Goal: Task Accomplishment & Management: Manage account settings

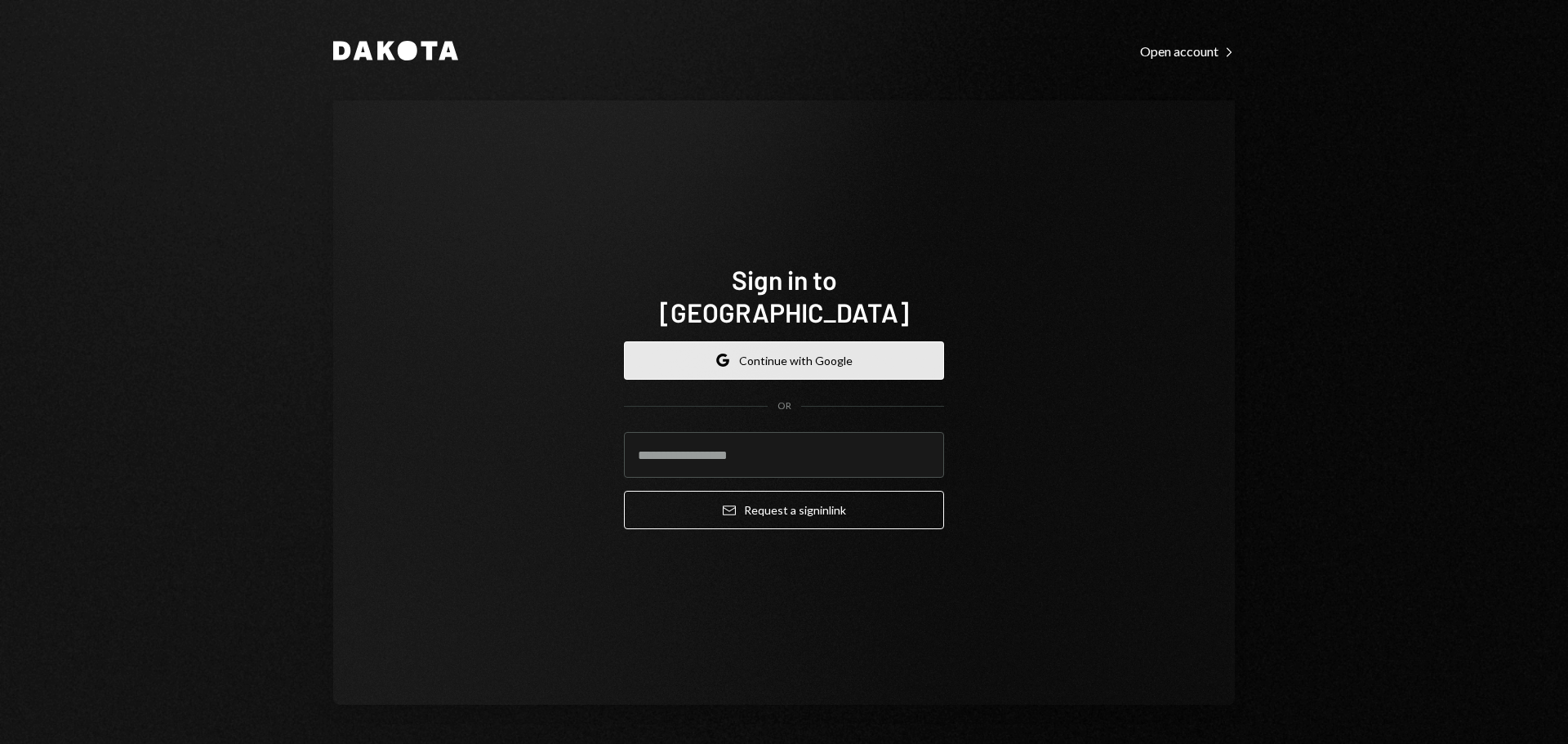
click at [748, 344] on button "Google Continue with Google" at bounding box center [784, 360] width 320 height 38
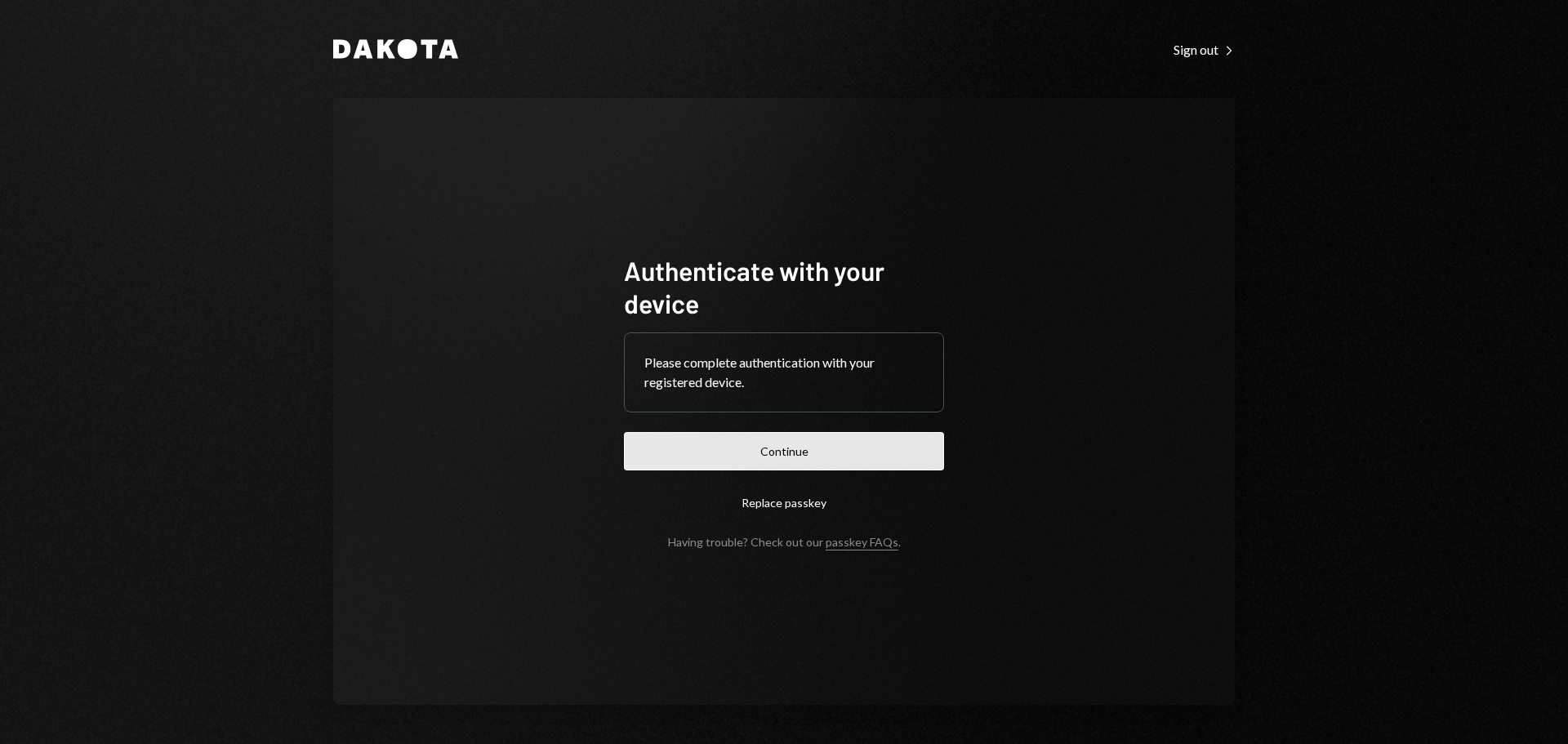
click at [820, 451] on button "Continue" at bounding box center [784, 451] width 320 height 38
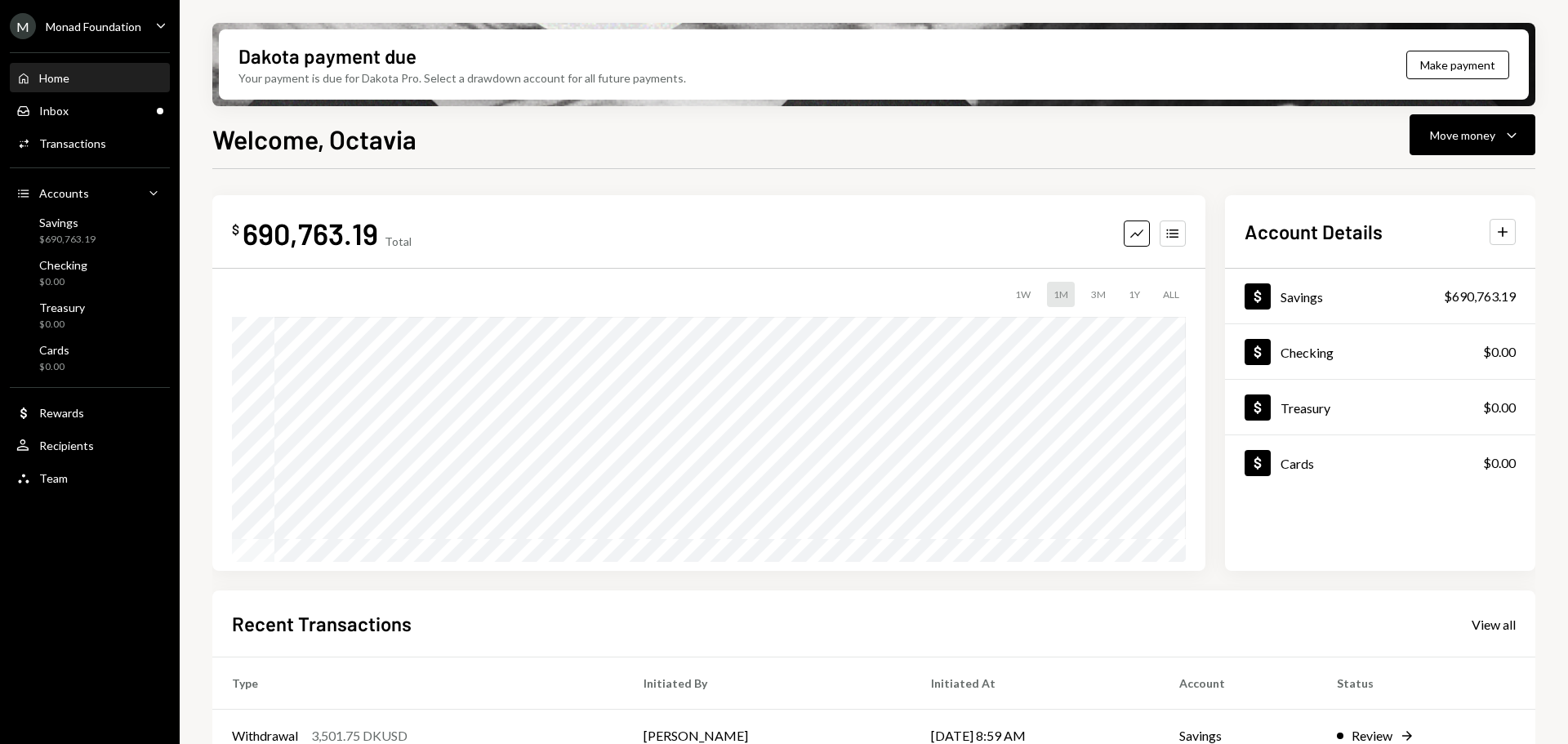
drag, startPoint x: 1143, startPoint y: 588, endPoint x: 1128, endPoint y: 616, distance: 31.8
click at [1143, 588] on div "$ 690,763.19 Total Graph Accounts 1W 1M 3M 1Y ALL $705,568.59 Aug 09, 2025 Acco…" at bounding box center [874, 599] width 1323 height 809
click at [141, 23] on div "M Monad Foundation Caret Down" at bounding box center [89, 25] width 179 height 26
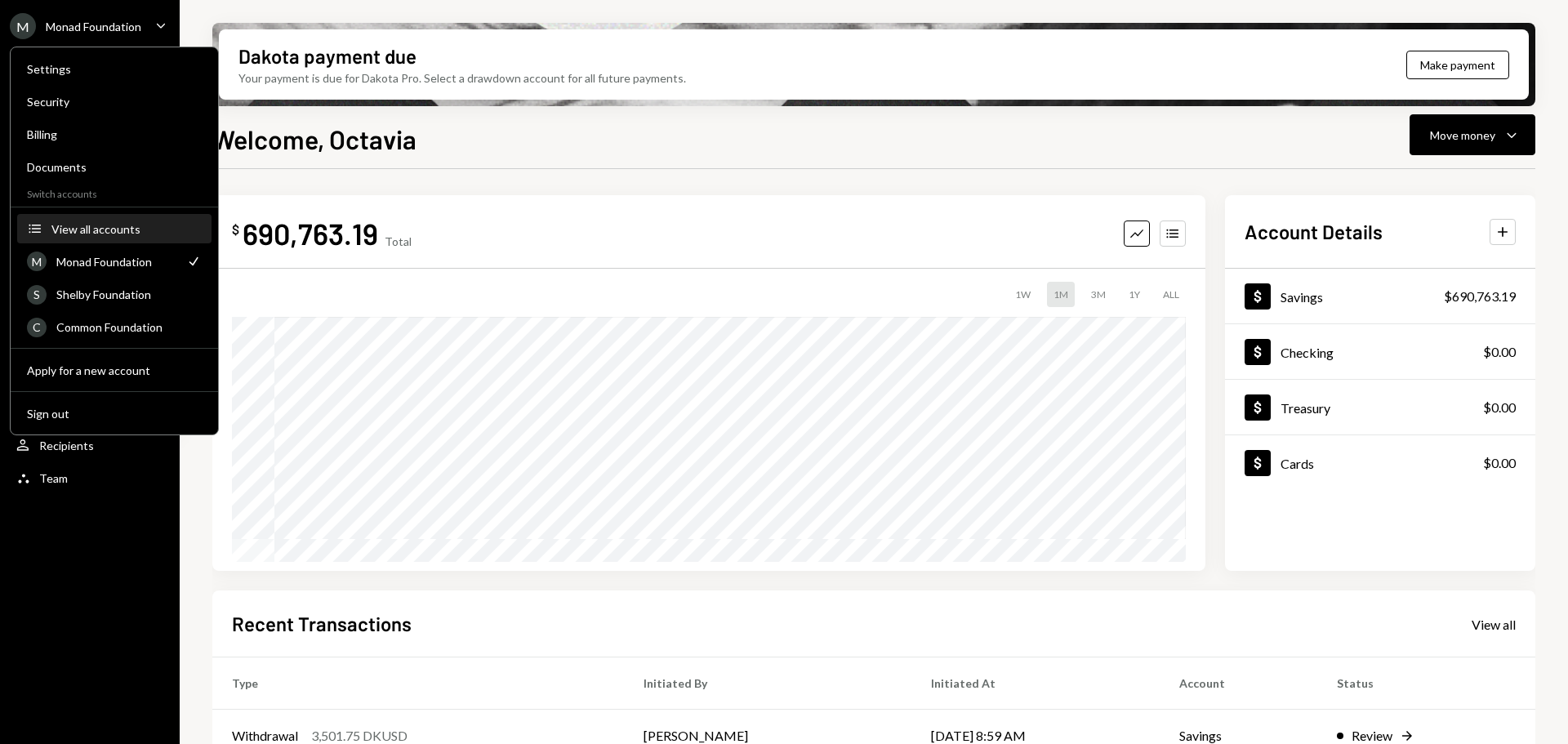
click at [143, 227] on div "View all accounts" at bounding box center [126, 229] width 150 height 14
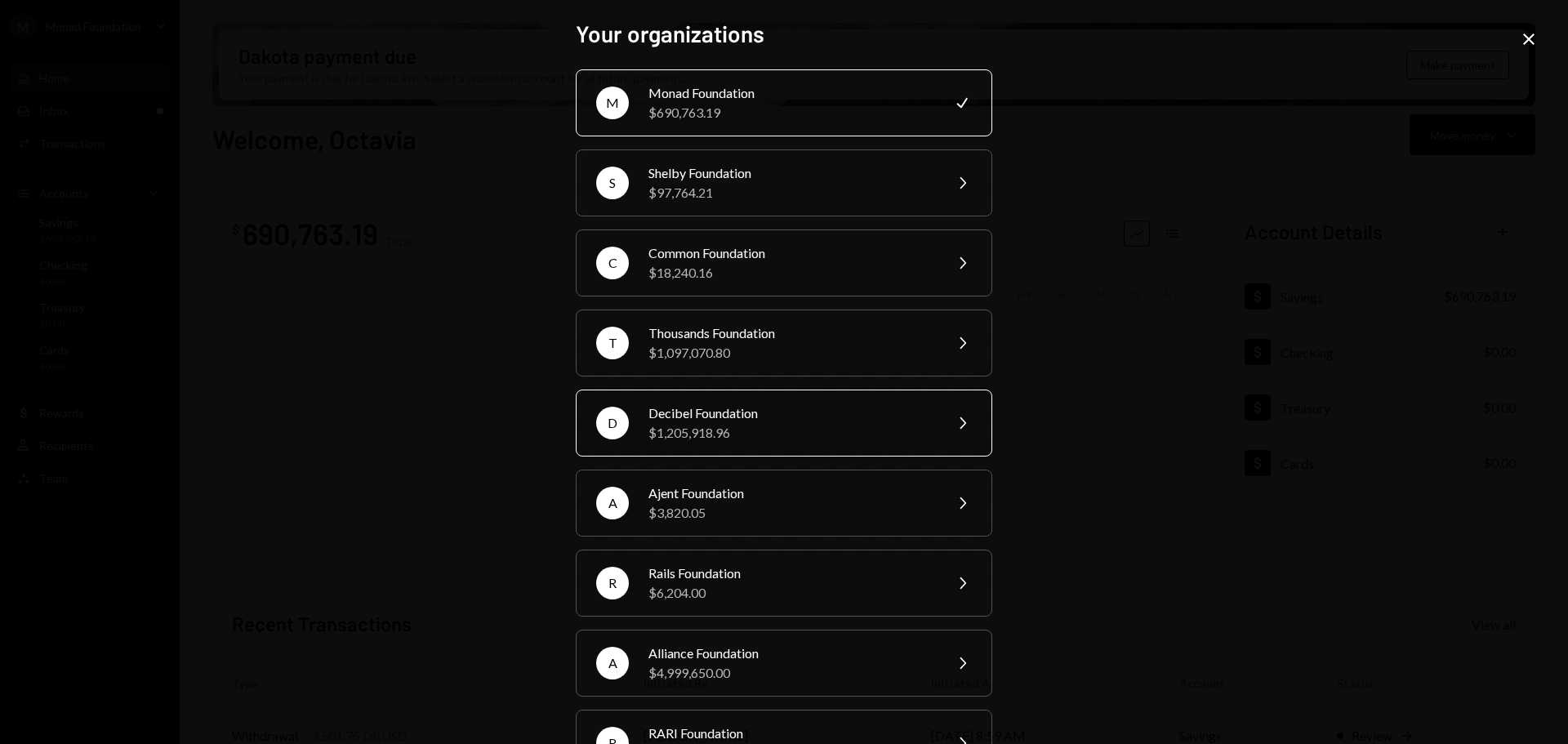
click at [762, 414] on div "Decibel Foundation" at bounding box center [791, 414] width 284 height 20
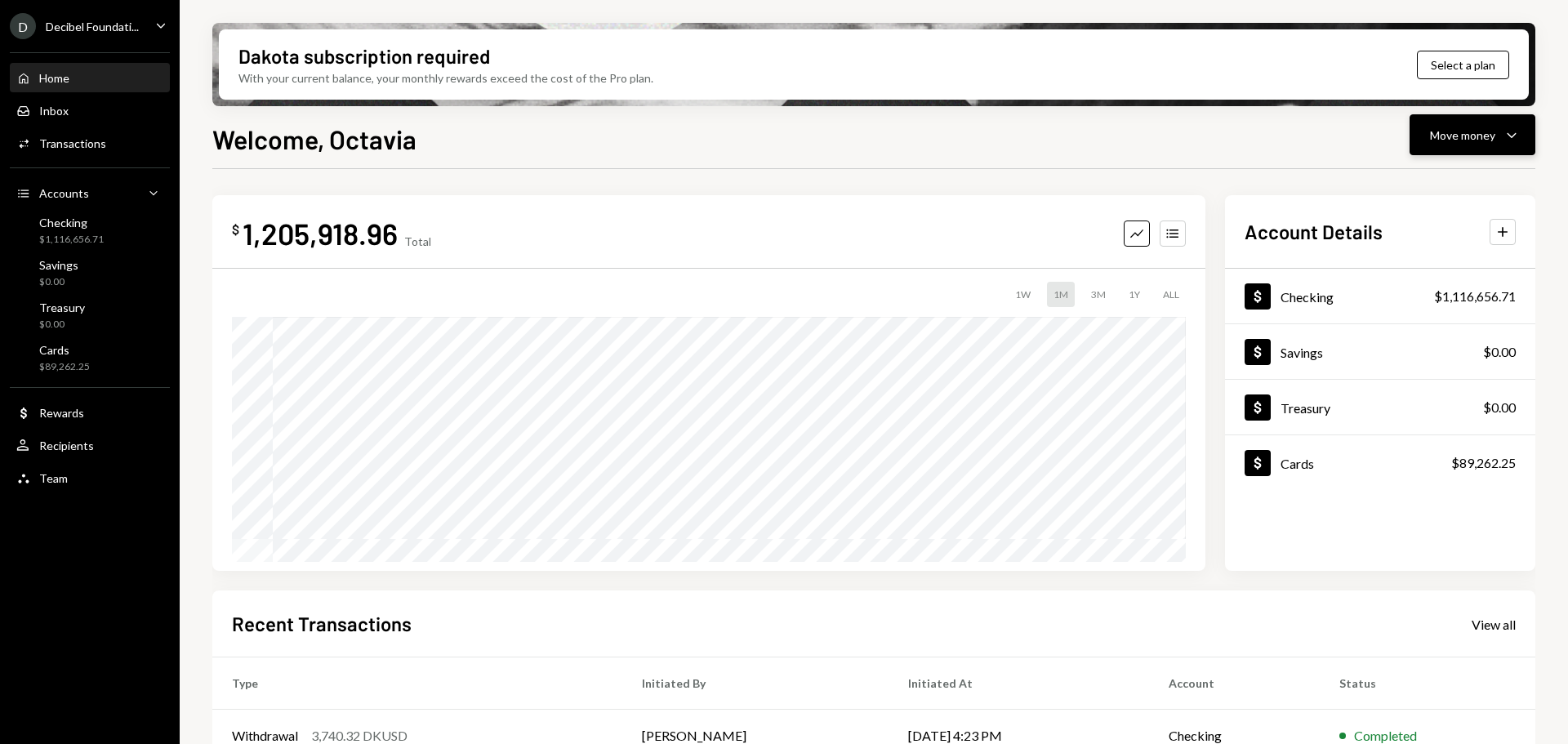
click at [1484, 136] on div "Move money" at bounding box center [1462, 135] width 66 height 18
click at [1422, 184] on div "Send" at bounding box center [1459, 184] width 120 height 18
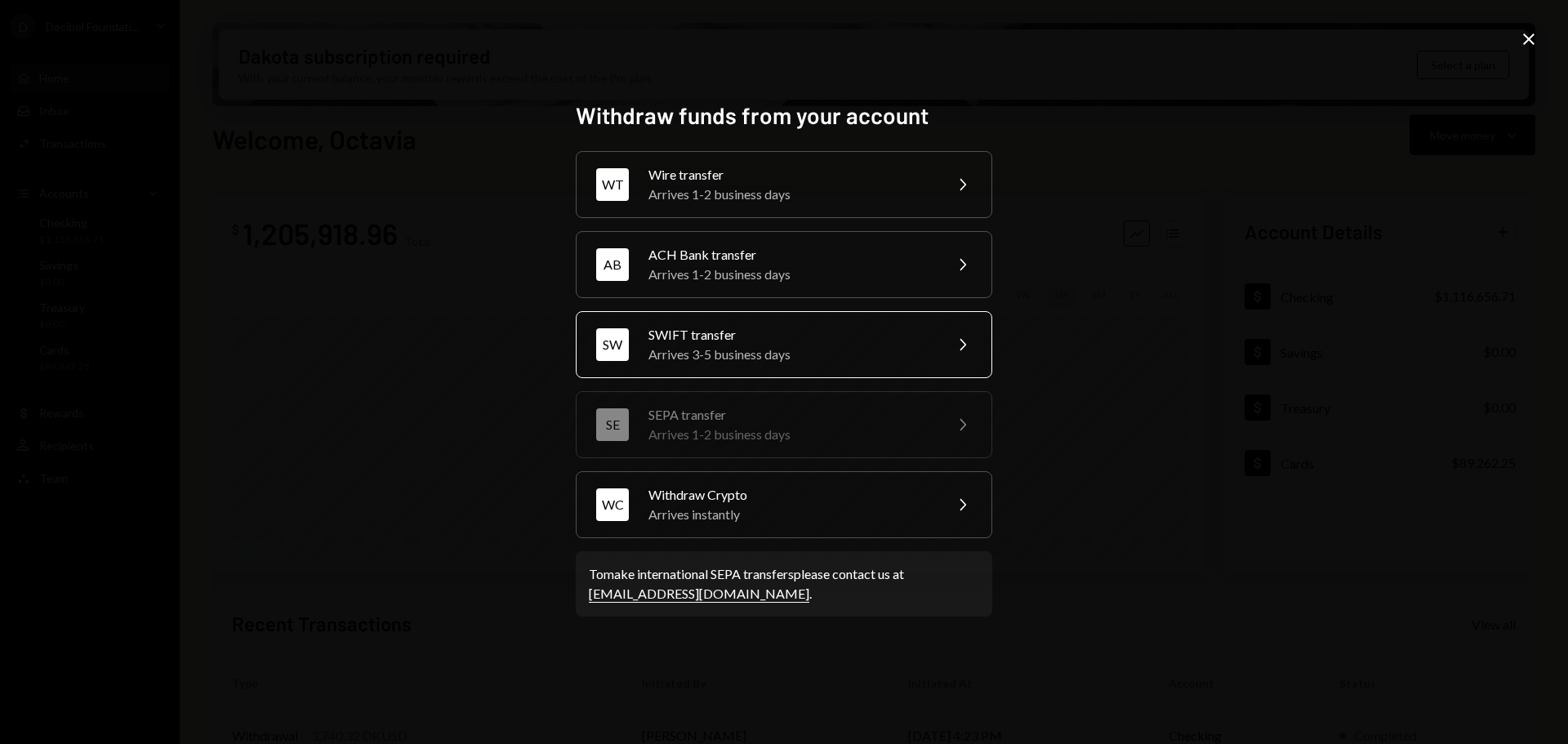
click at [843, 335] on div "SWIFT transfer" at bounding box center [791, 335] width 284 height 20
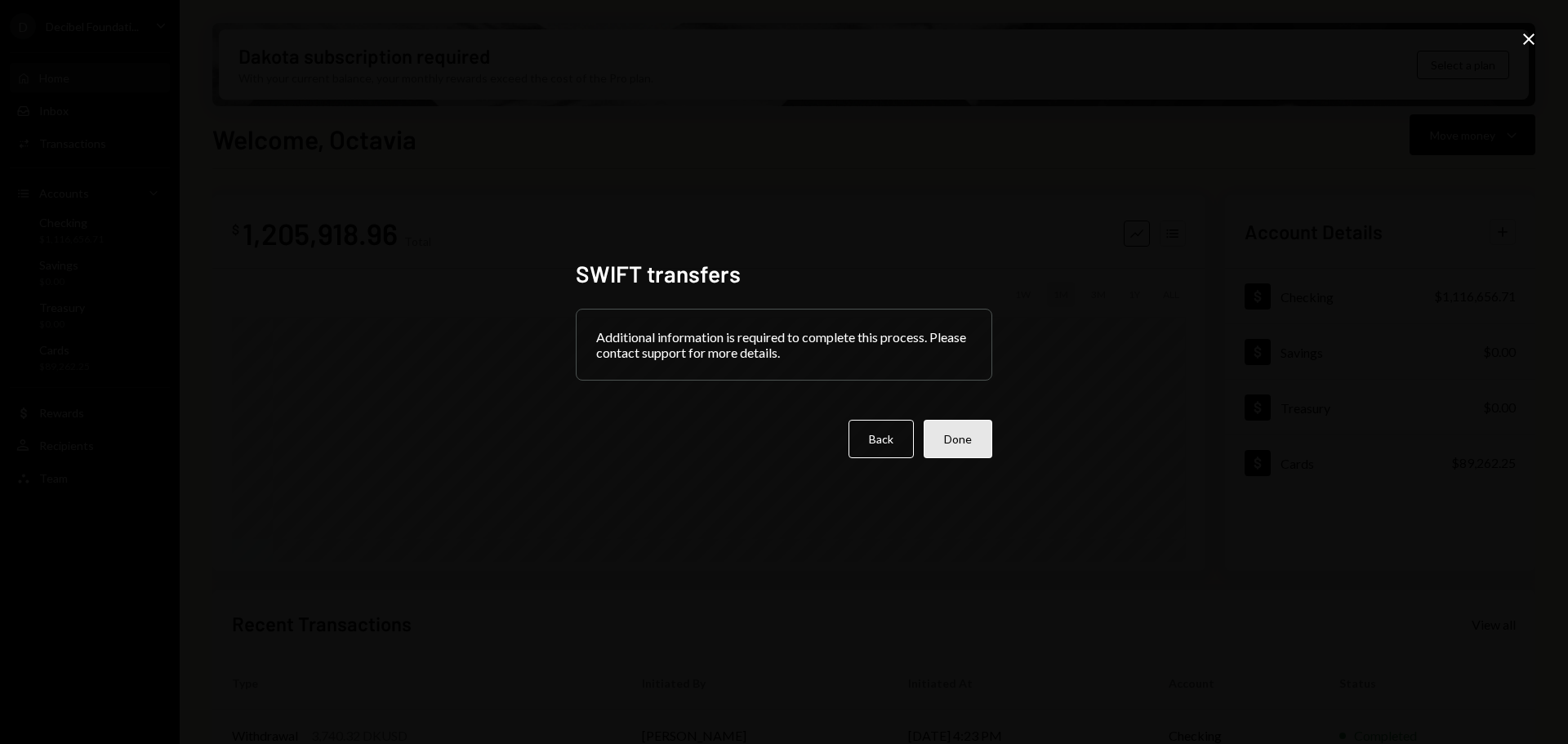
click at [964, 435] on button "Done" at bounding box center [958, 438] width 69 height 38
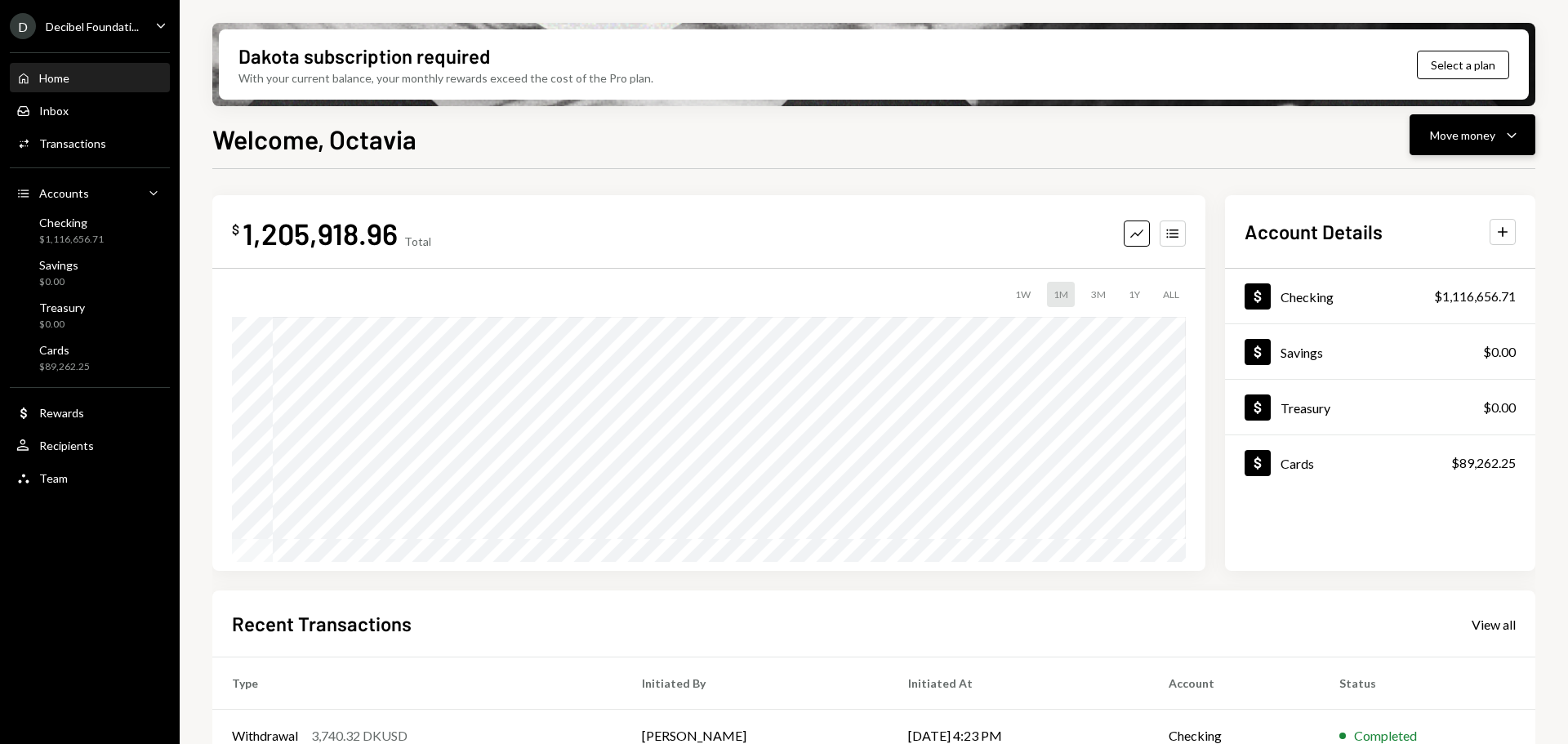
click at [1458, 138] on div "Move money" at bounding box center [1462, 135] width 66 height 18
click at [1416, 179] on div "Send" at bounding box center [1459, 184] width 120 height 18
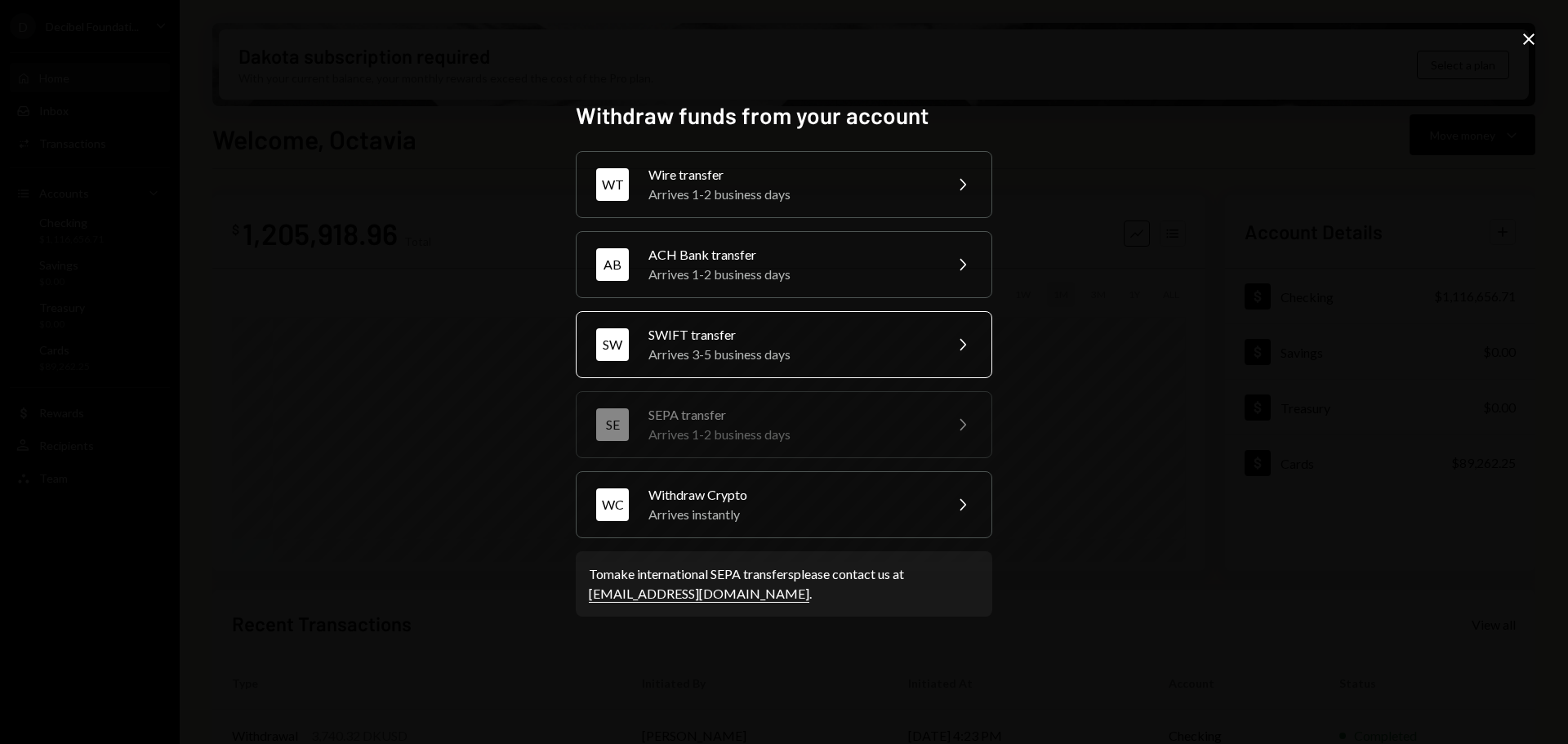
click at [817, 337] on div "SWIFT transfer" at bounding box center [791, 335] width 284 height 20
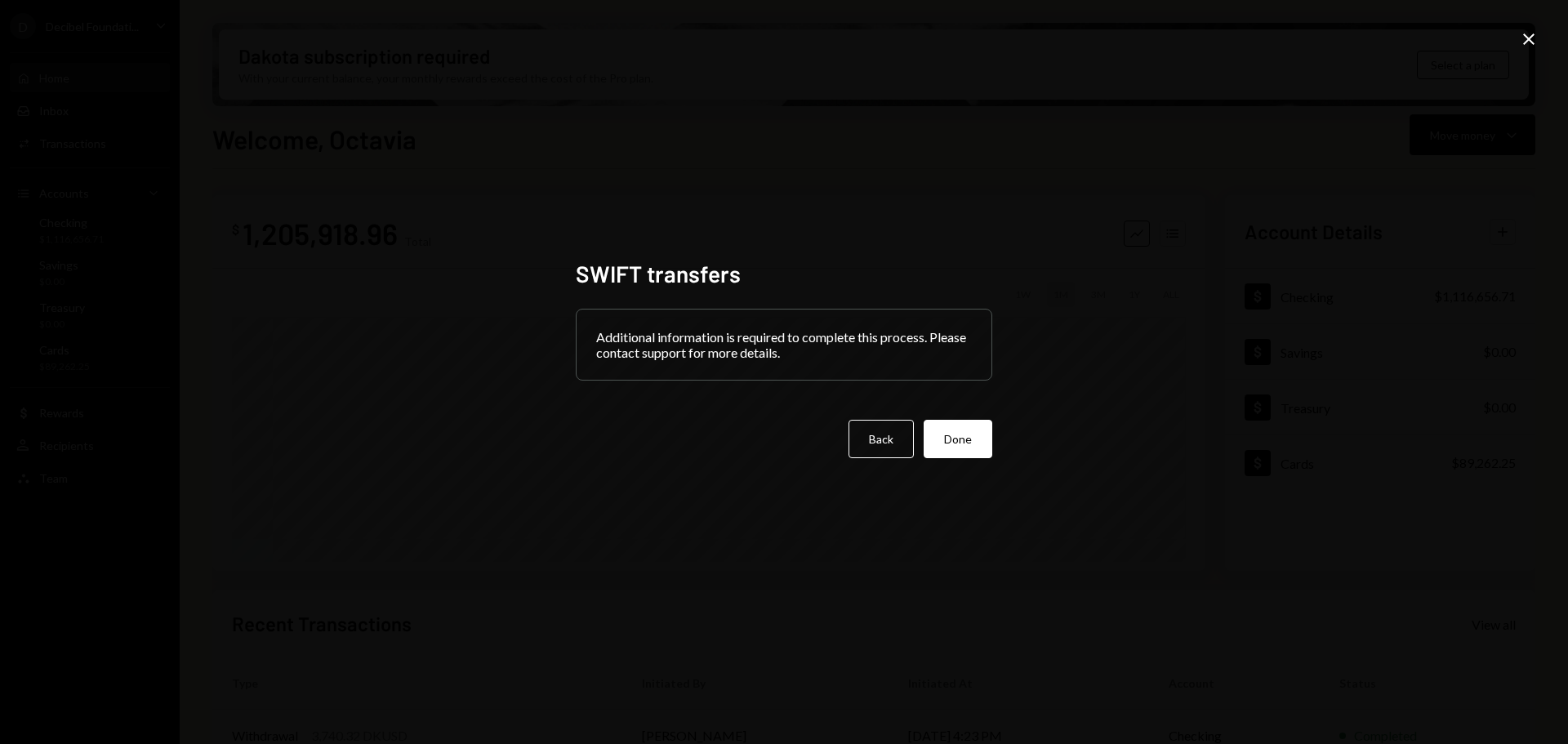
click at [1539, 34] on div "SWIFT transfers Additional information is required to complete this process. Pl…" at bounding box center [784, 372] width 1568 height 744
click at [1527, 39] on icon "Close" at bounding box center [1529, 39] width 20 height 20
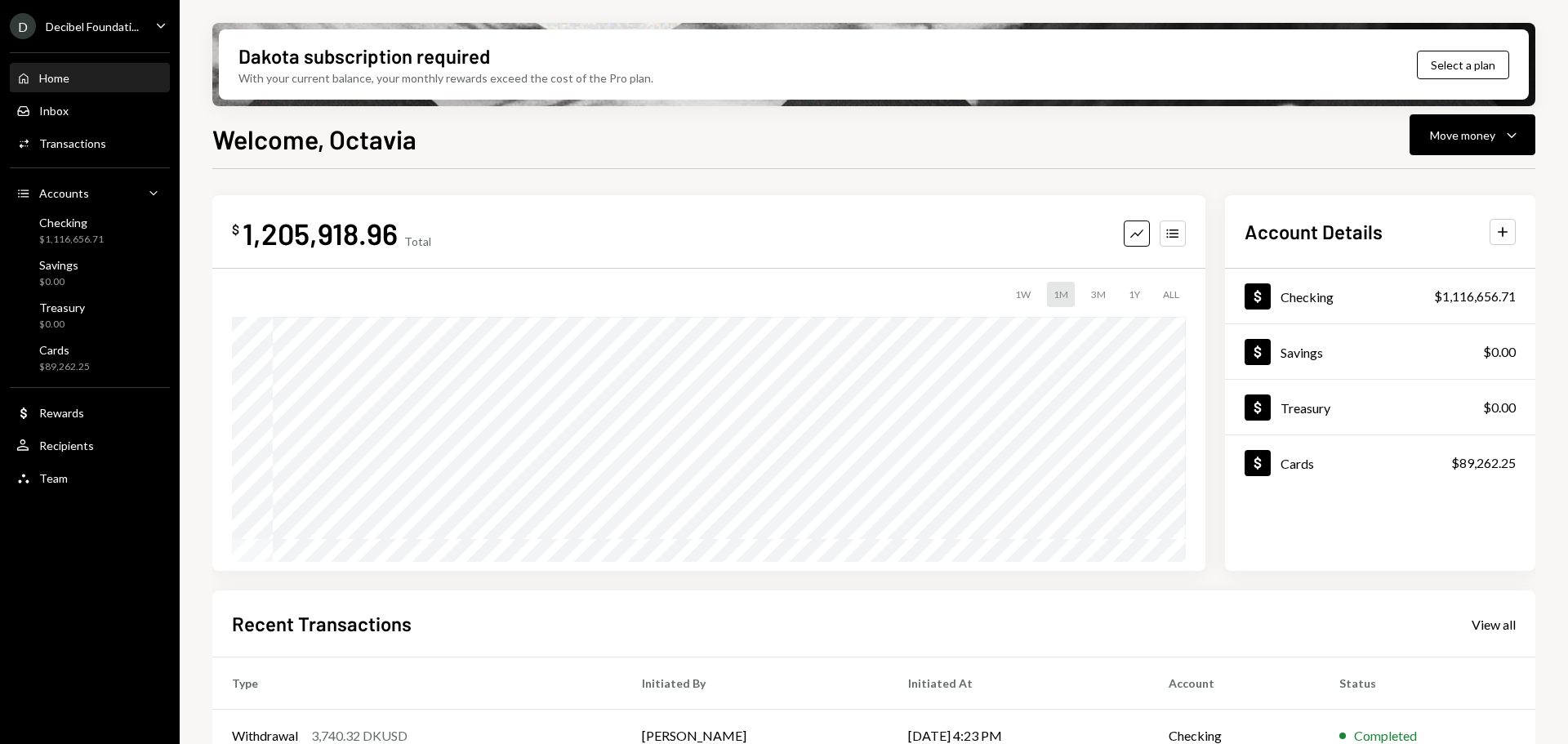
click at [102, 26] on div "Decibel Foundati..." at bounding box center [92, 26] width 93 height 14
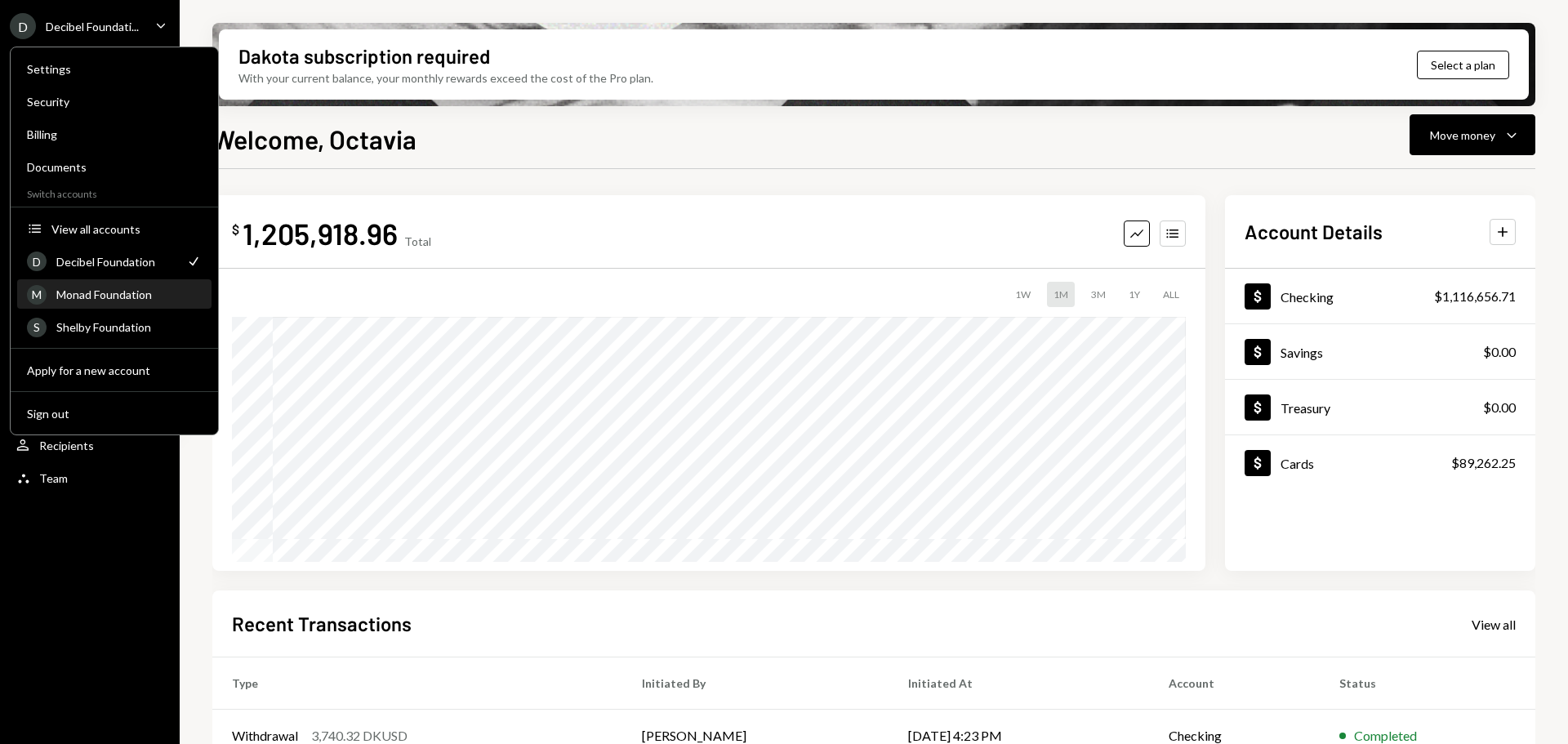
click at [110, 292] on div "Monad Foundation" at bounding box center [129, 294] width 145 height 14
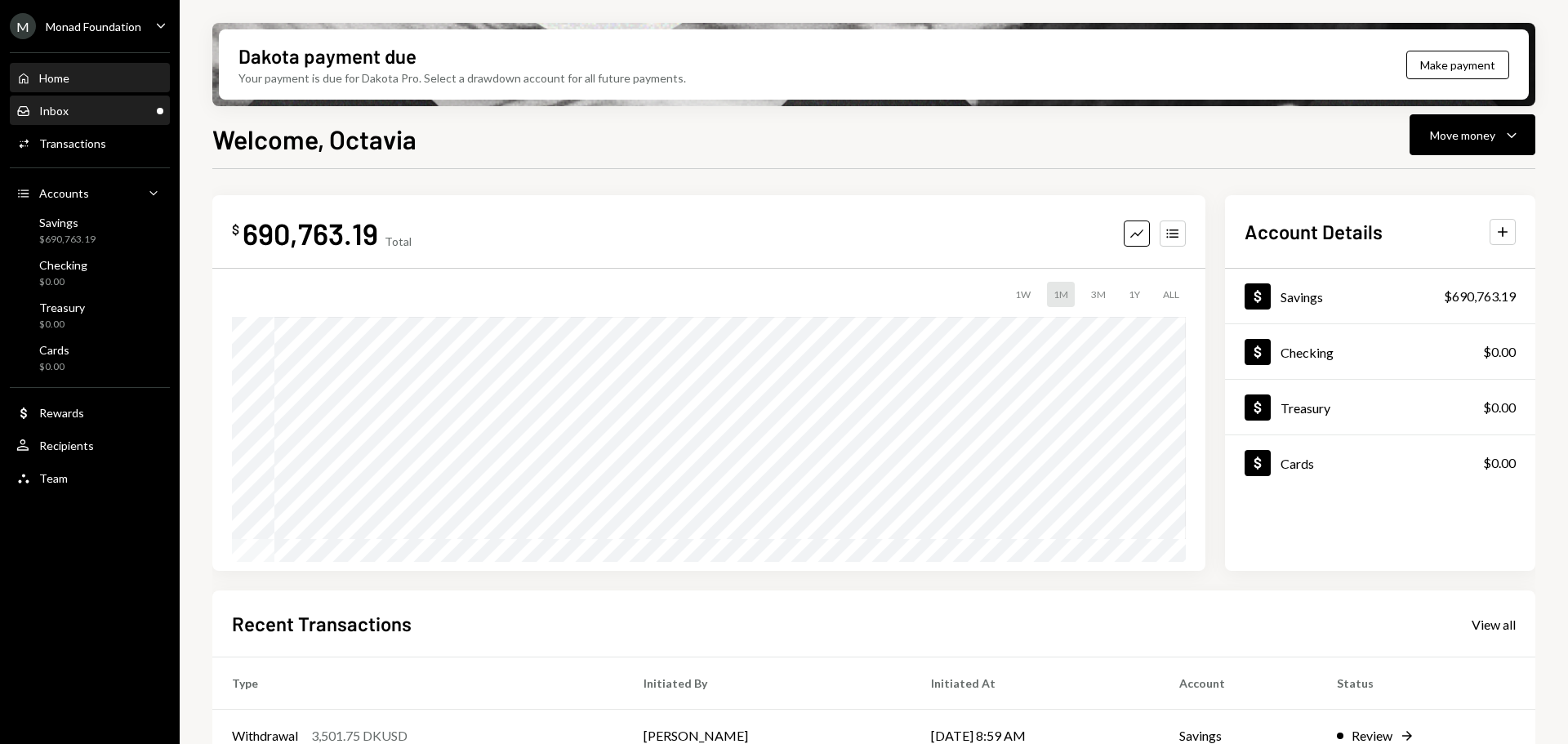
click at [78, 106] on div "Inbox Inbox" at bounding box center [90, 111] width 147 height 15
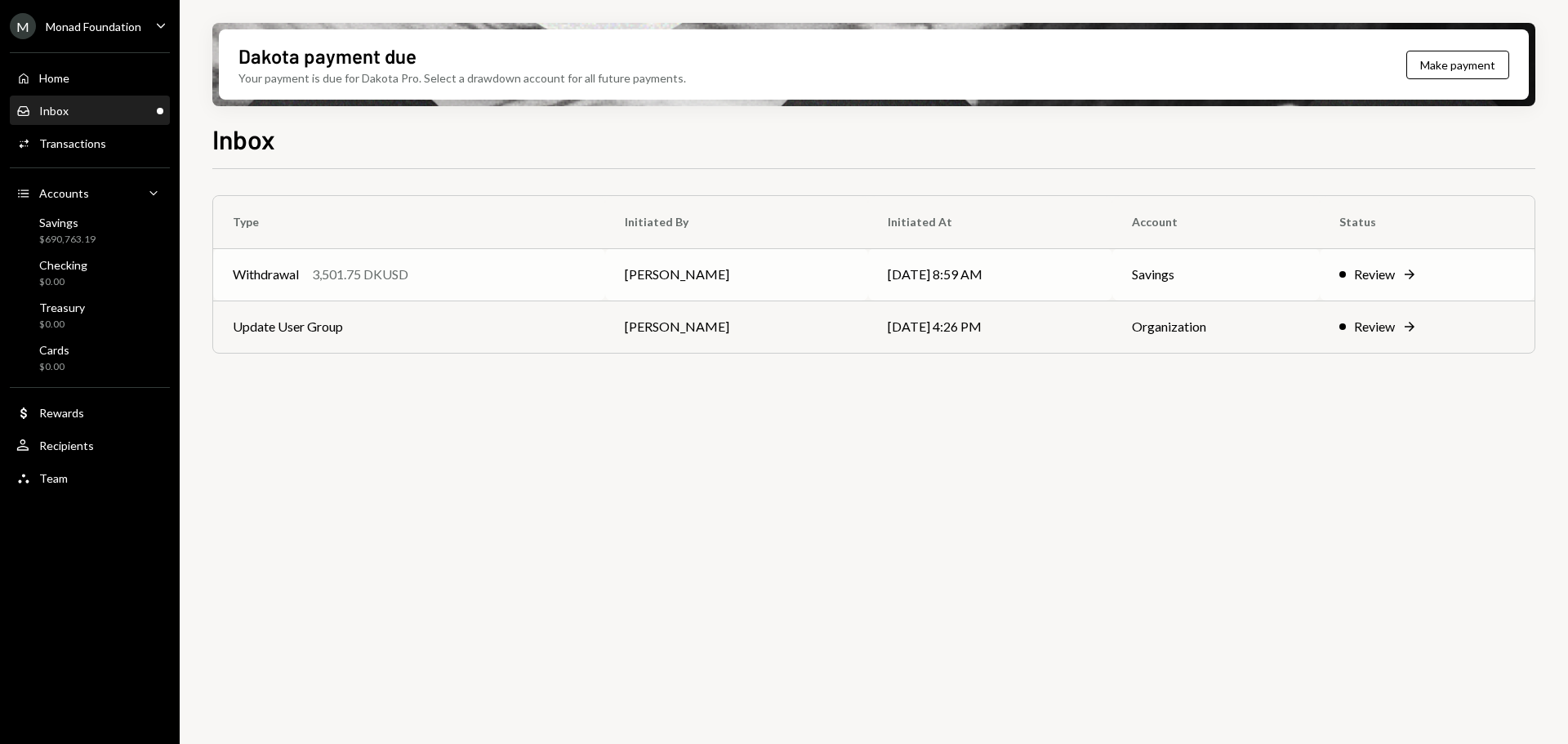
click at [287, 273] on div "Withdrawal" at bounding box center [267, 274] width 67 height 20
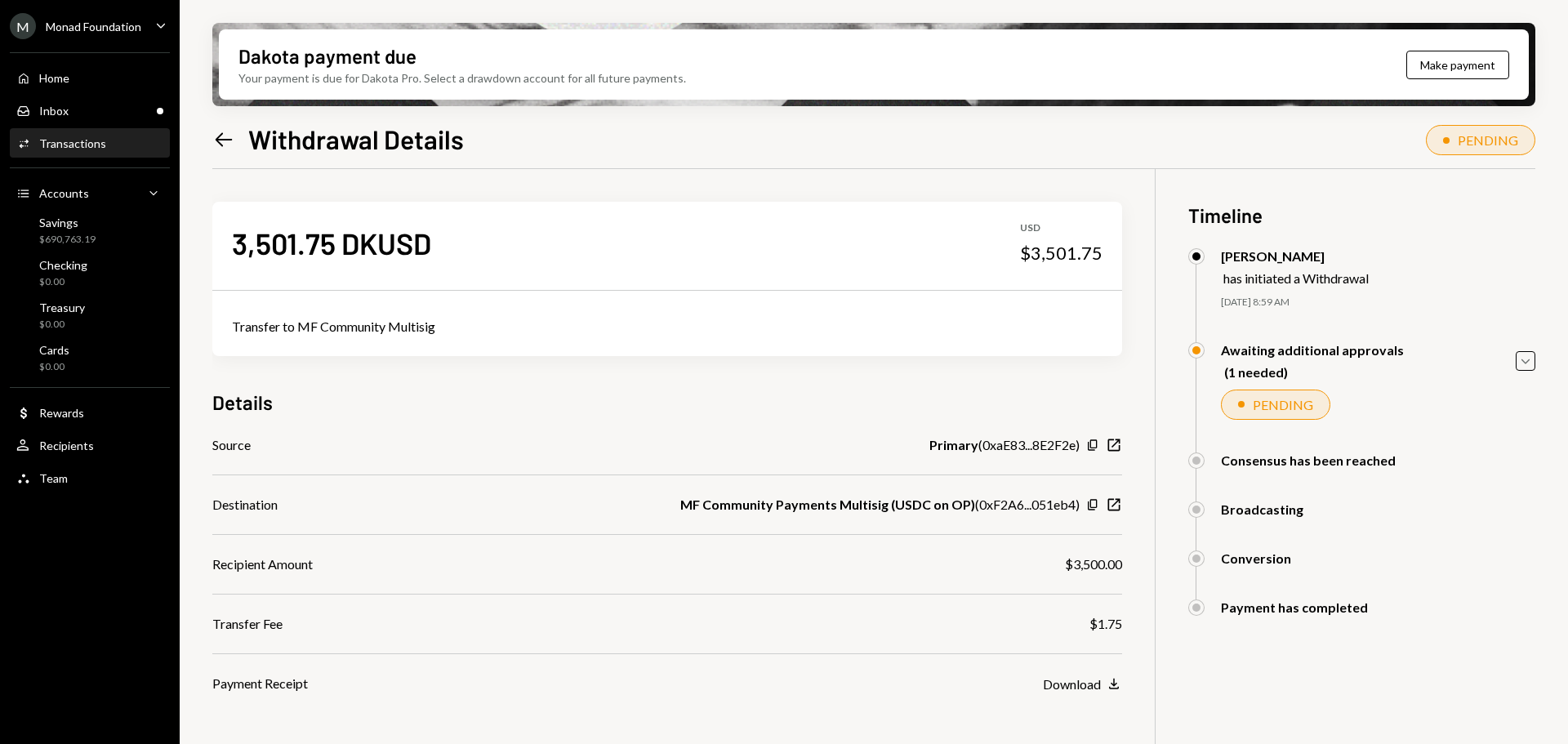
scroll to position [130, 0]
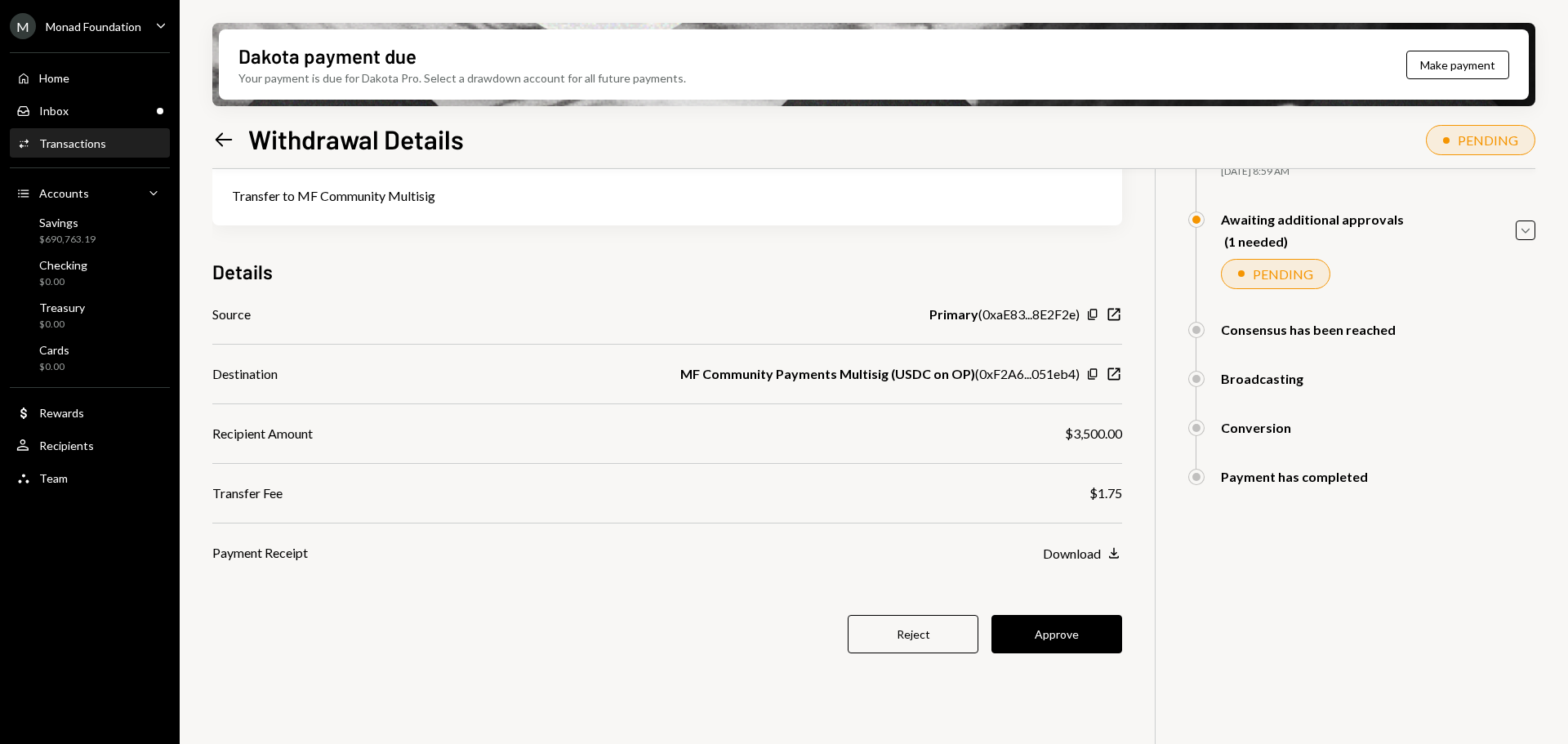
click at [1076, 633] on button "Approve" at bounding box center [1056, 634] width 130 height 38
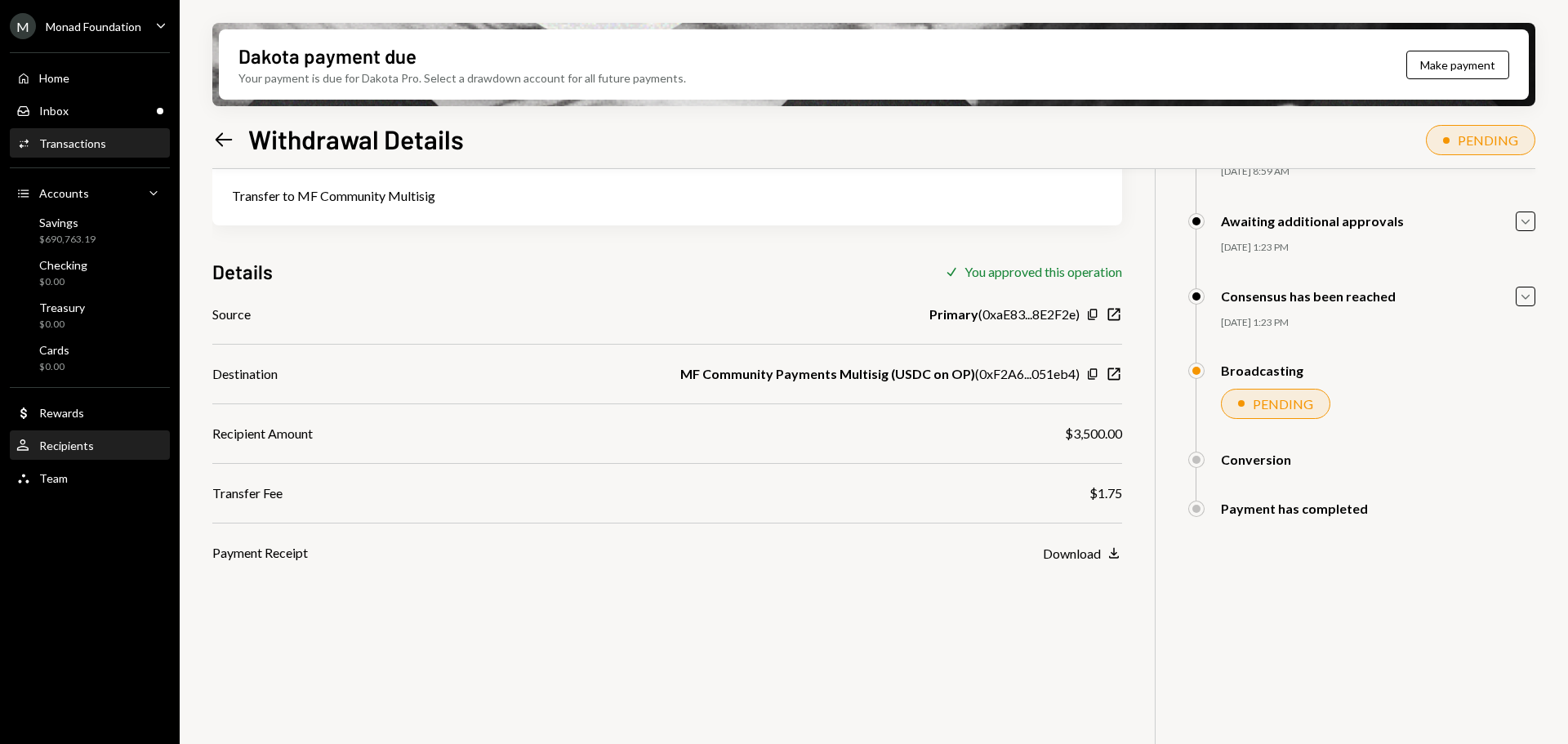
click at [85, 445] on div "Recipients" at bounding box center [67, 446] width 55 height 14
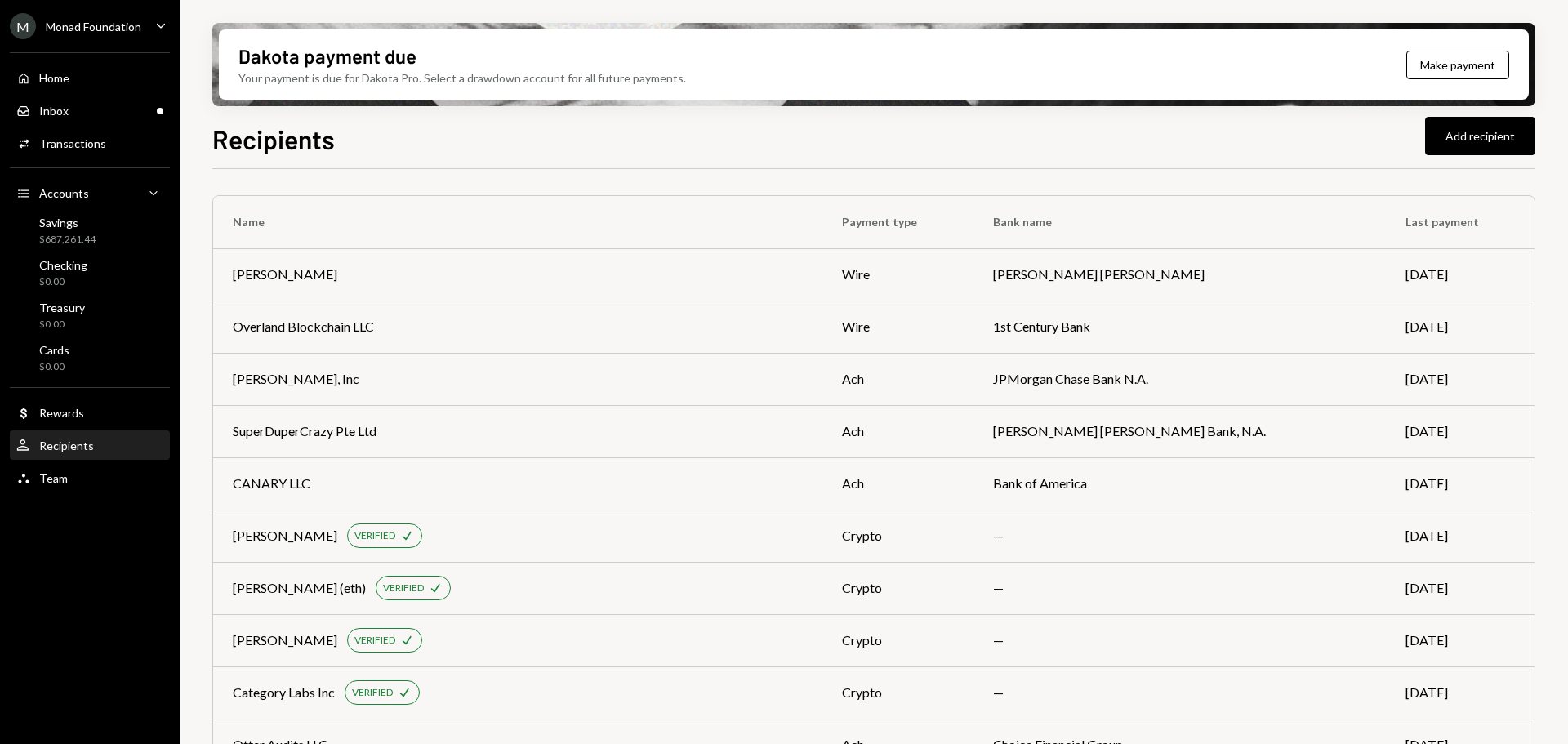
click at [1110, 134] on div "Recipients Add recipient" at bounding box center [874, 137] width 1323 height 36
click at [1462, 134] on button "Add recipient" at bounding box center [1480, 135] width 111 height 38
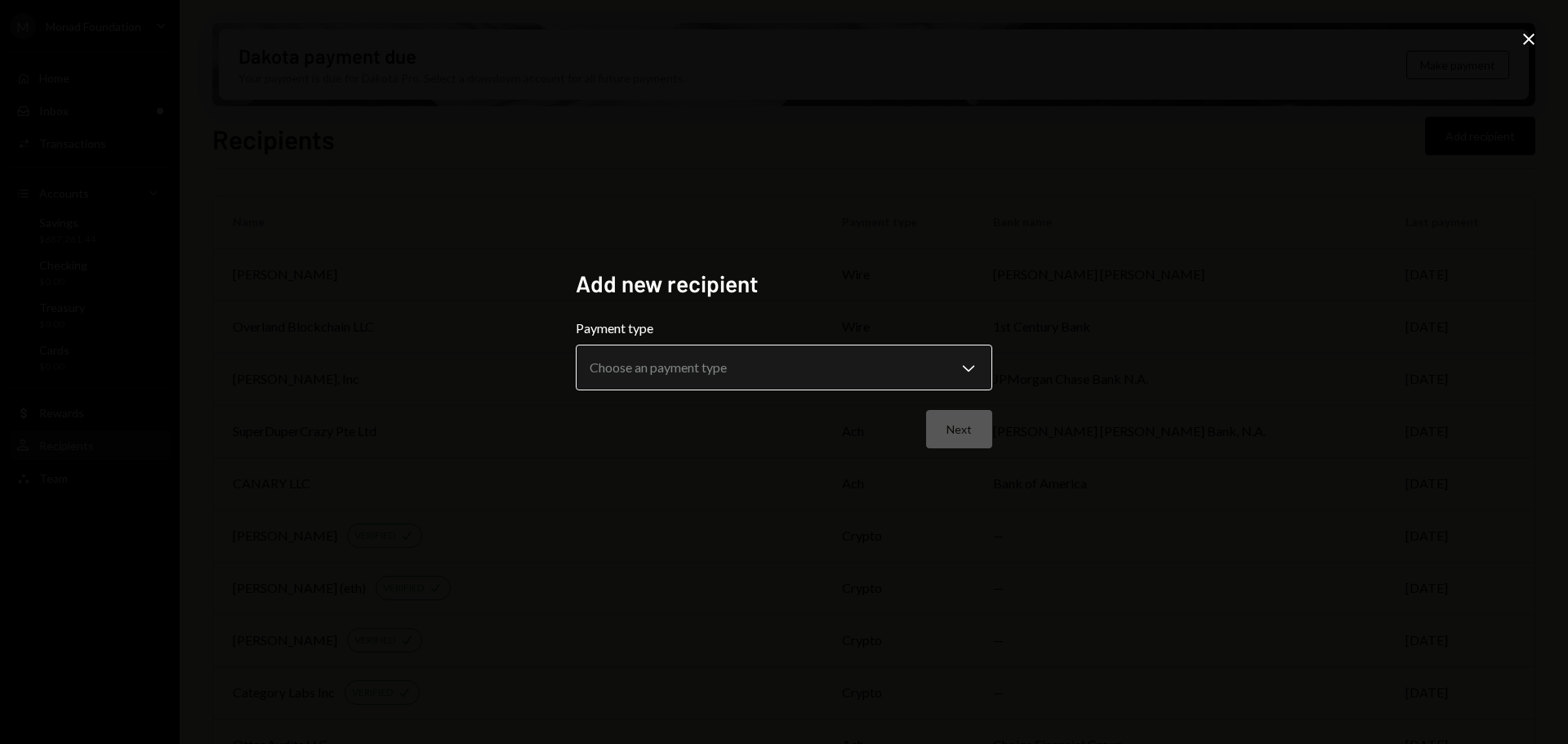
click at [803, 366] on body "M Monad Foundation Caret Down Home Home Inbox Inbox Activities Transactions Acc…" at bounding box center [784, 372] width 1568 height 744
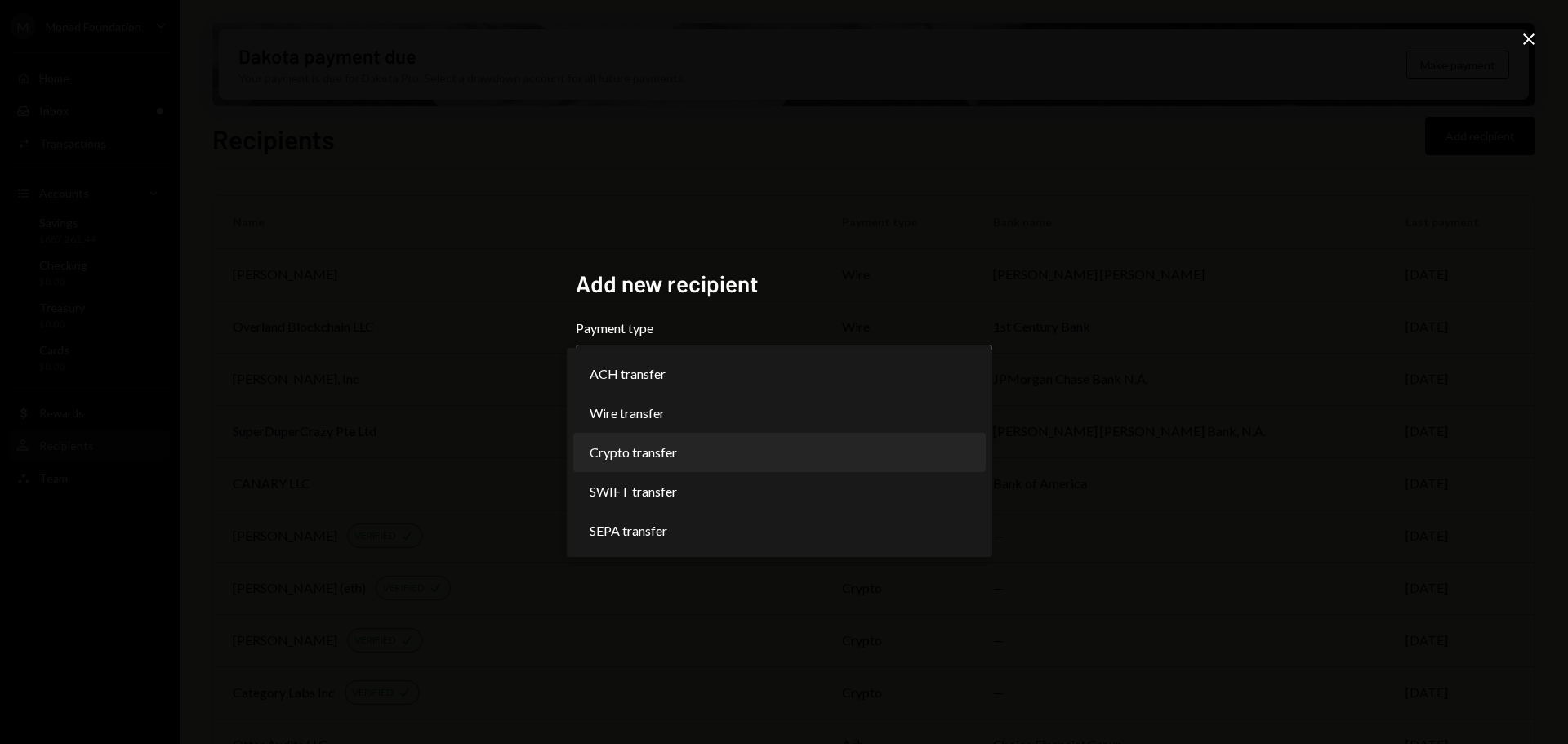
select select "******"
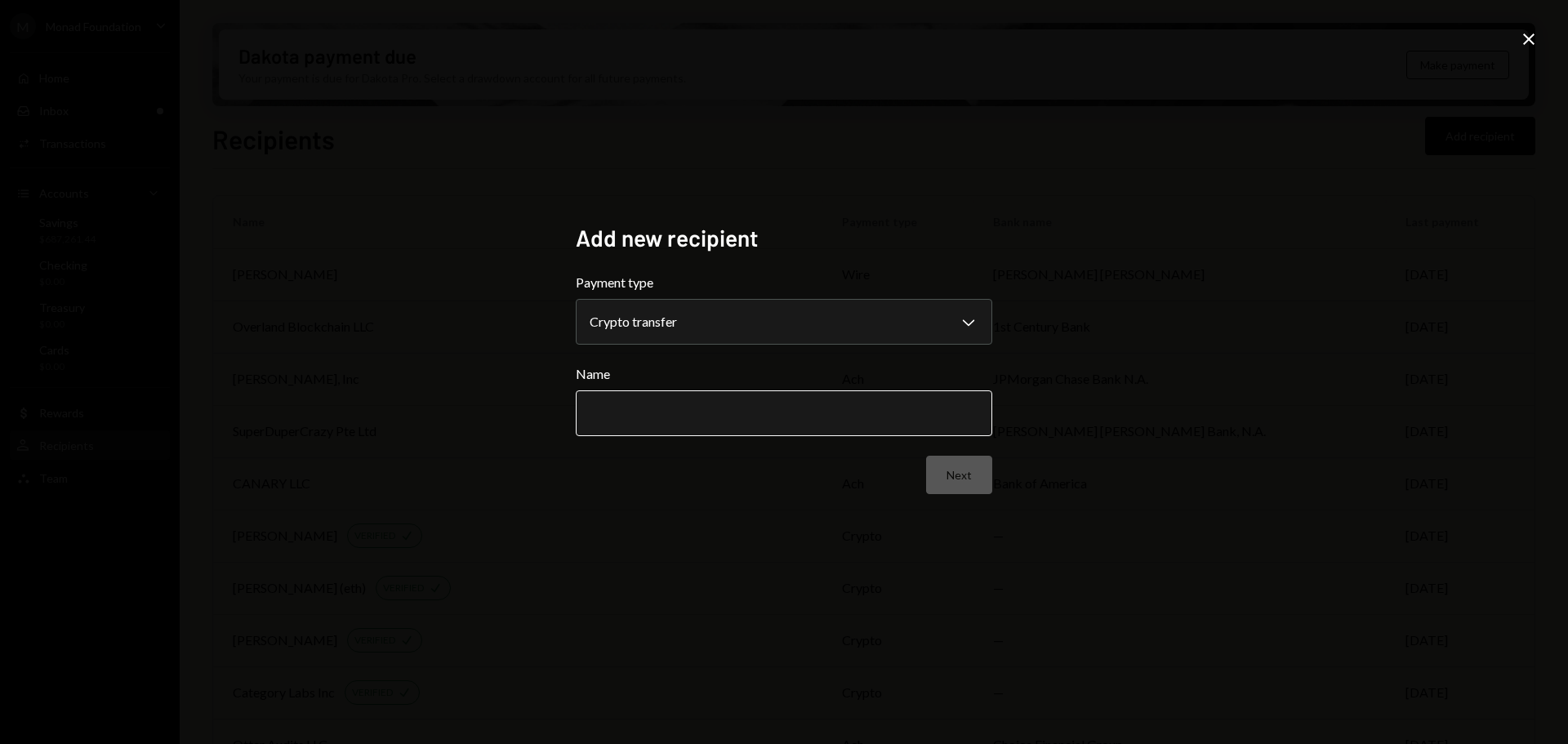
click at [797, 412] on input "Name" at bounding box center [784, 413] width 416 height 46
drag, startPoint x: 653, startPoint y: 415, endPoint x: 576, endPoint y: 413, distance: 77.0
click at [576, 414] on input "*" at bounding box center [784, 413] width 416 height 46
paste input "**********"
type input "**********"
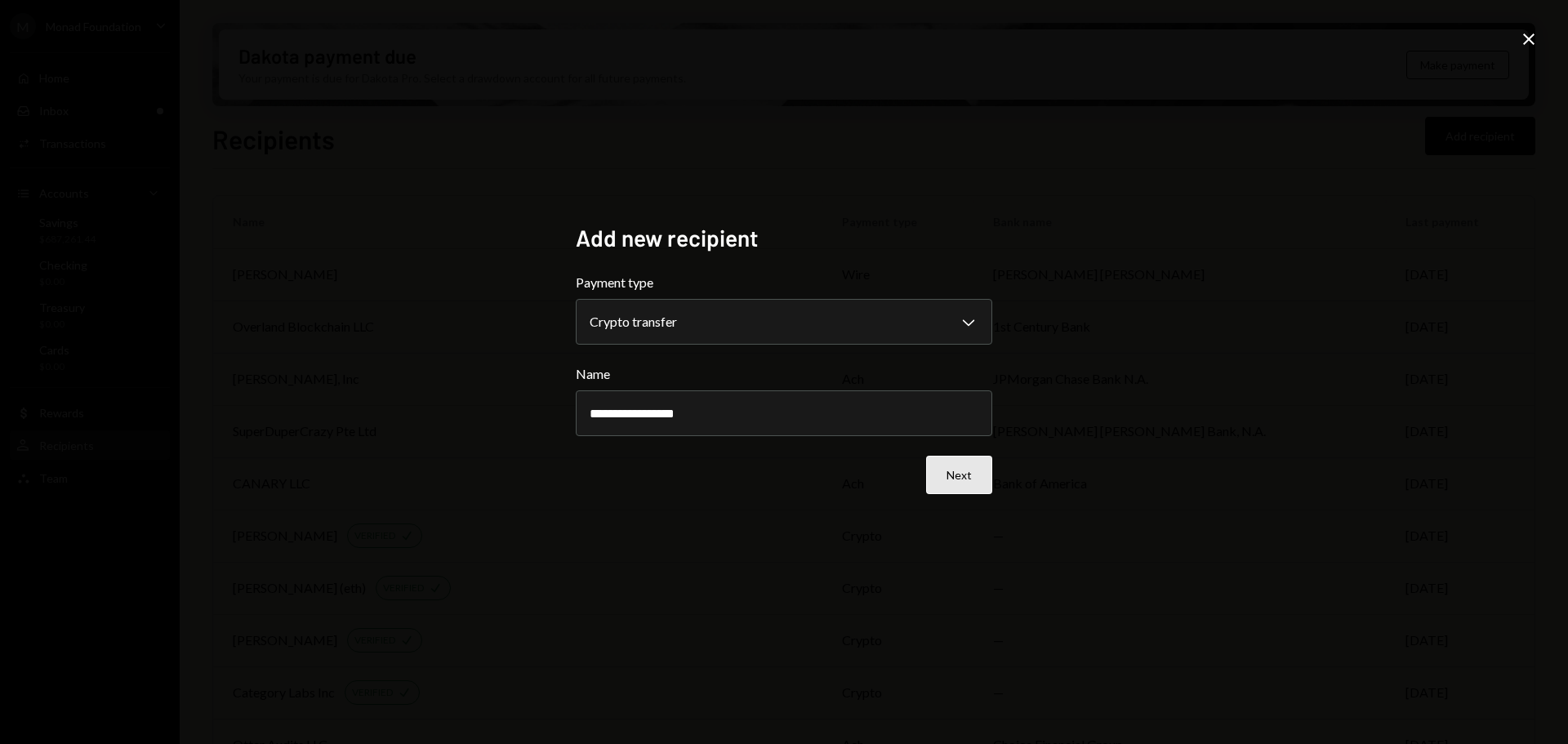
click at [968, 478] on button "Next" at bounding box center [959, 474] width 67 height 38
click at [749, 320] on body "M Monad Foundation Caret Down Home Home Inbox Inbox Activities Transactions Acc…" at bounding box center [784, 372] width 1568 height 744
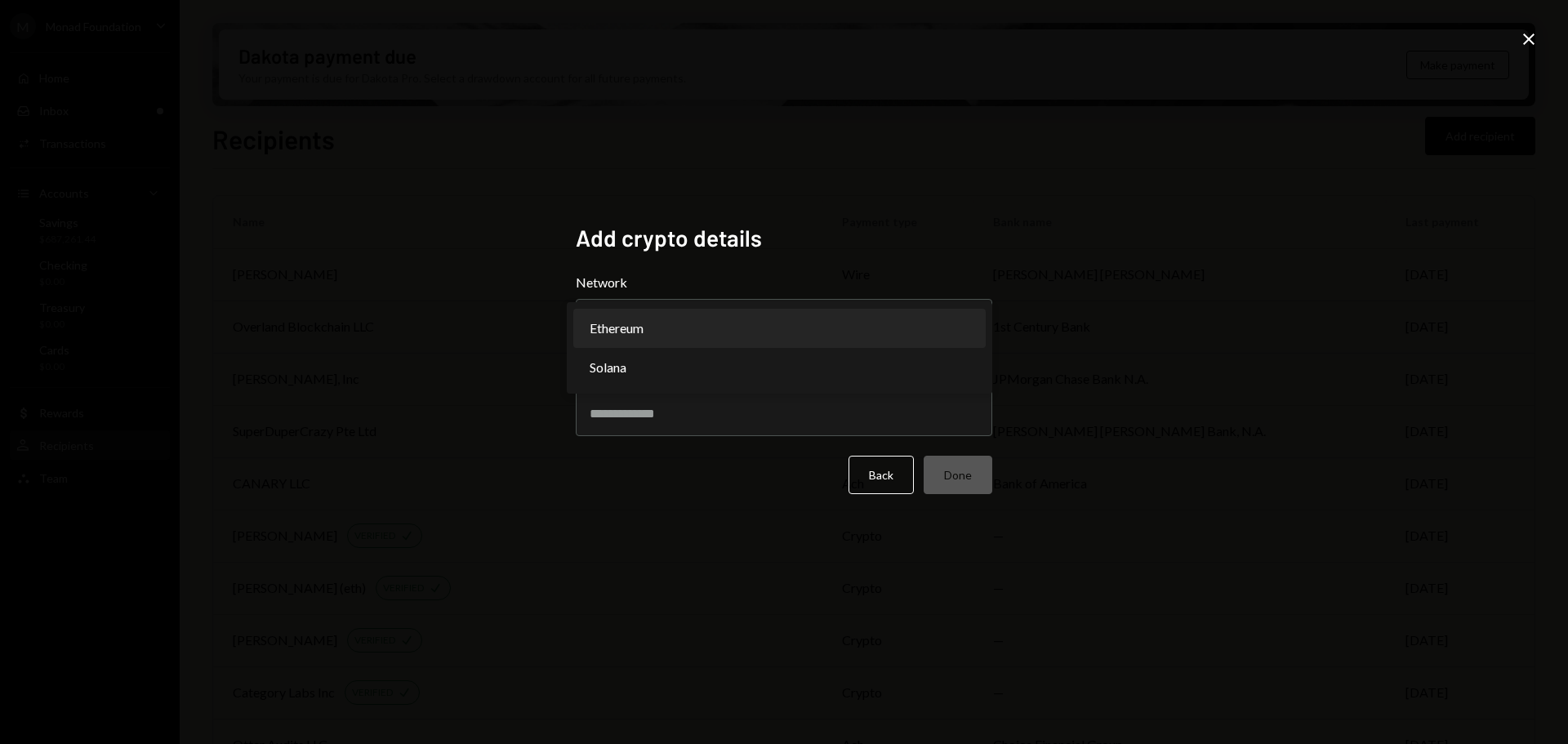
select select "**********"
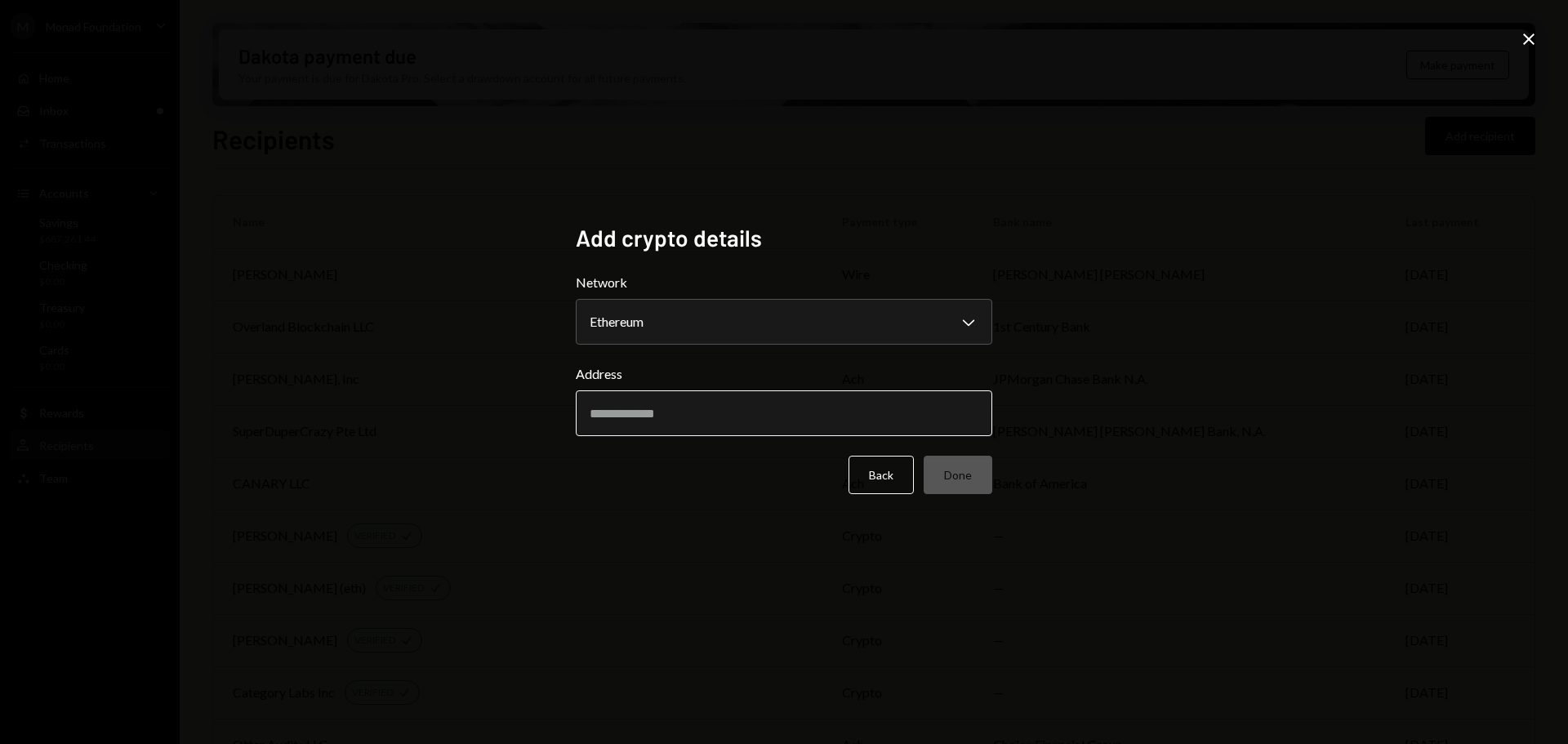
click at [674, 416] on input "Address" at bounding box center [784, 413] width 416 height 46
paste input "**********"
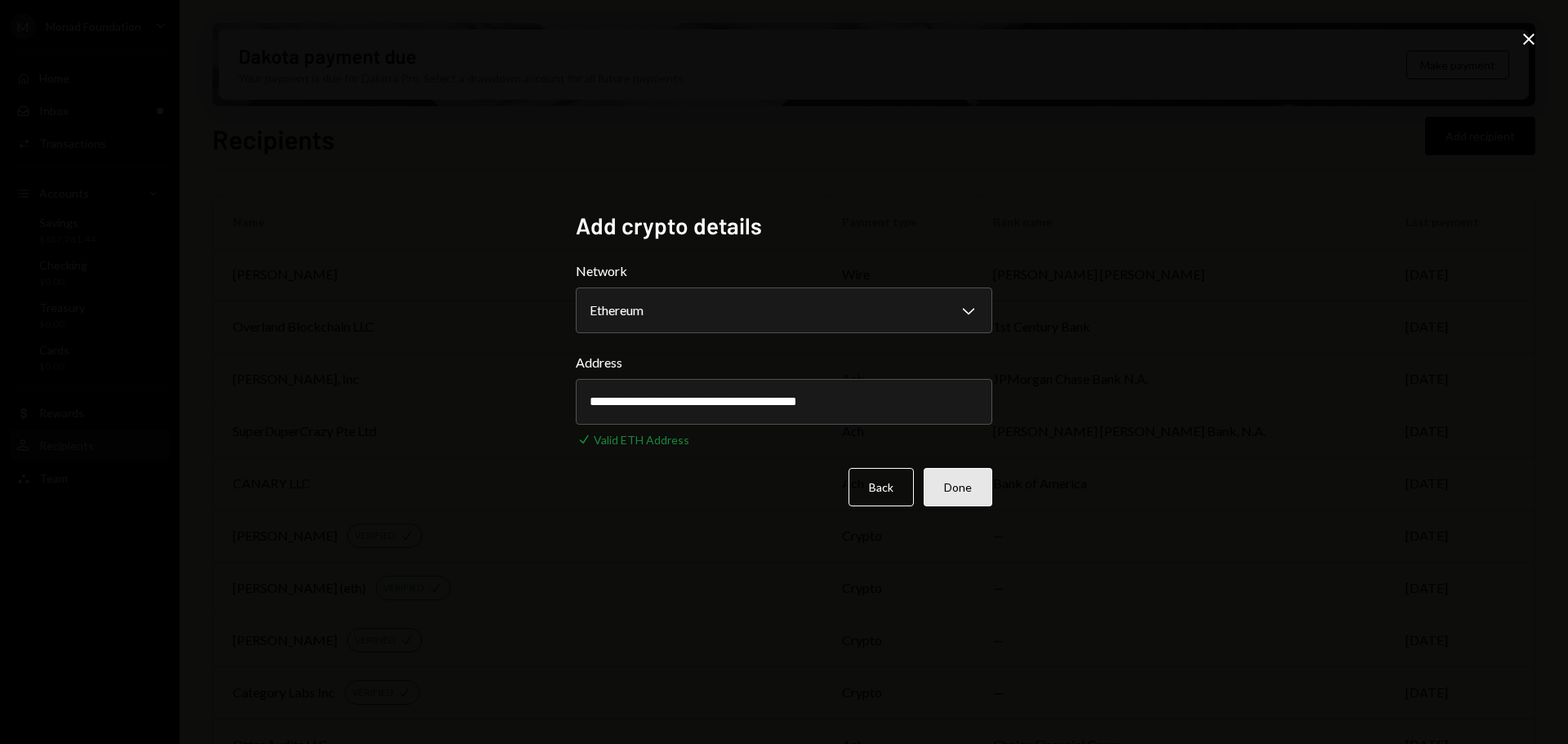
type input "**********"
click at [954, 487] on button "Done" at bounding box center [958, 487] width 69 height 38
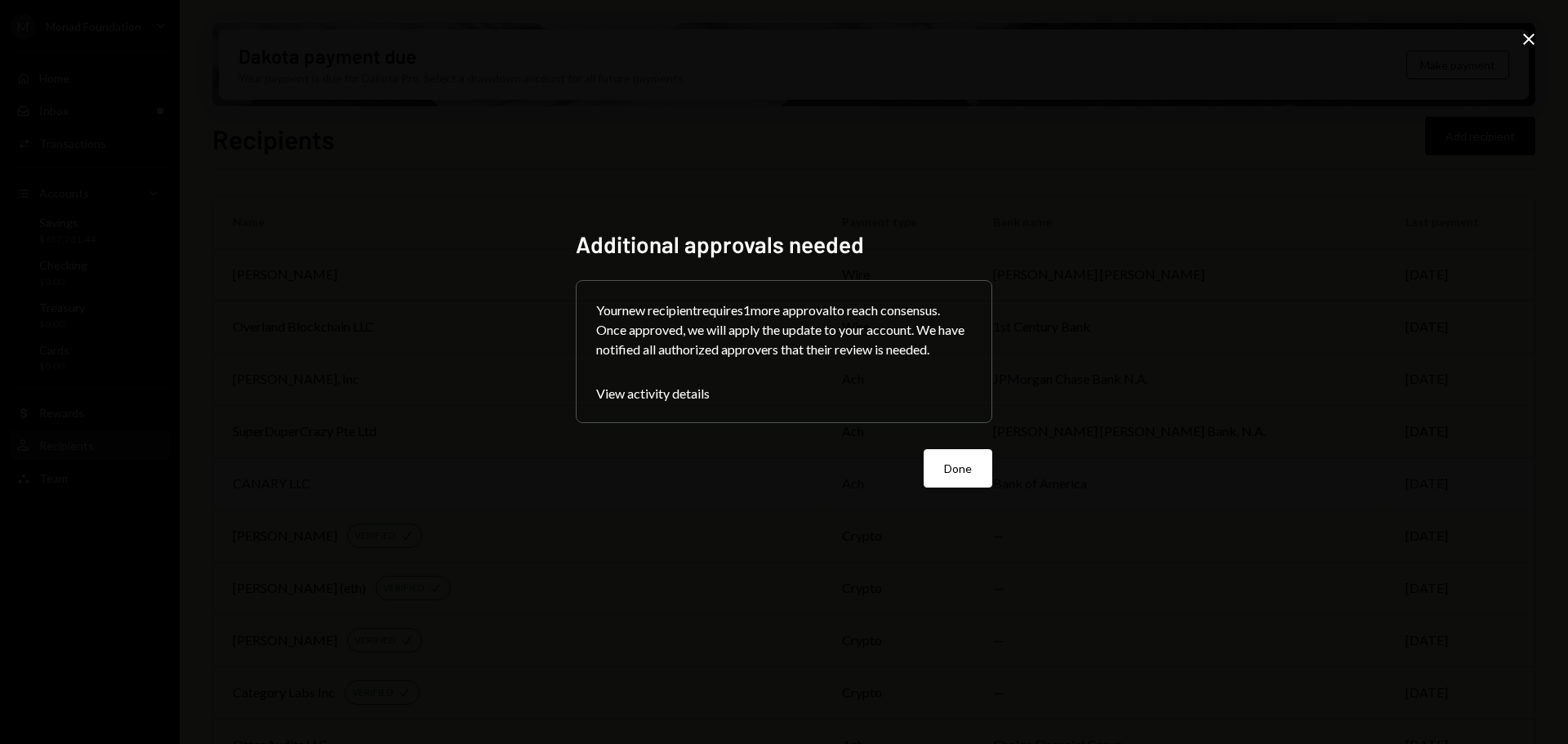
drag, startPoint x: 959, startPoint y: 470, endPoint x: 1016, endPoint y: 463, distance: 57.4
click at [959, 469] on button "Done" at bounding box center [958, 468] width 69 height 38
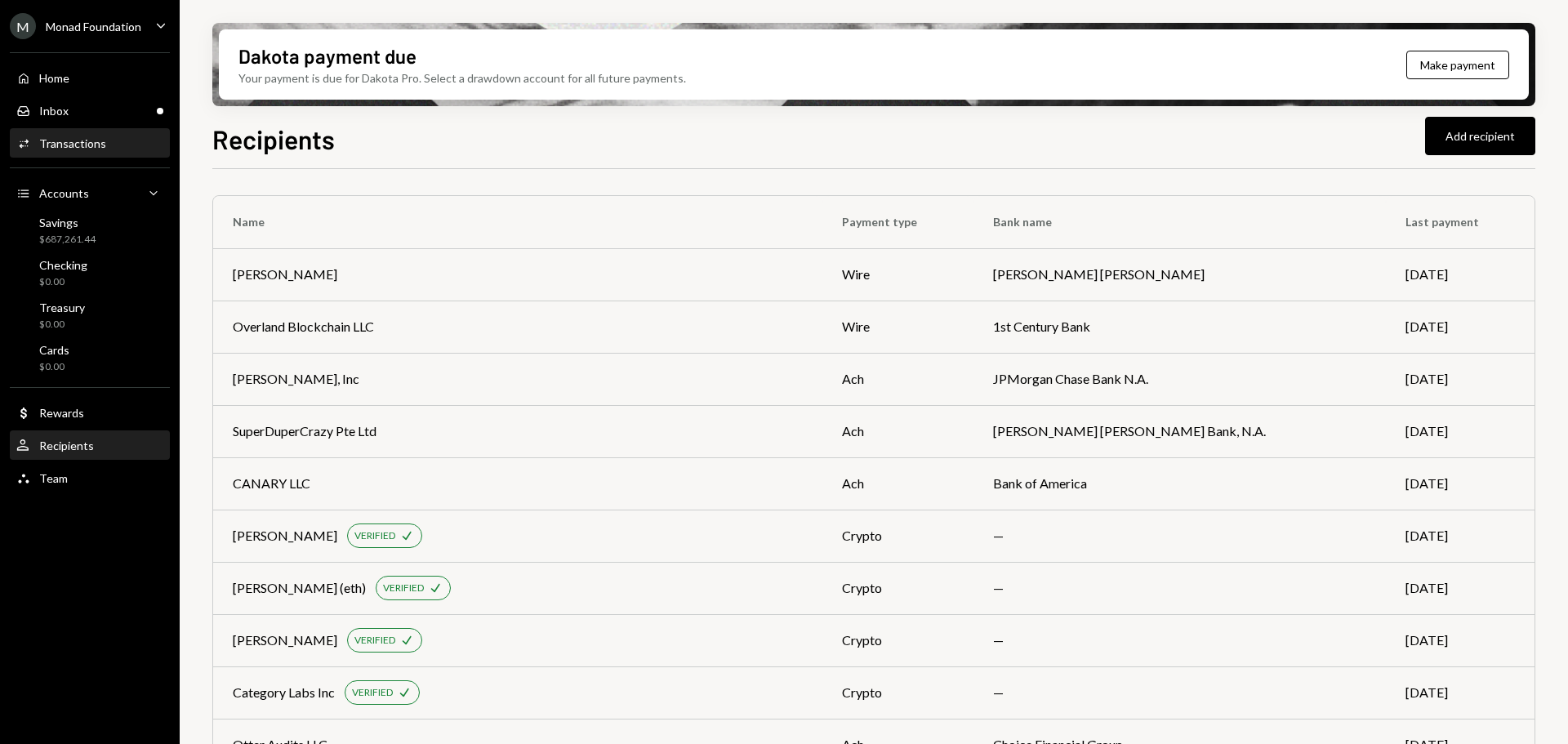
click at [74, 143] on div "Transactions" at bounding box center [73, 143] width 67 height 14
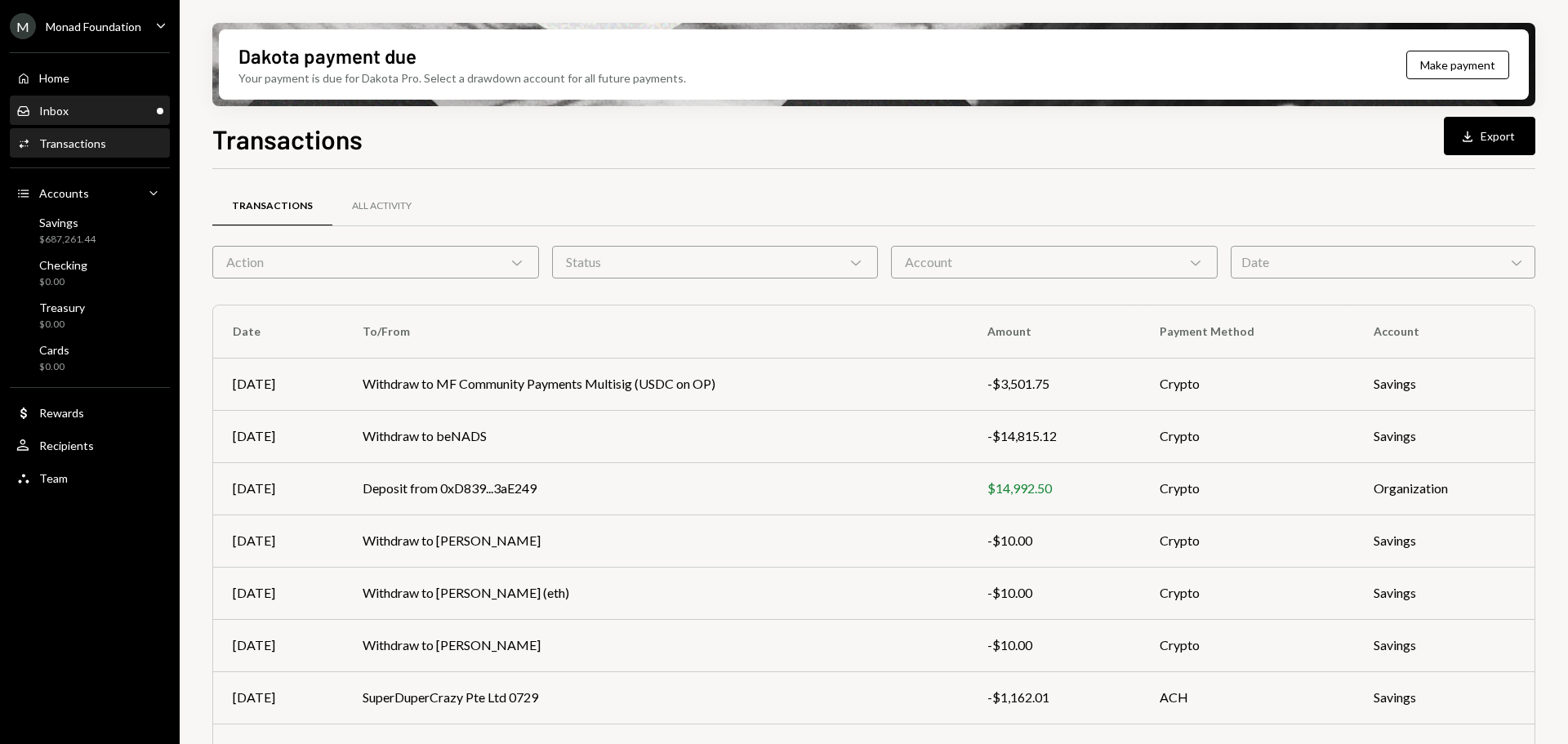
click at [60, 111] on div "Inbox" at bounding box center [54, 111] width 29 height 14
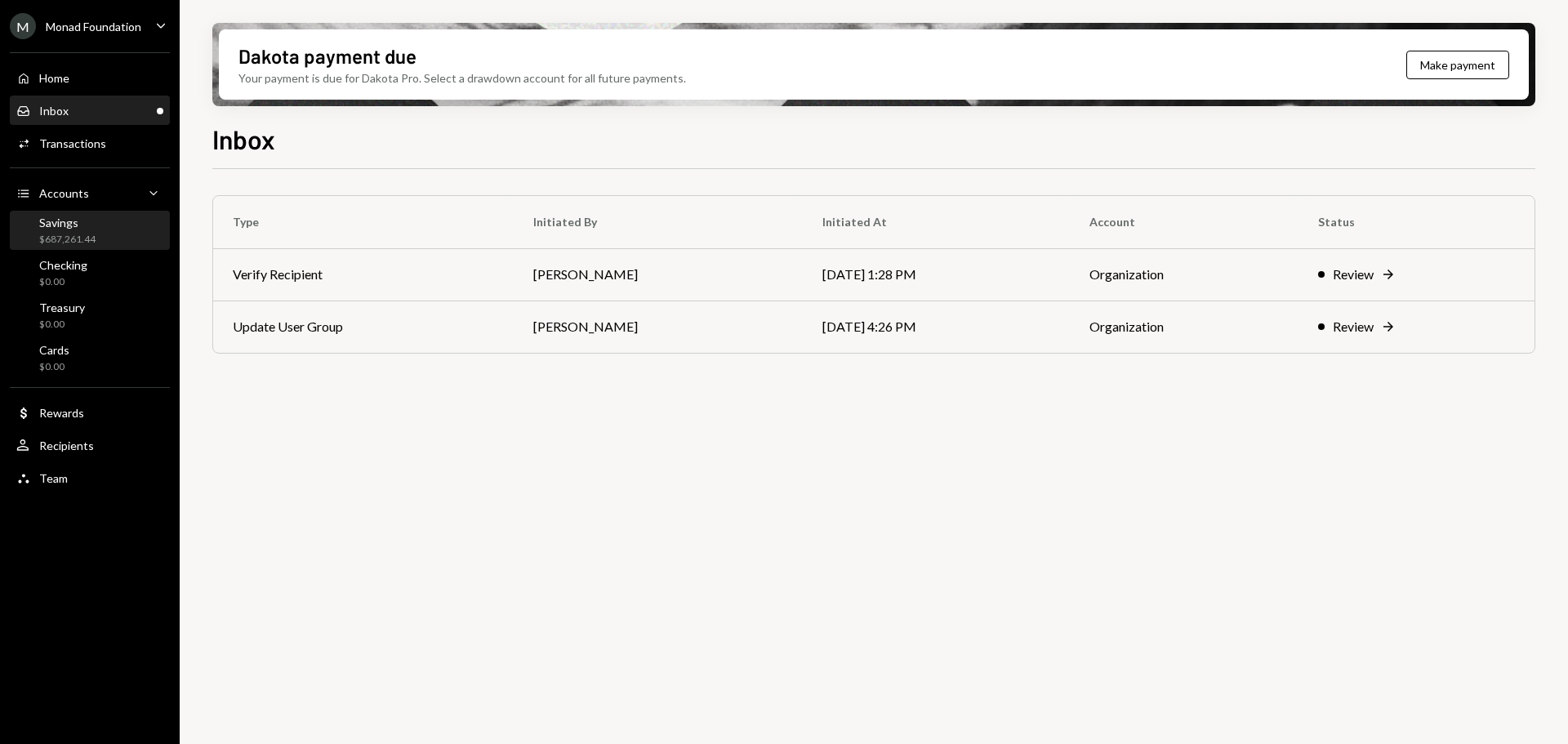
click at [75, 233] on div "$687,261.44" at bounding box center [68, 240] width 57 height 14
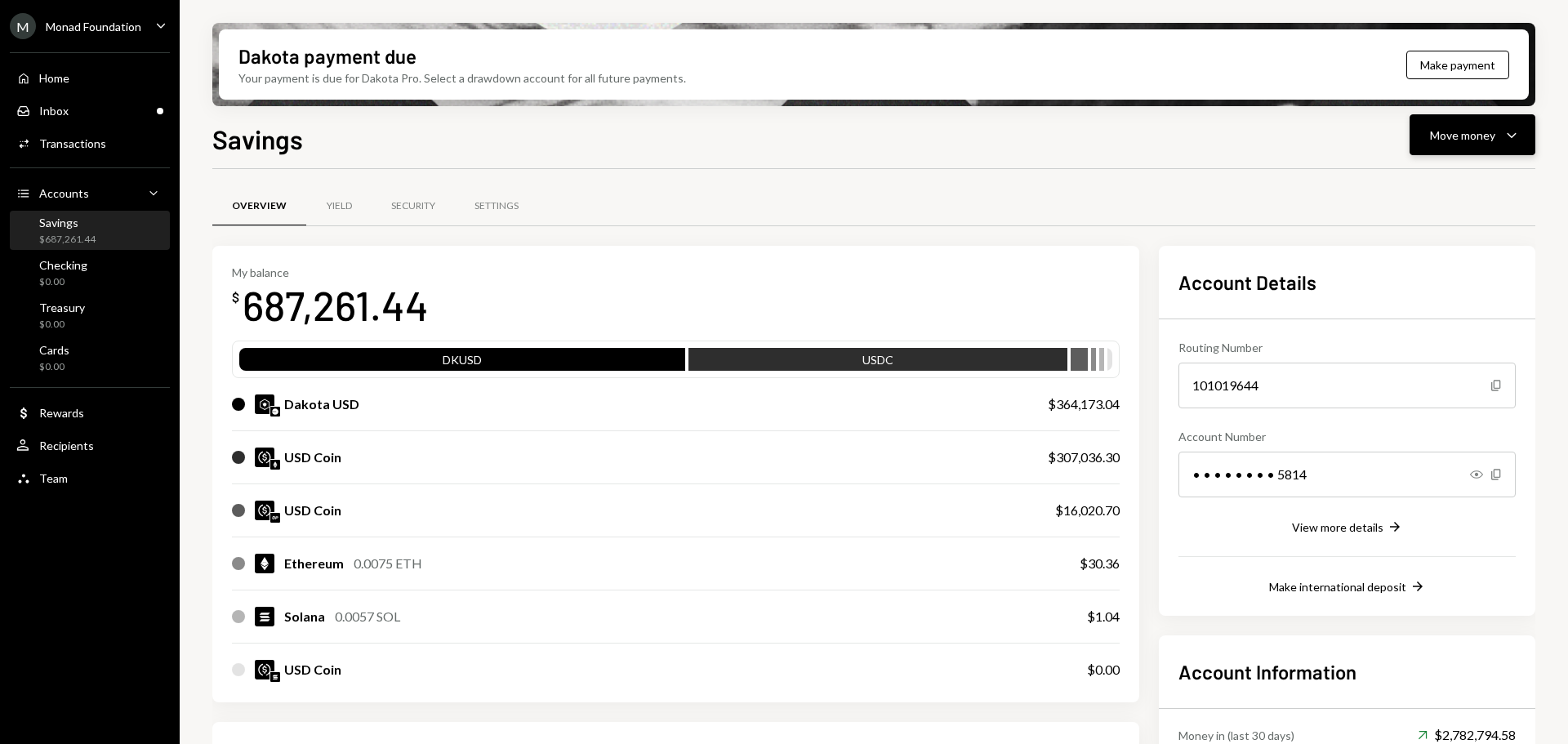
click at [1494, 138] on div "Move money" at bounding box center [1462, 135] width 66 height 18
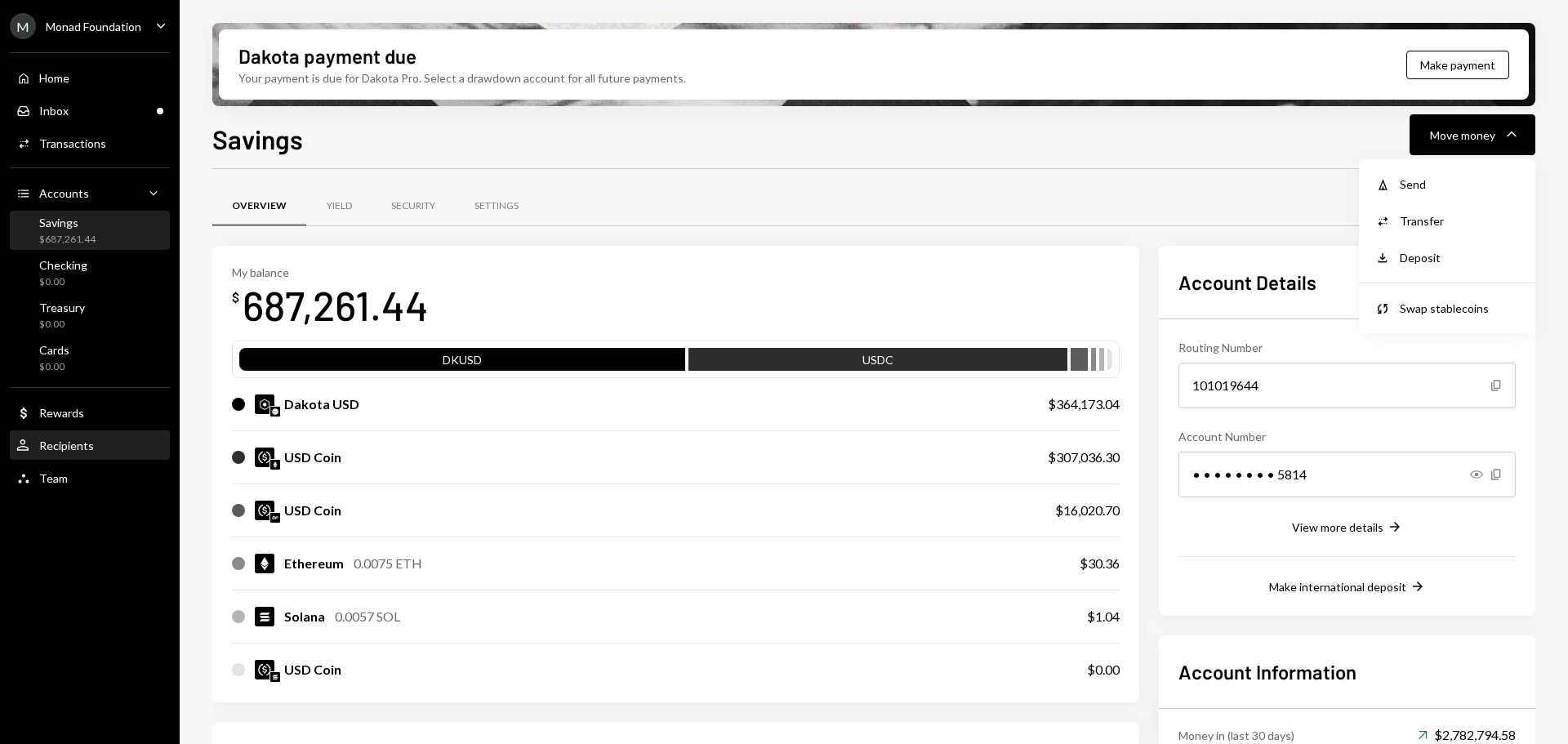
click at [85, 443] on div "Recipients" at bounding box center [67, 446] width 55 height 14
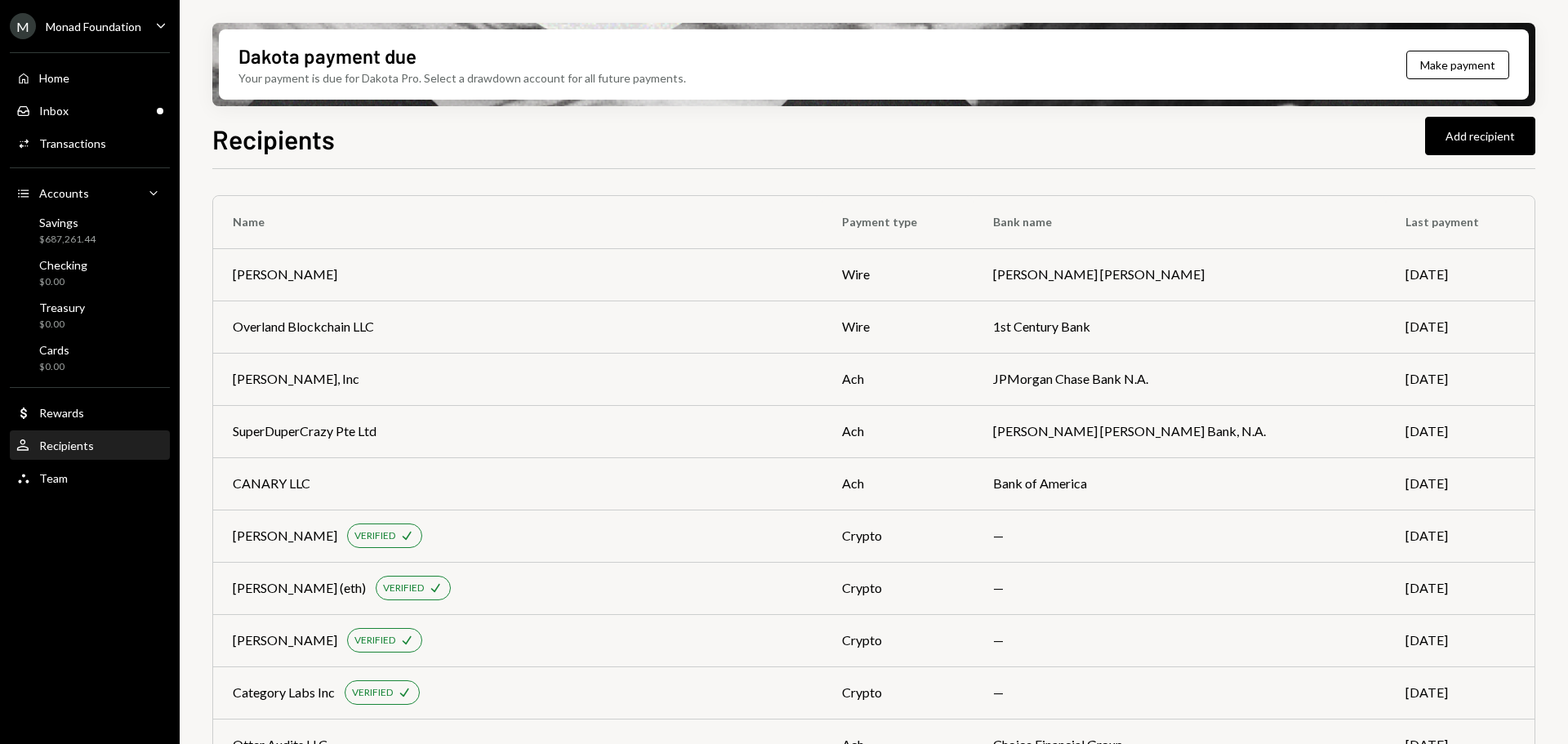
scroll to position [749, 0]
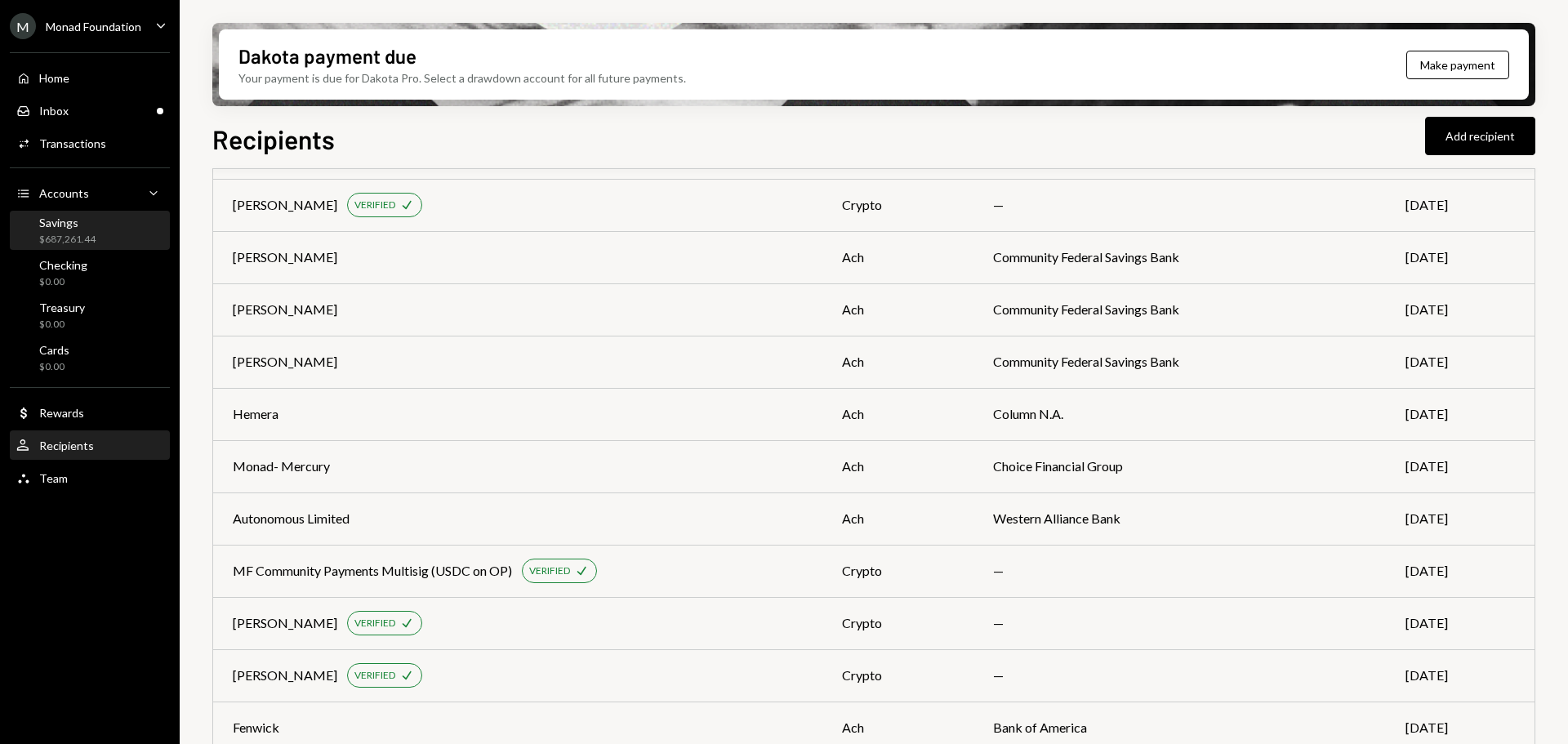
click at [96, 226] on div "Savings $687,261.44" at bounding box center [90, 231] width 147 height 31
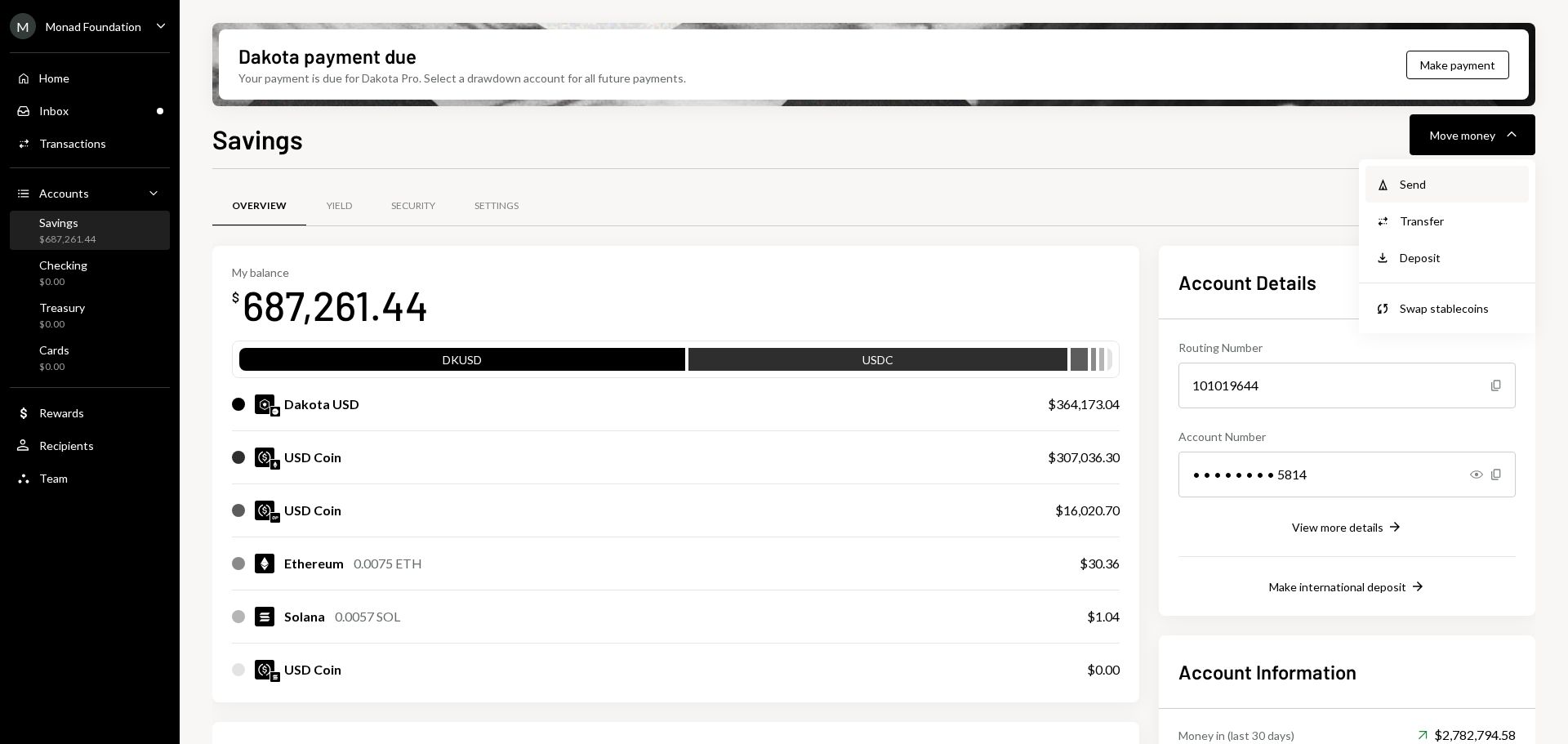
click at [1417, 181] on div "Send" at bounding box center [1459, 184] width 120 height 18
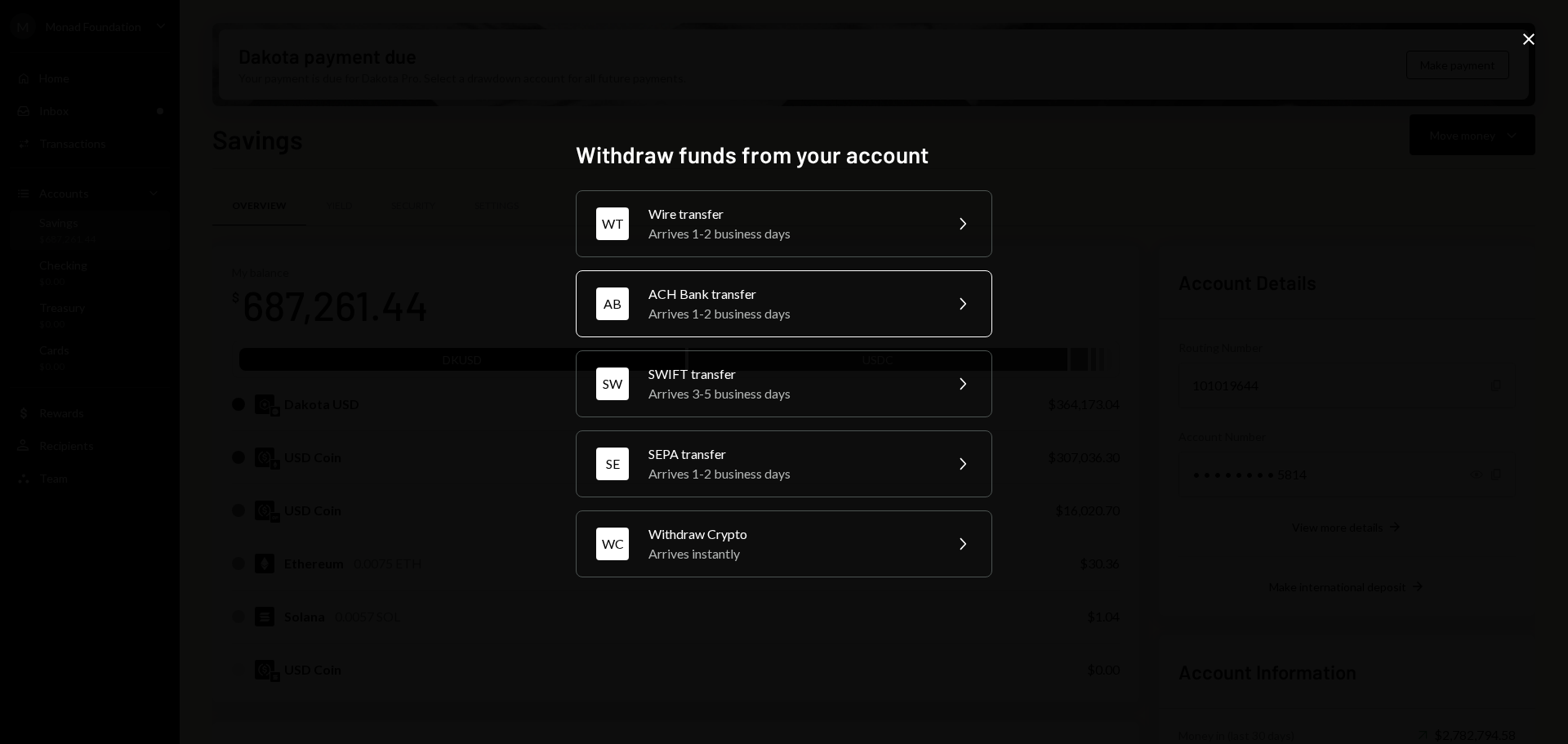
click at [667, 296] on div "ACH Bank transfer" at bounding box center [791, 294] width 284 height 20
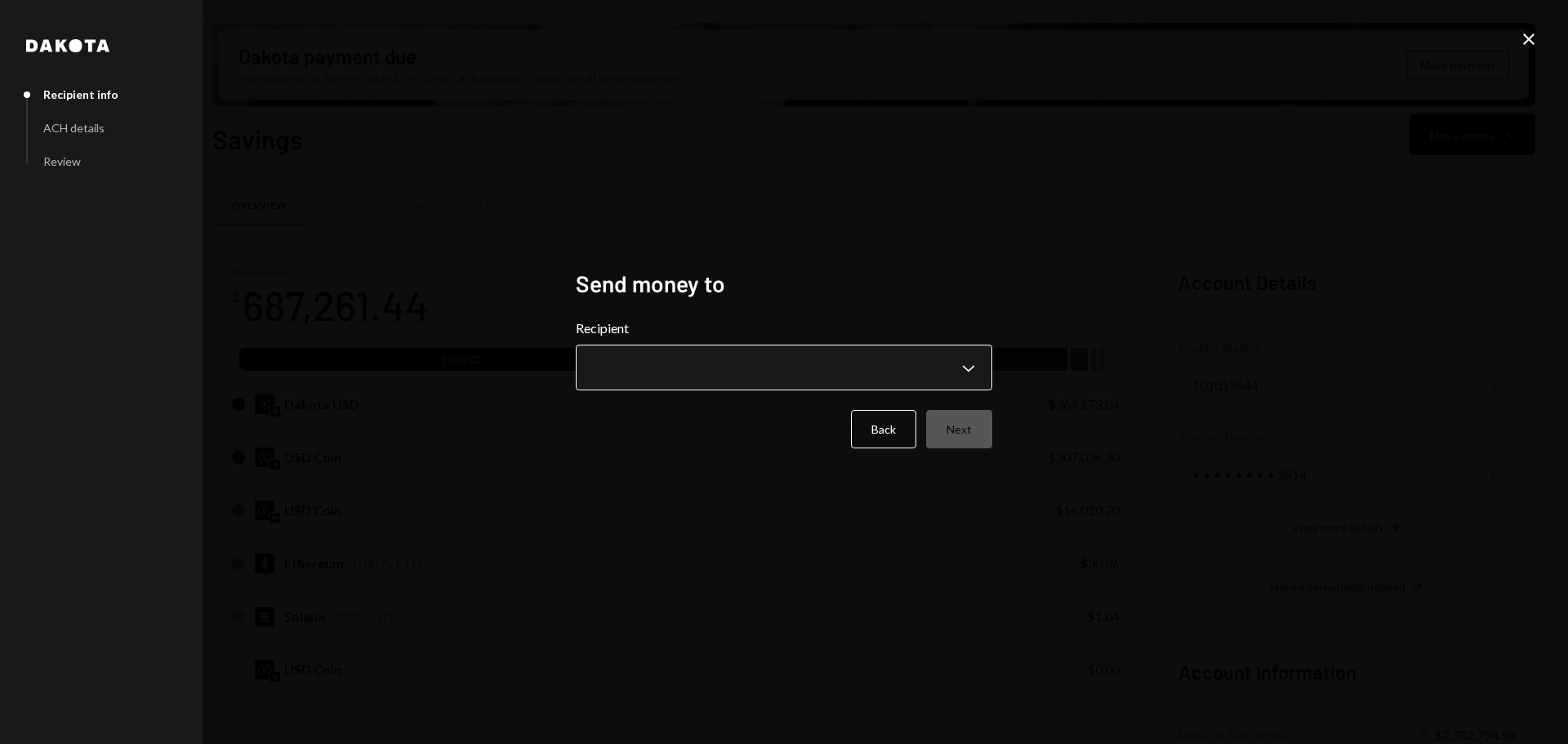
click at [680, 370] on body "M Monad Foundation Caret Down Home Home Inbox Inbox Activities Transactions Acc…" at bounding box center [784, 372] width 1568 height 744
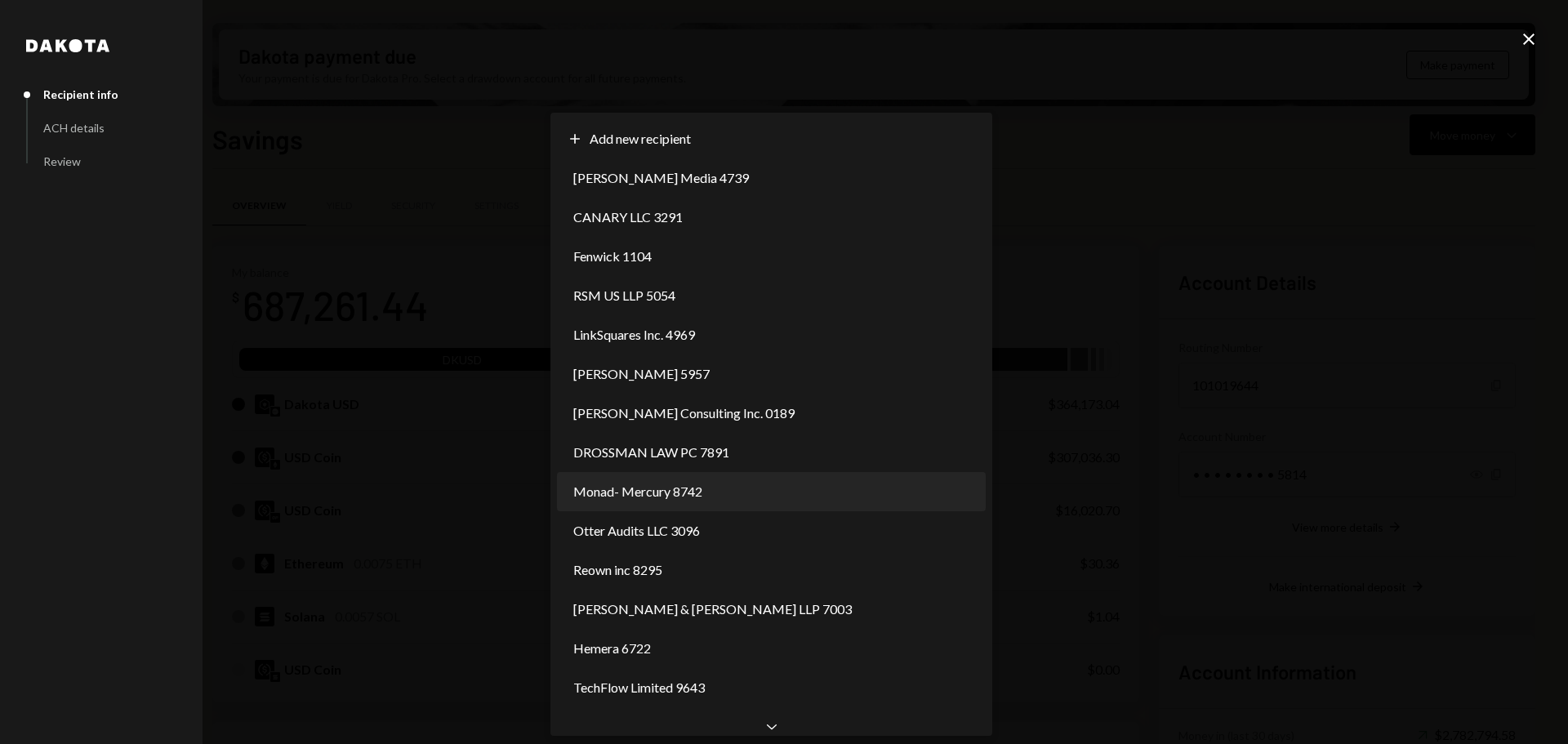
select select "**********"
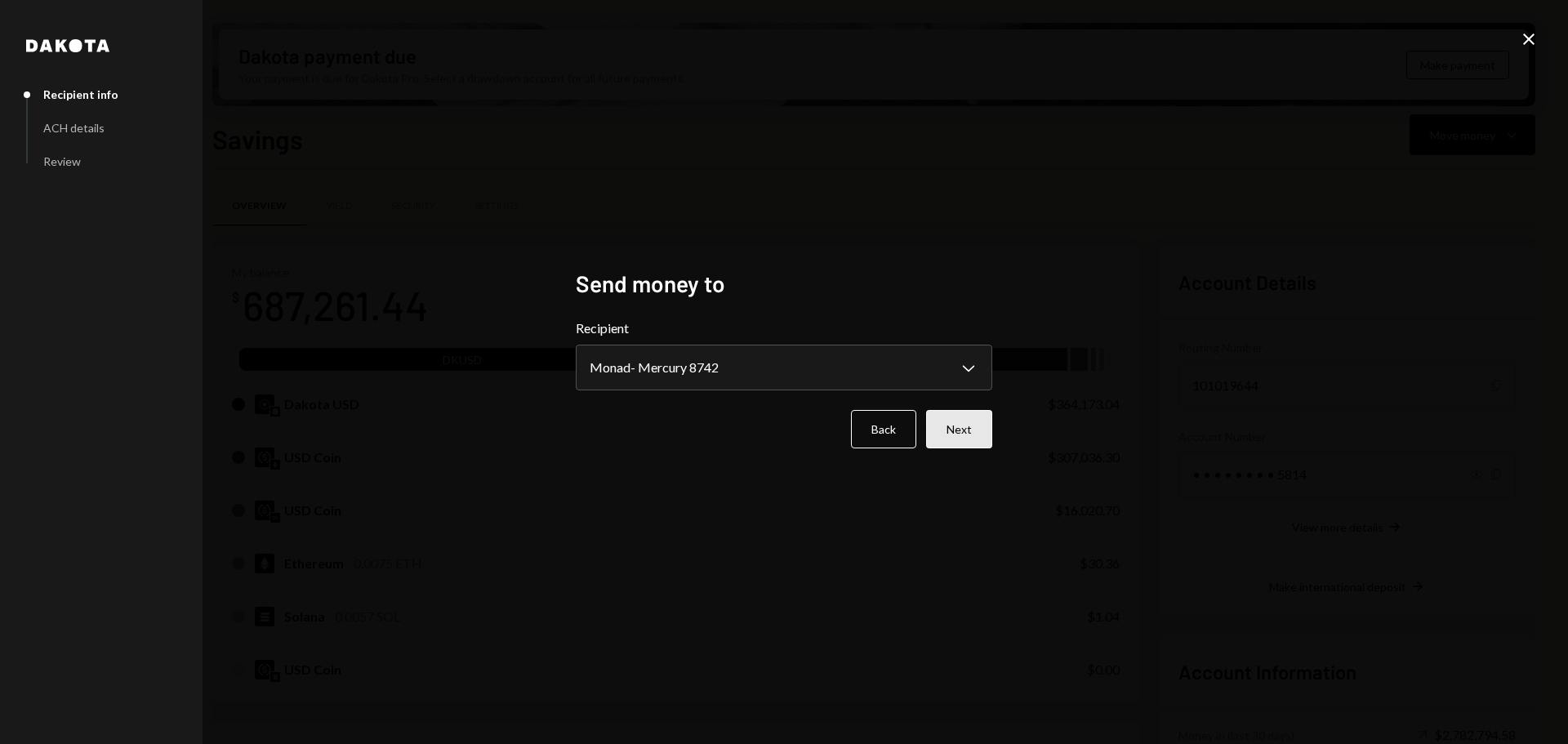
click at [980, 427] on button "Next" at bounding box center [959, 428] width 67 height 38
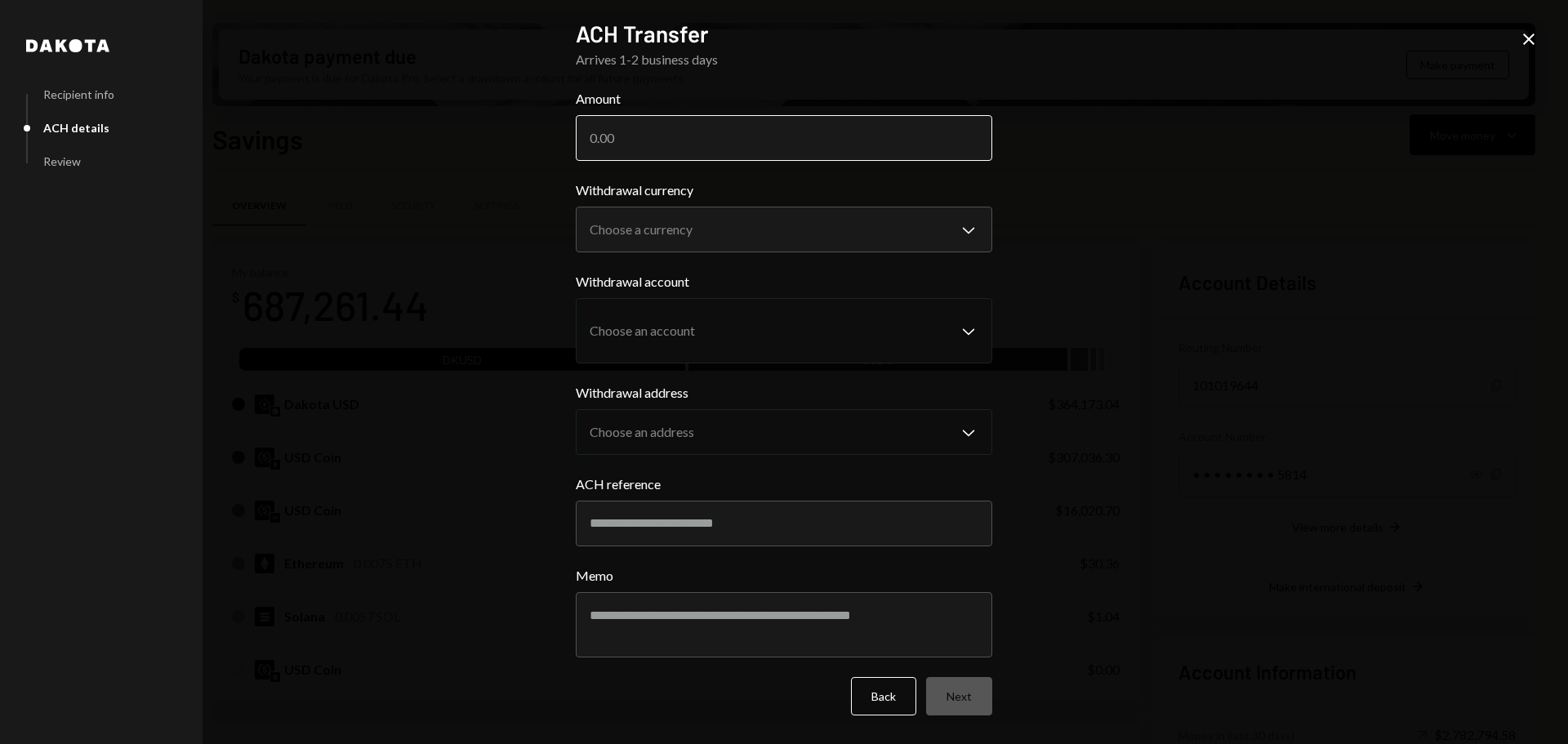
click at [627, 132] on input "Amount" at bounding box center [784, 138] width 416 height 46
type input "390000"
drag, startPoint x: 1527, startPoint y: 37, endPoint x: 1523, endPoint y: 83, distance: 46.2
click at [1527, 37] on icon at bounding box center [1529, 39] width 12 height 12
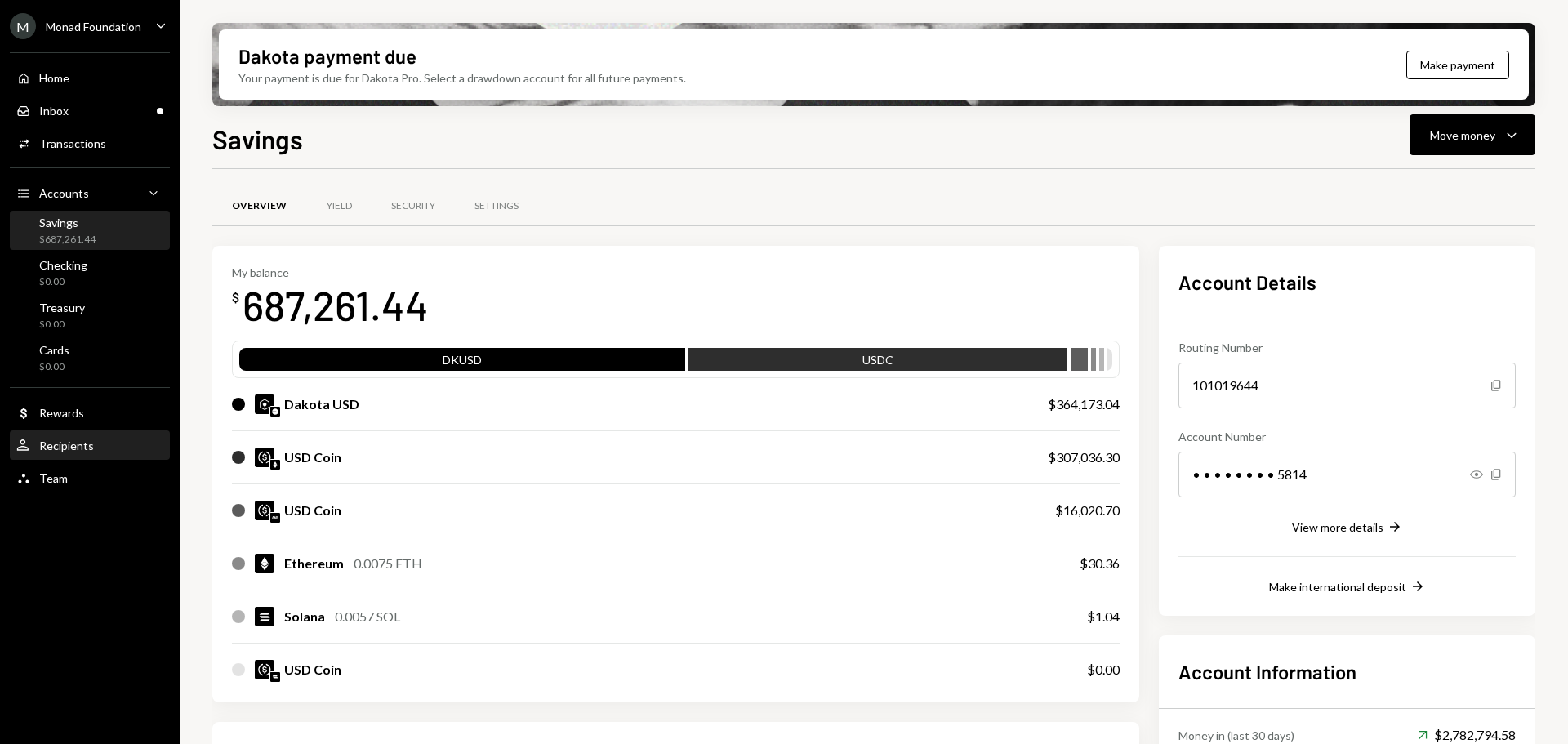
click at [61, 444] on div "Recipients" at bounding box center [67, 446] width 55 height 14
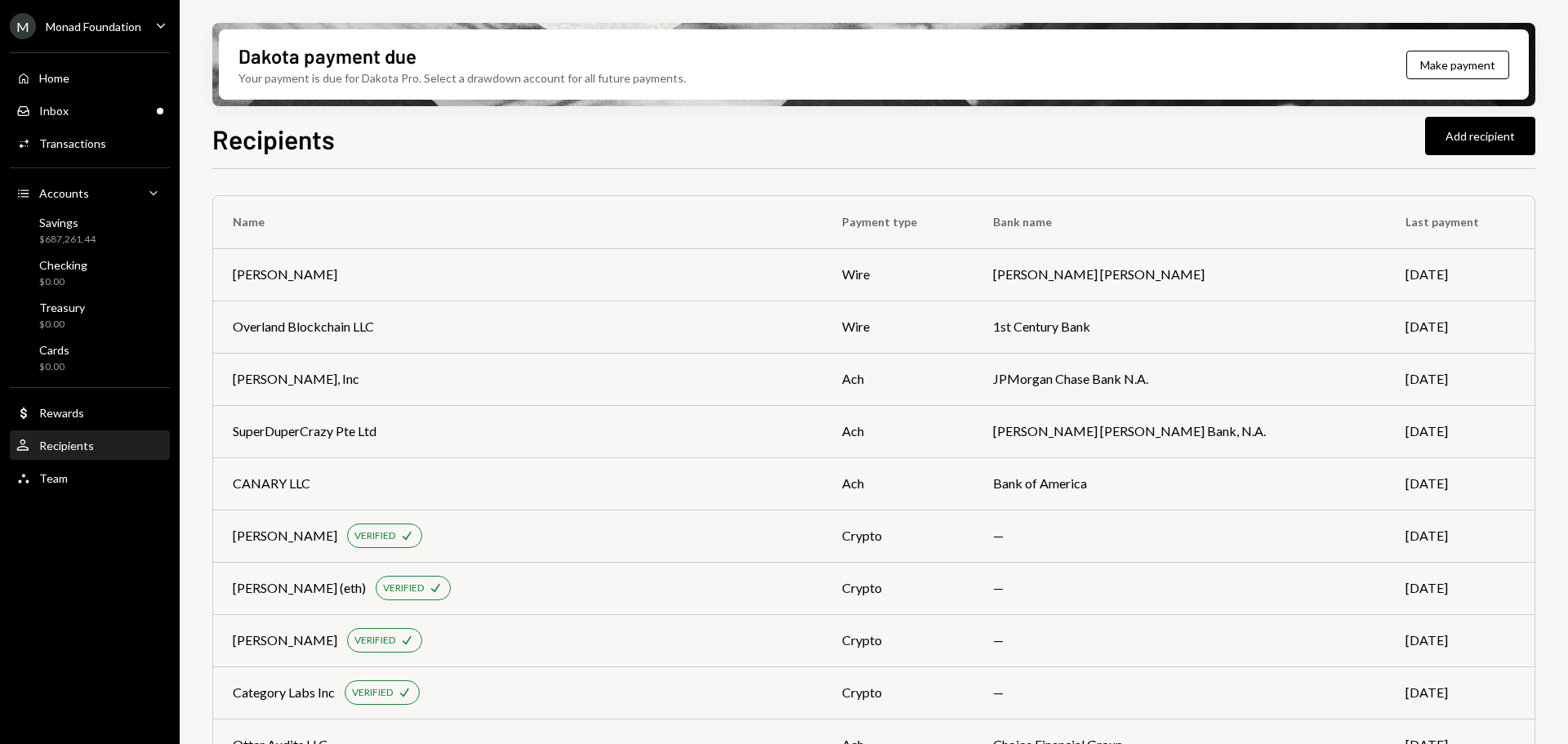
scroll to position [749, 0]
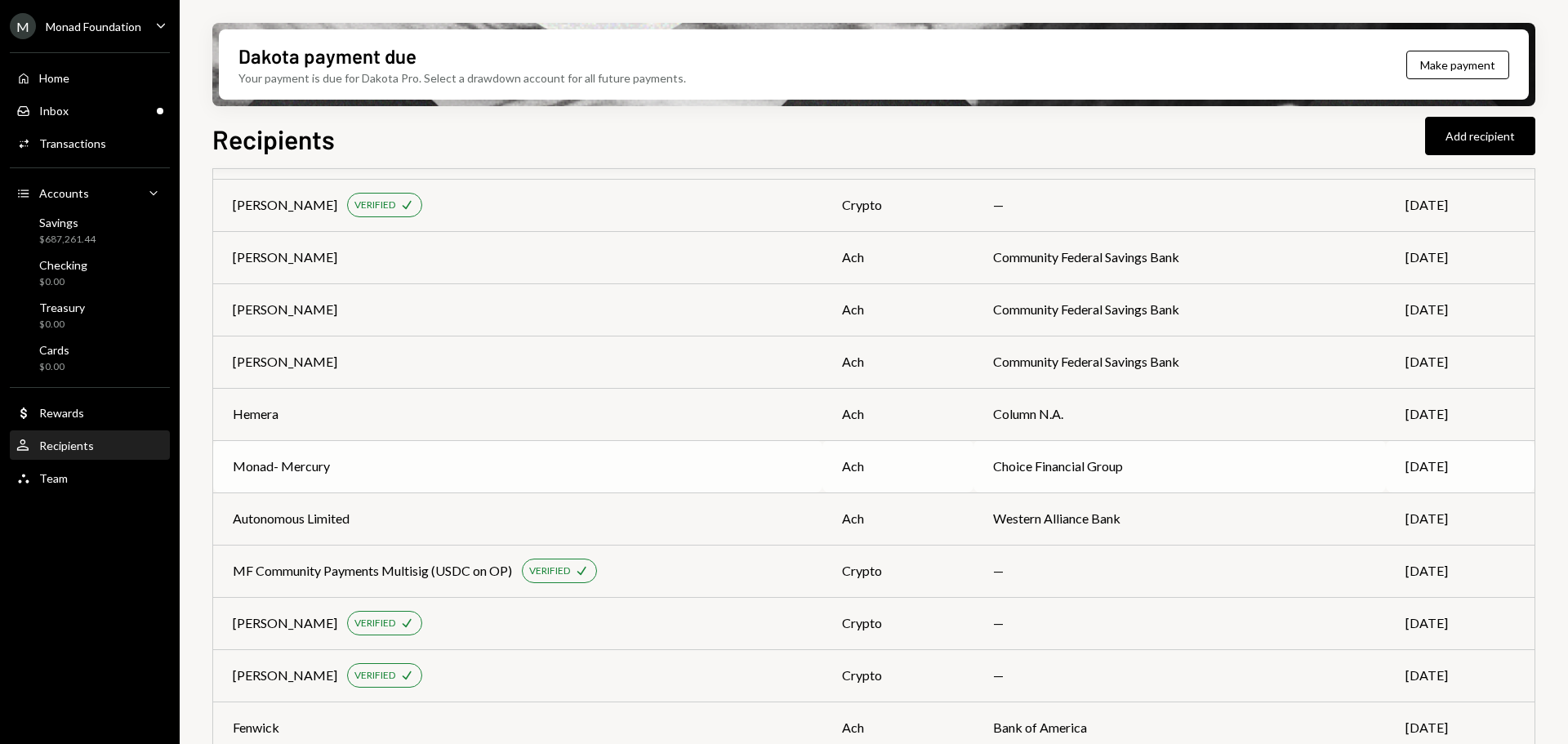
click at [528, 459] on div "Monad- Mercury" at bounding box center [518, 467] width 570 height 20
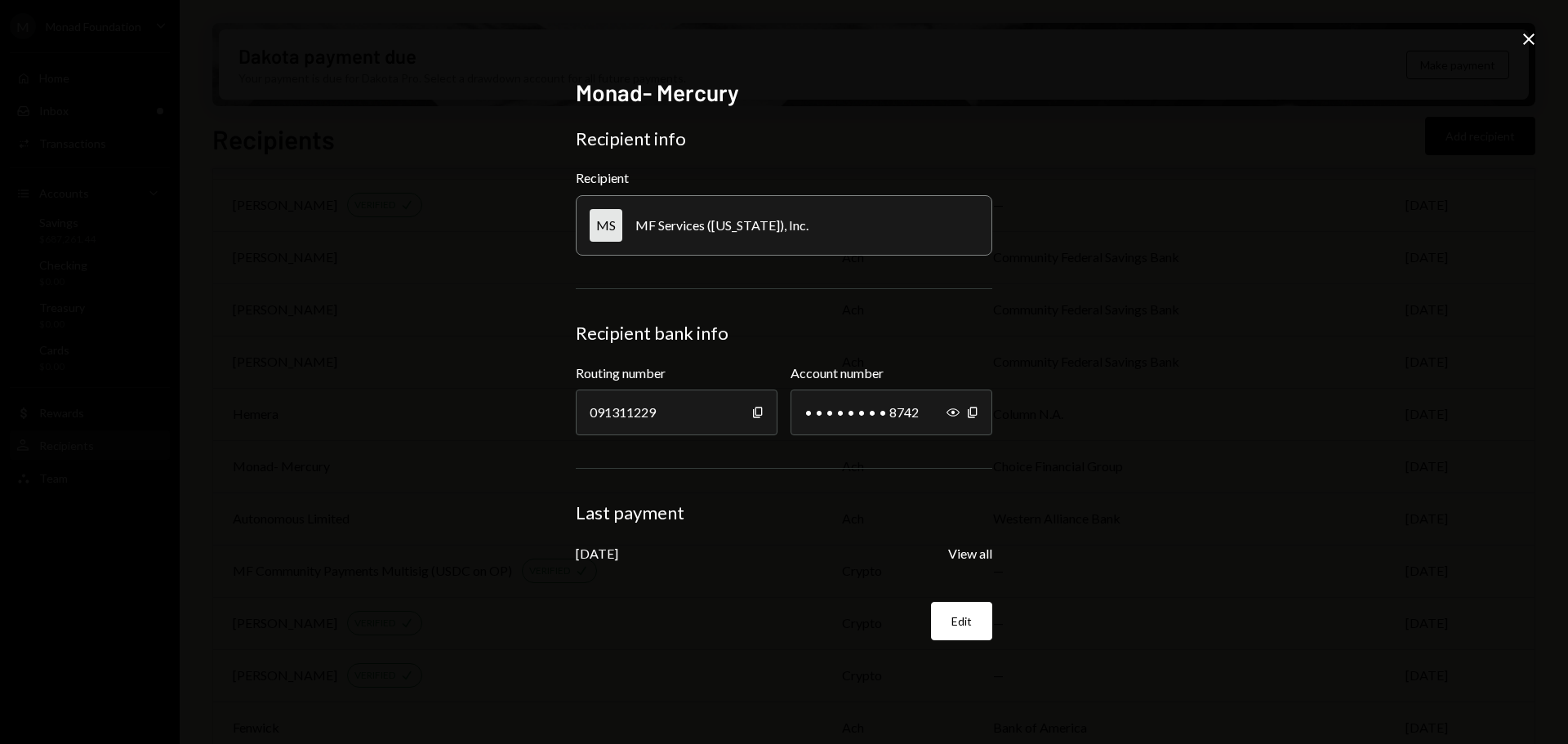
click at [1521, 27] on div "Monad- Mercury Recipient info Recipient MS MF Services (Delaware), Inc. Recipie…" at bounding box center [784, 372] width 1568 height 744
click at [1535, 34] on icon "Close" at bounding box center [1529, 39] width 20 height 20
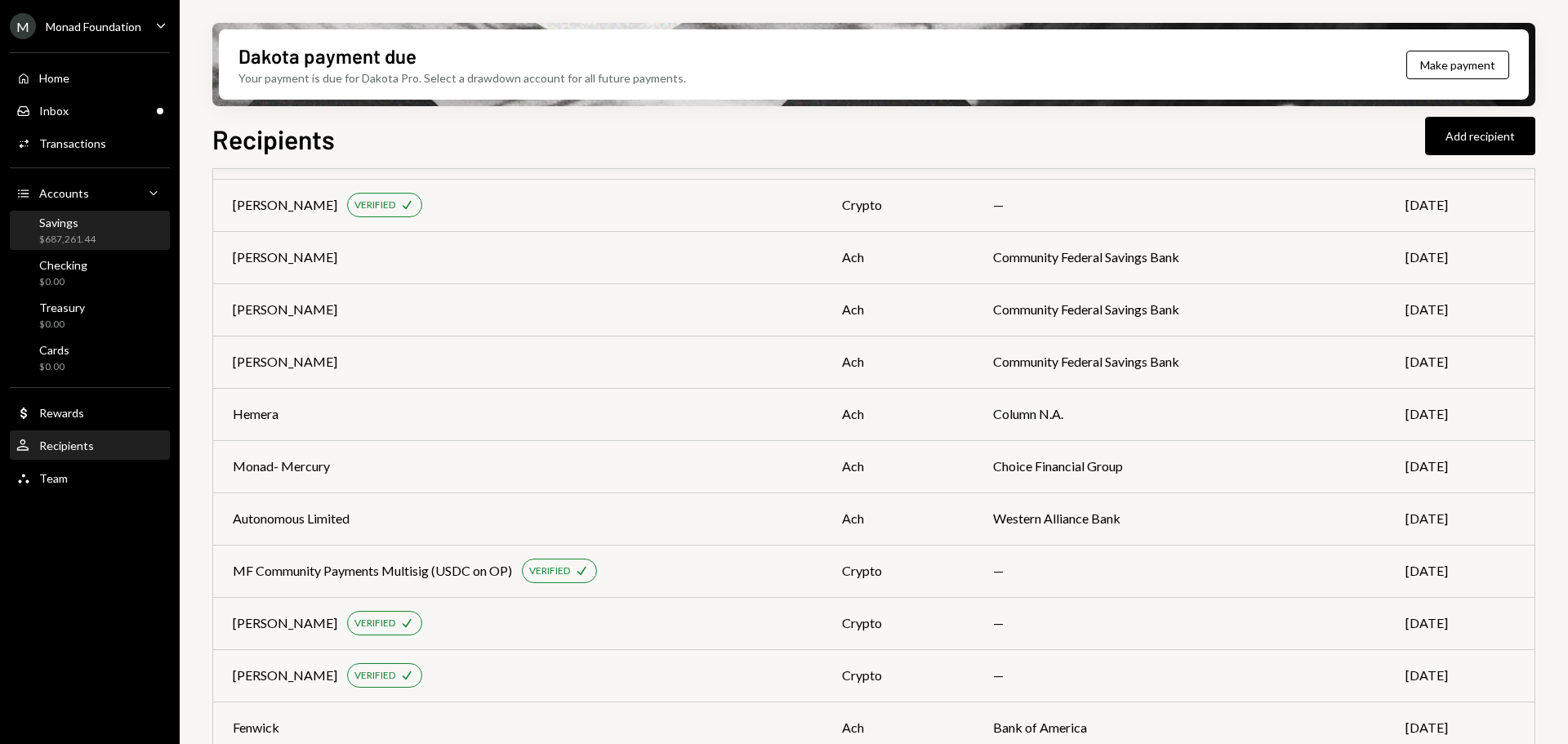
click at [70, 216] on div "Savings" at bounding box center [68, 223] width 57 height 14
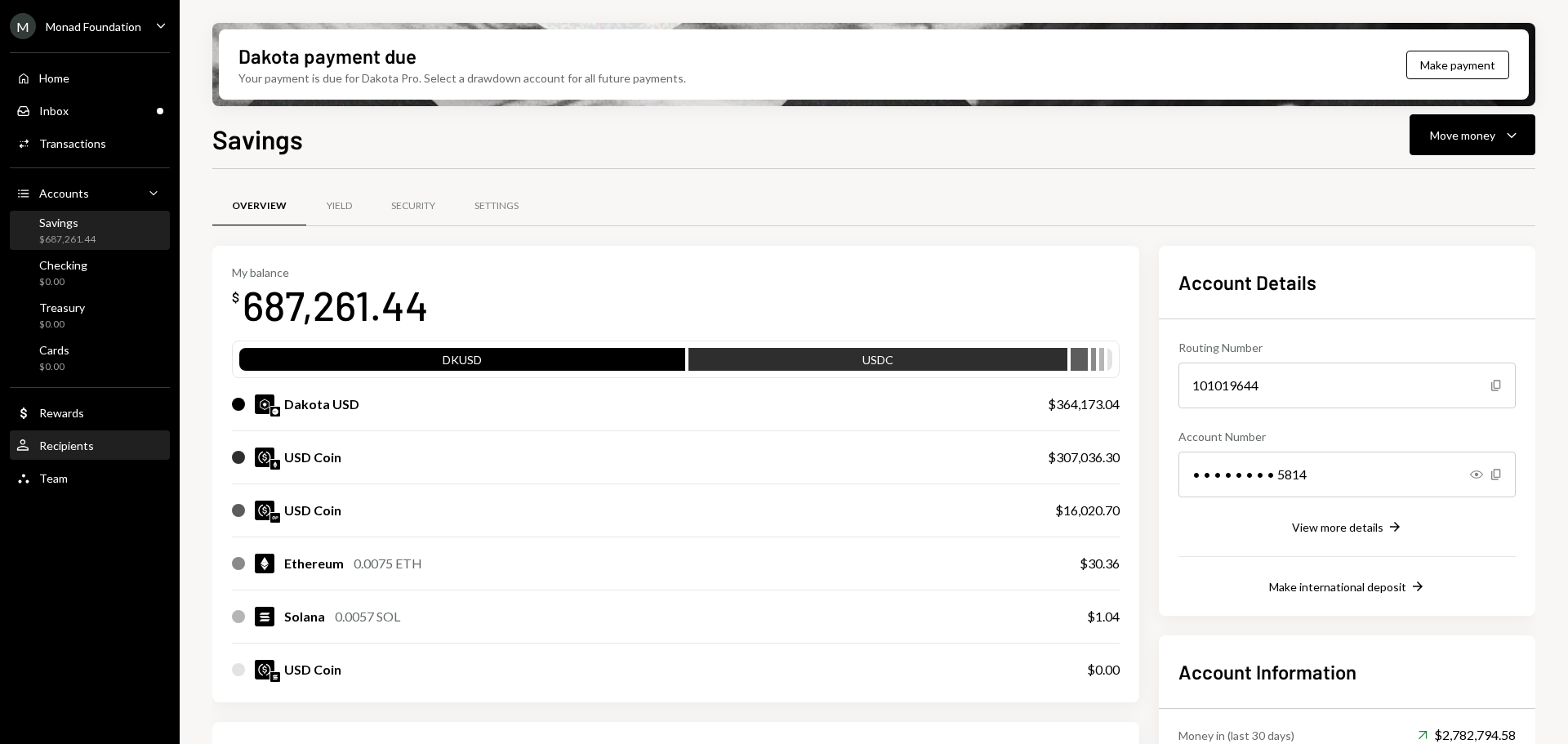
click at [67, 441] on div "Recipients" at bounding box center [67, 446] width 55 height 14
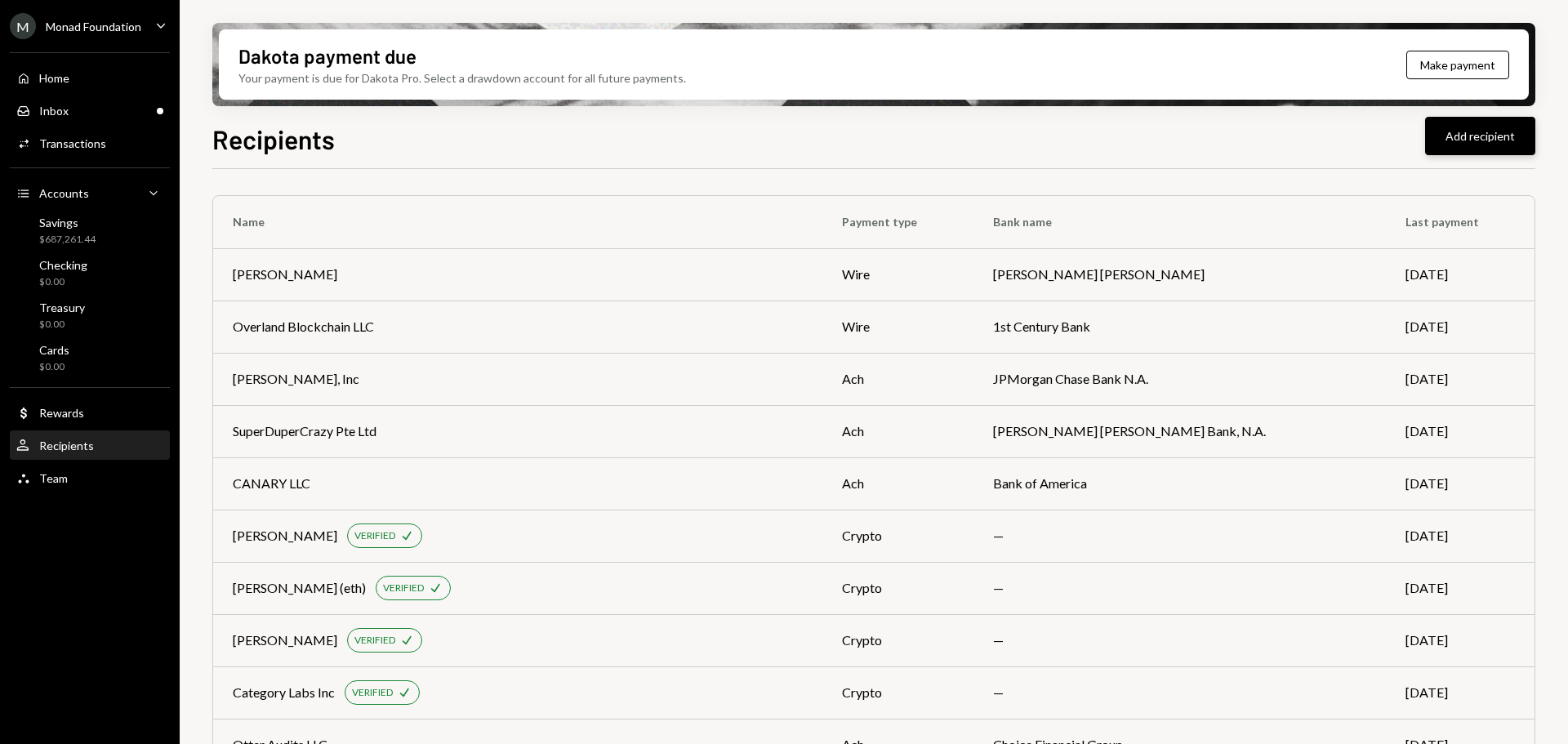
click at [1481, 126] on button "Add recipient" at bounding box center [1480, 135] width 111 height 38
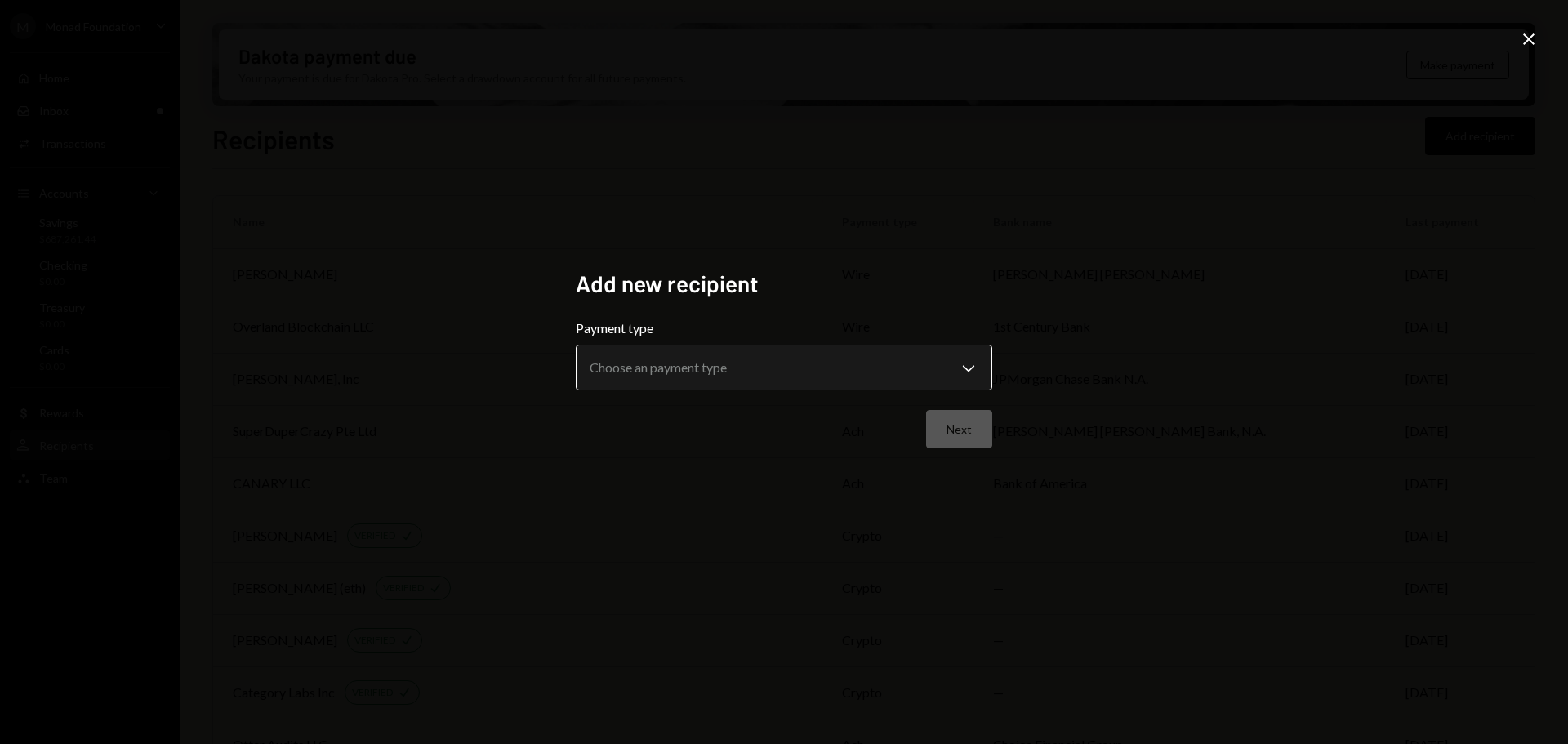
click at [725, 366] on body "M Monad Foundation Caret Down Home Home Inbox Inbox Activities Transactions Acc…" at bounding box center [784, 372] width 1568 height 744
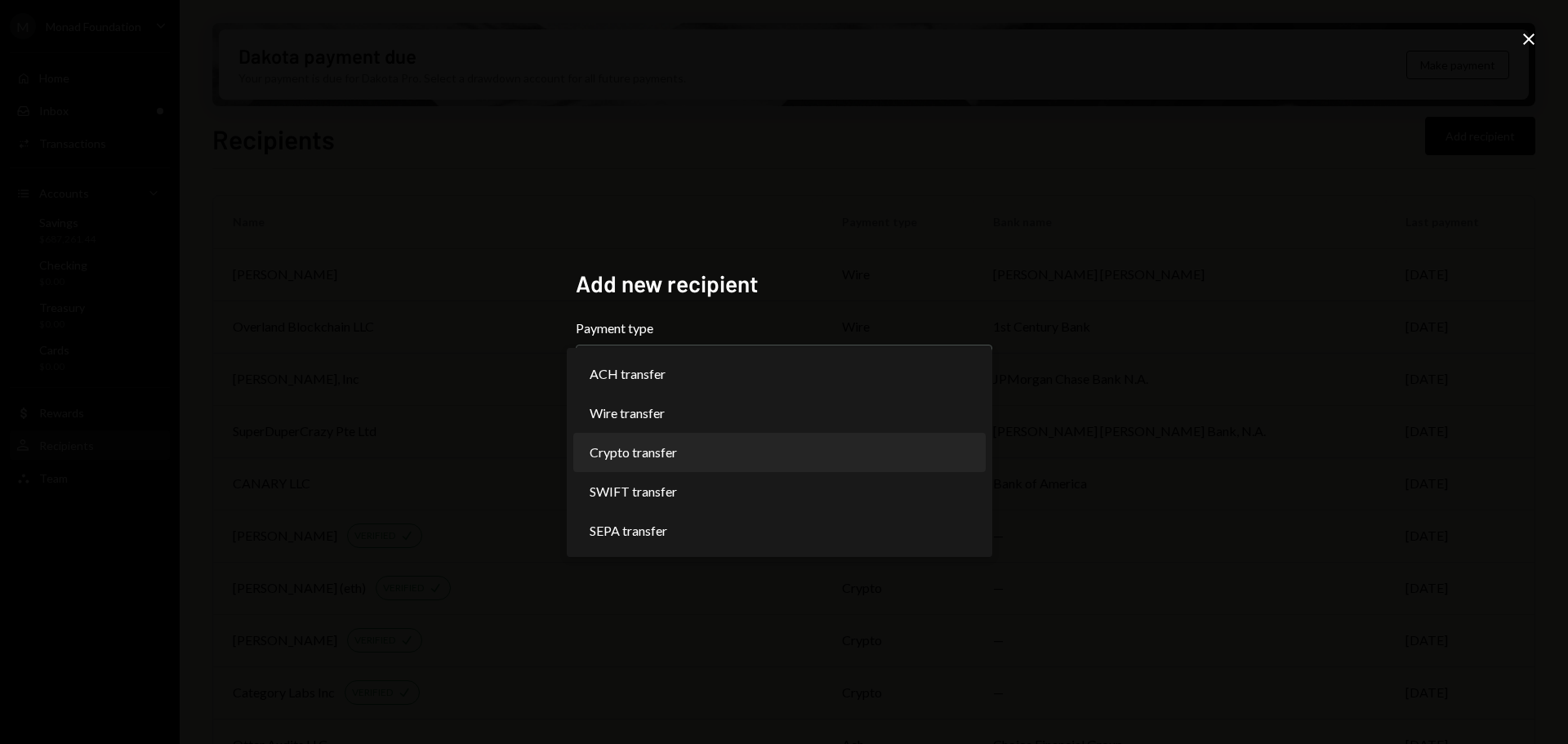
select select "******"
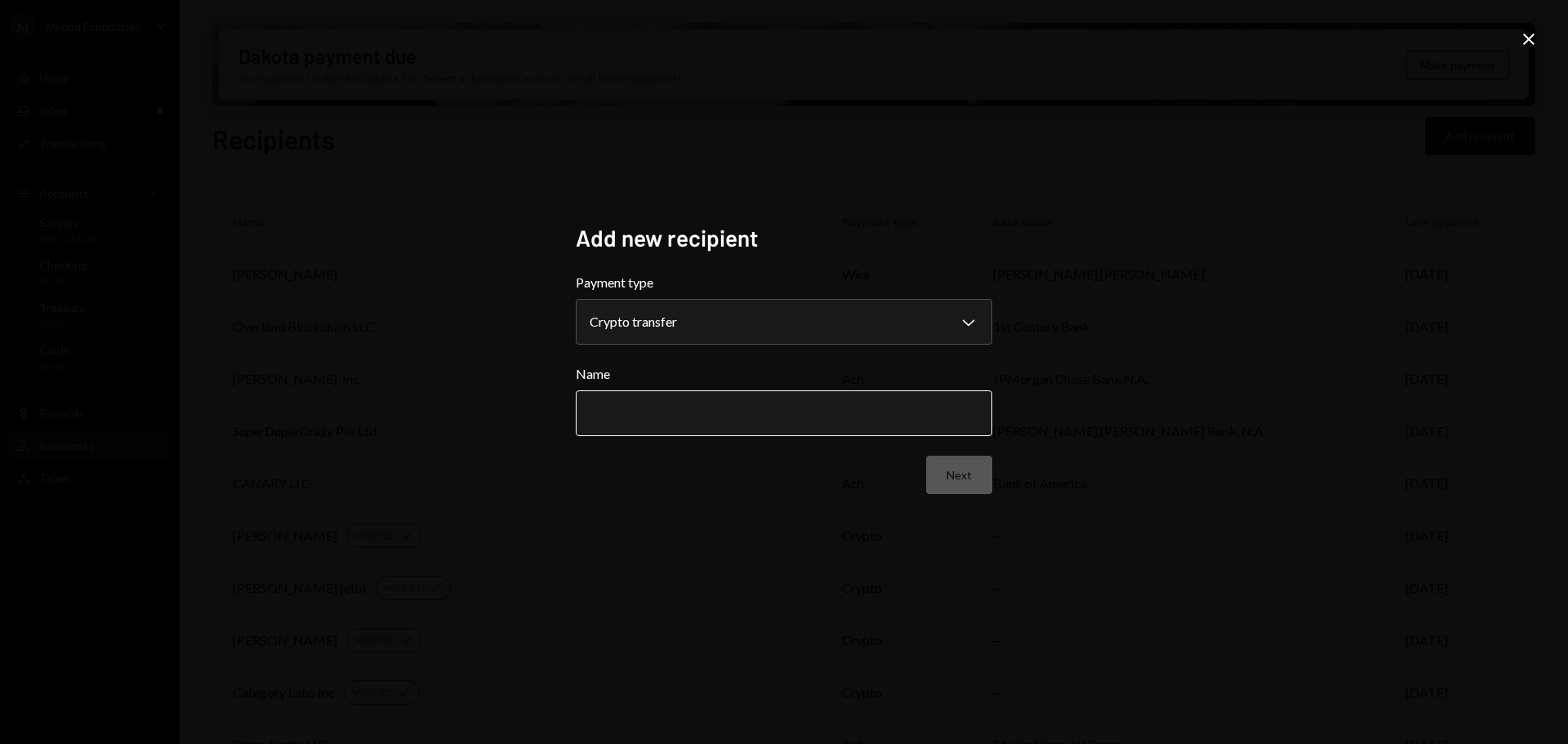
click at [735, 401] on input "Name" at bounding box center [784, 413] width 416 height 46
paste input "*******"
type input "*******"
click at [960, 472] on button "Next" at bounding box center [959, 474] width 67 height 38
click at [704, 324] on body "M Monad Foundation Caret Down Home Home Inbox Inbox Activities Transactions Acc…" at bounding box center [784, 372] width 1568 height 744
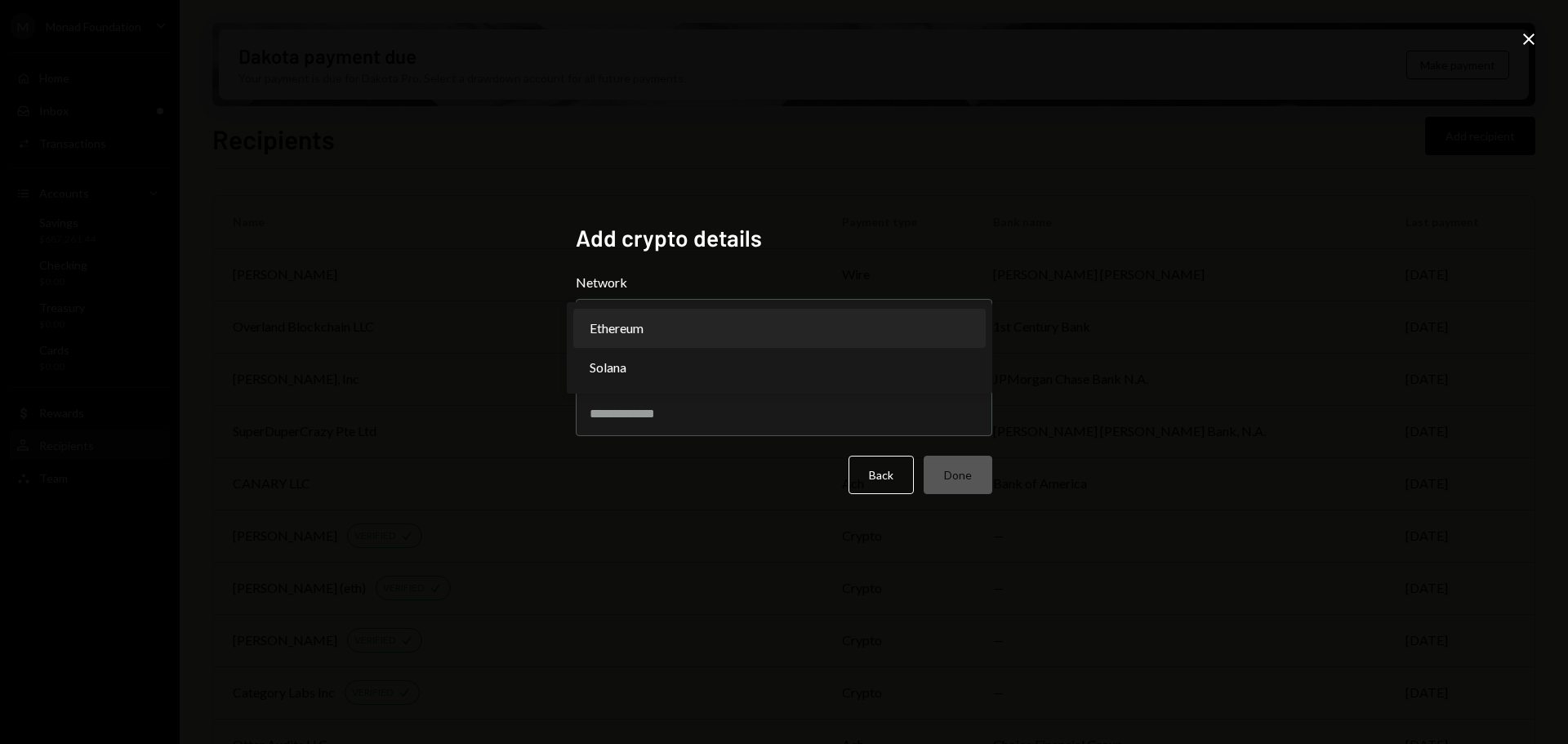
select select "**********"
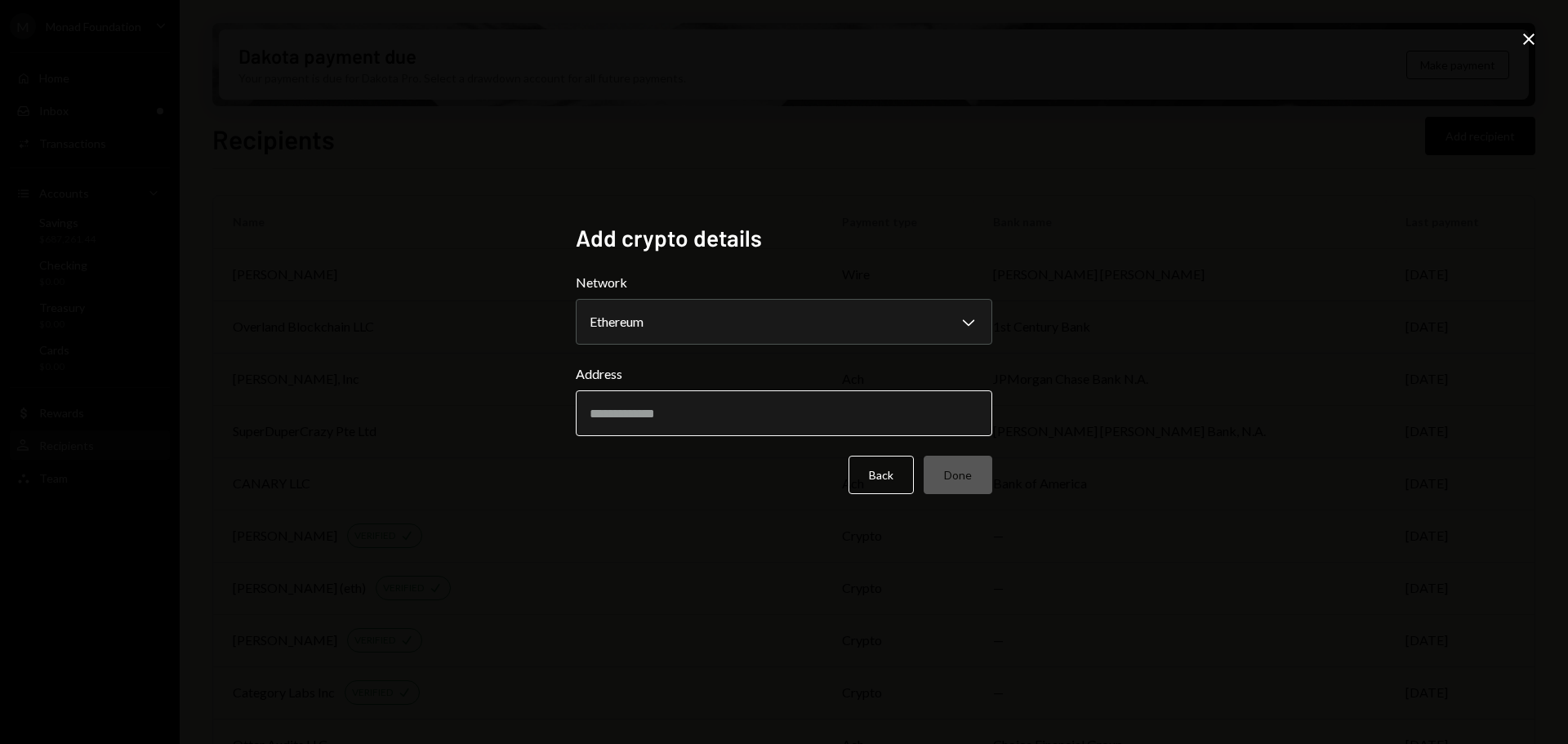
click at [631, 418] on input "Address" at bounding box center [784, 413] width 416 height 46
paste input "**********"
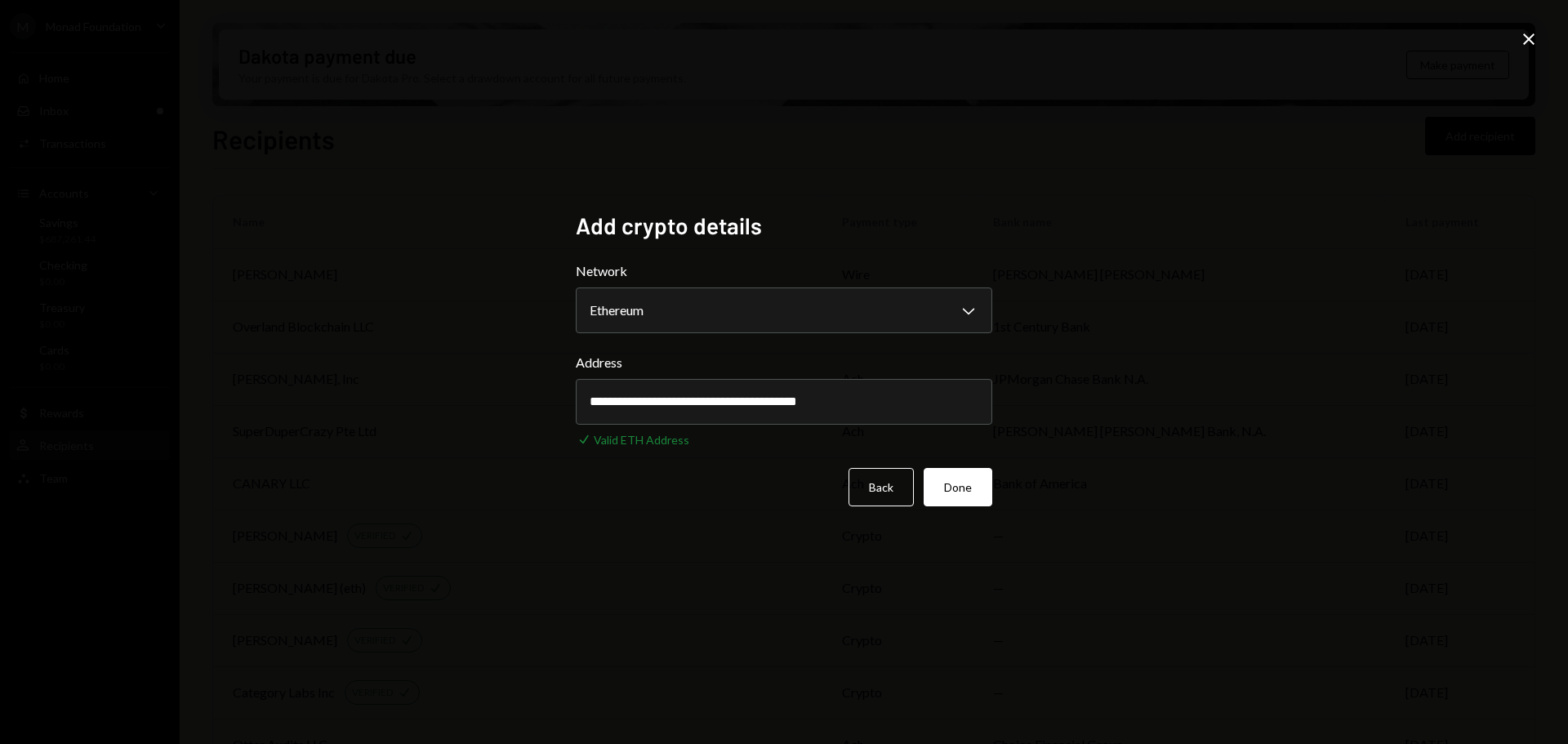
type input "**********"
click at [965, 477] on button "Done" at bounding box center [958, 487] width 69 height 38
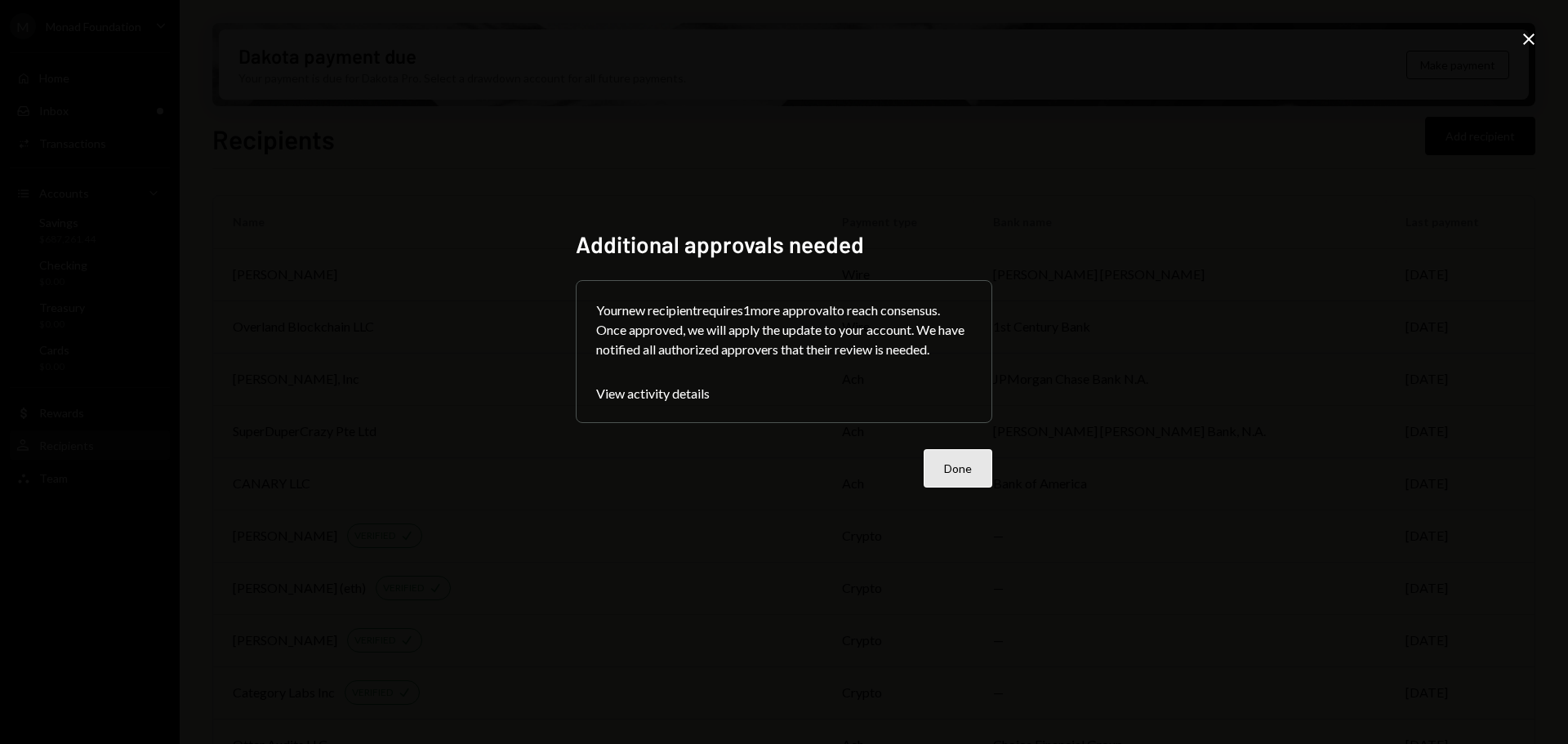
click at [968, 471] on button "Done" at bounding box center [958, 468] width 69 height 38
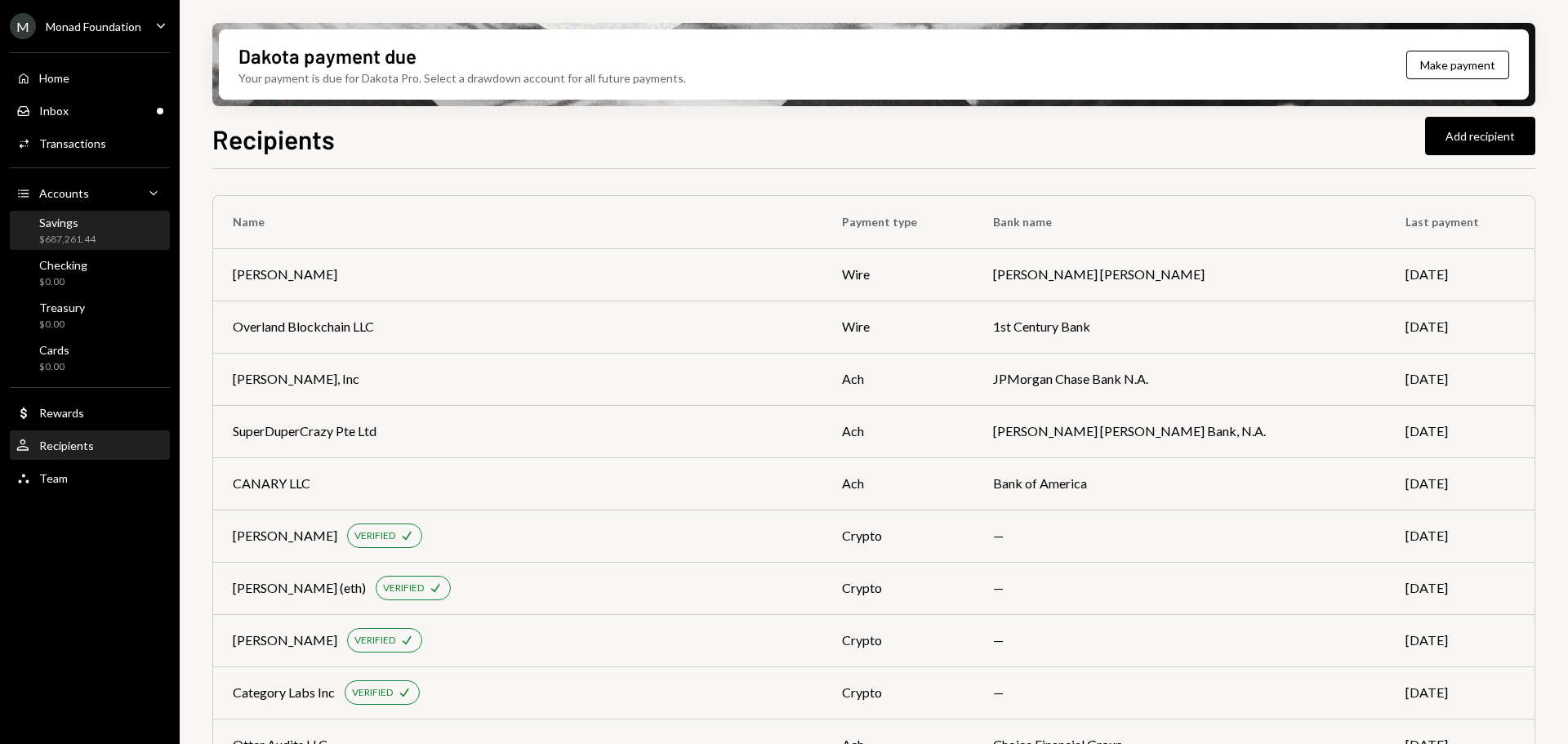
click at [107, 222] on div "Savings $687,261.44" at bounding box center [90, 231] width 147 height 31
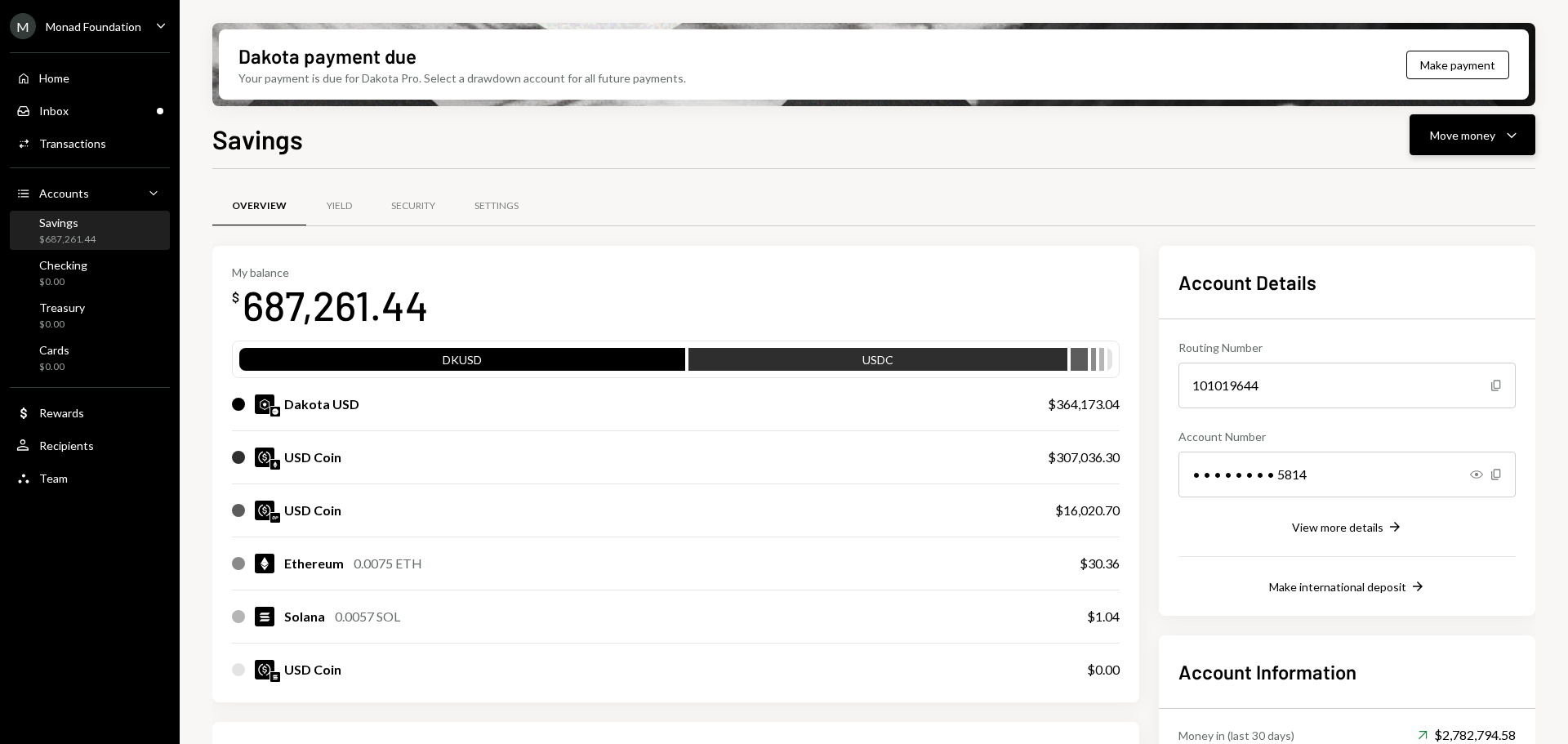
click at [1491, 139] on div "Move money" at bounding box center [1462, 135] width 66 height 18
click at [1404, 186] on div "Send" at bounding box center [1459, 184] width 120 height 18
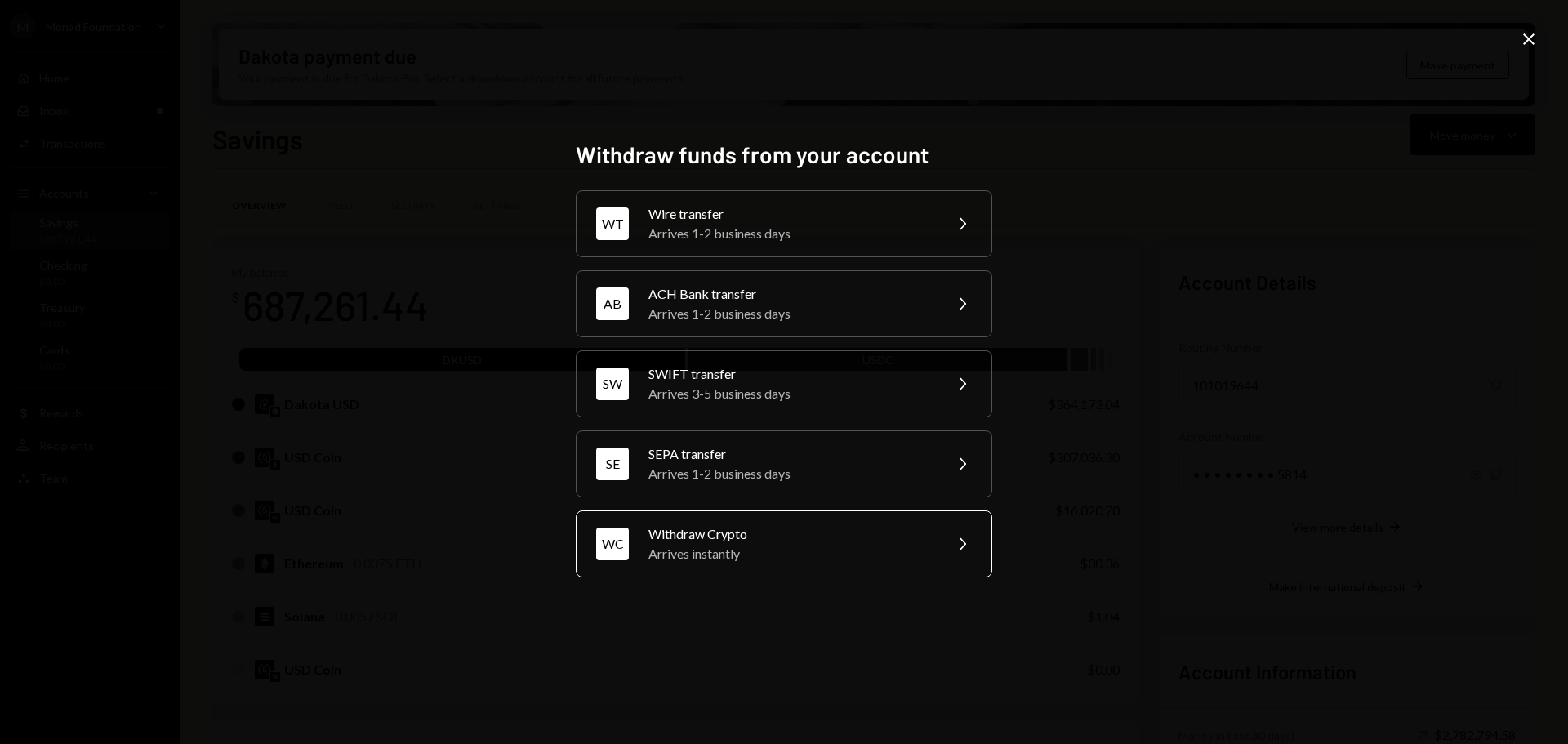
click at [824, 554] on div "Arrives instantly" at bounding box center [791, 554] width 284 height 20
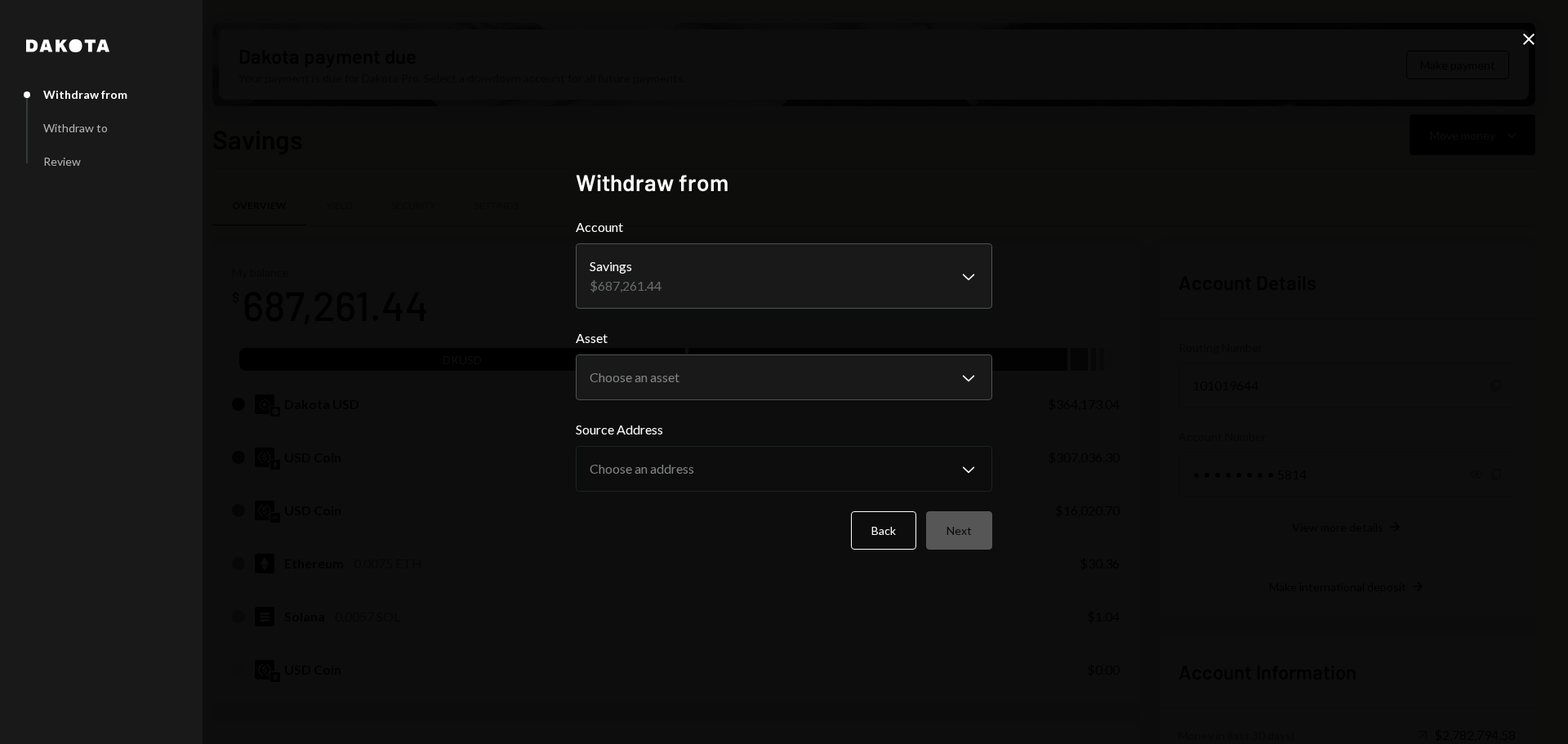
click at [735, 282] on body "M Monad Foundation Caret Down Home Home Inbox Inbox Activities Transactions Acc…" at bounding box center [784, 372] width 1568 height 744
click at [723, 371] on body "M Monad Foundation Caret Down Home Home Inbox Inbox Activities Transactions Acc…" at bounding box center [784, 372] width 1568 height 744
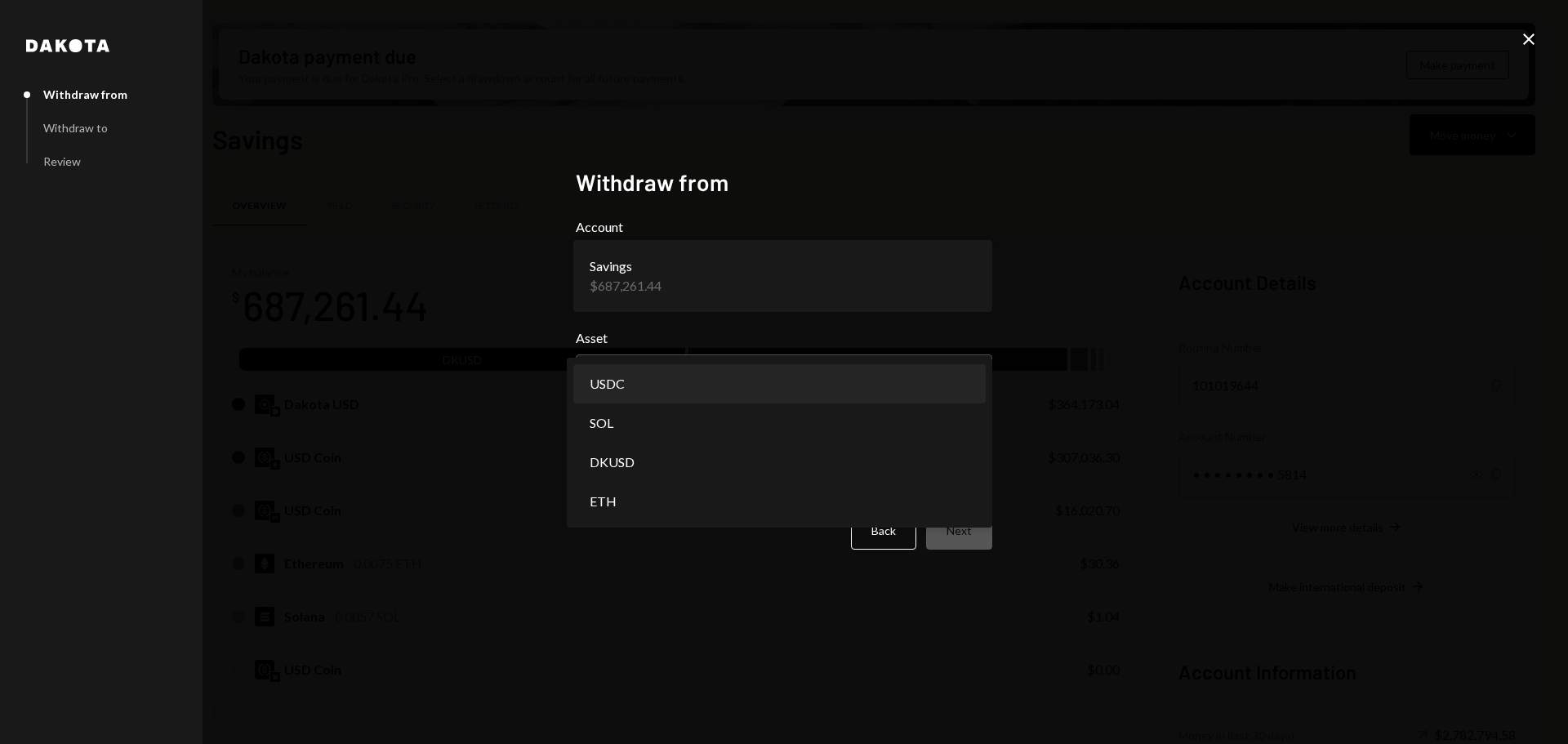
select select "****"
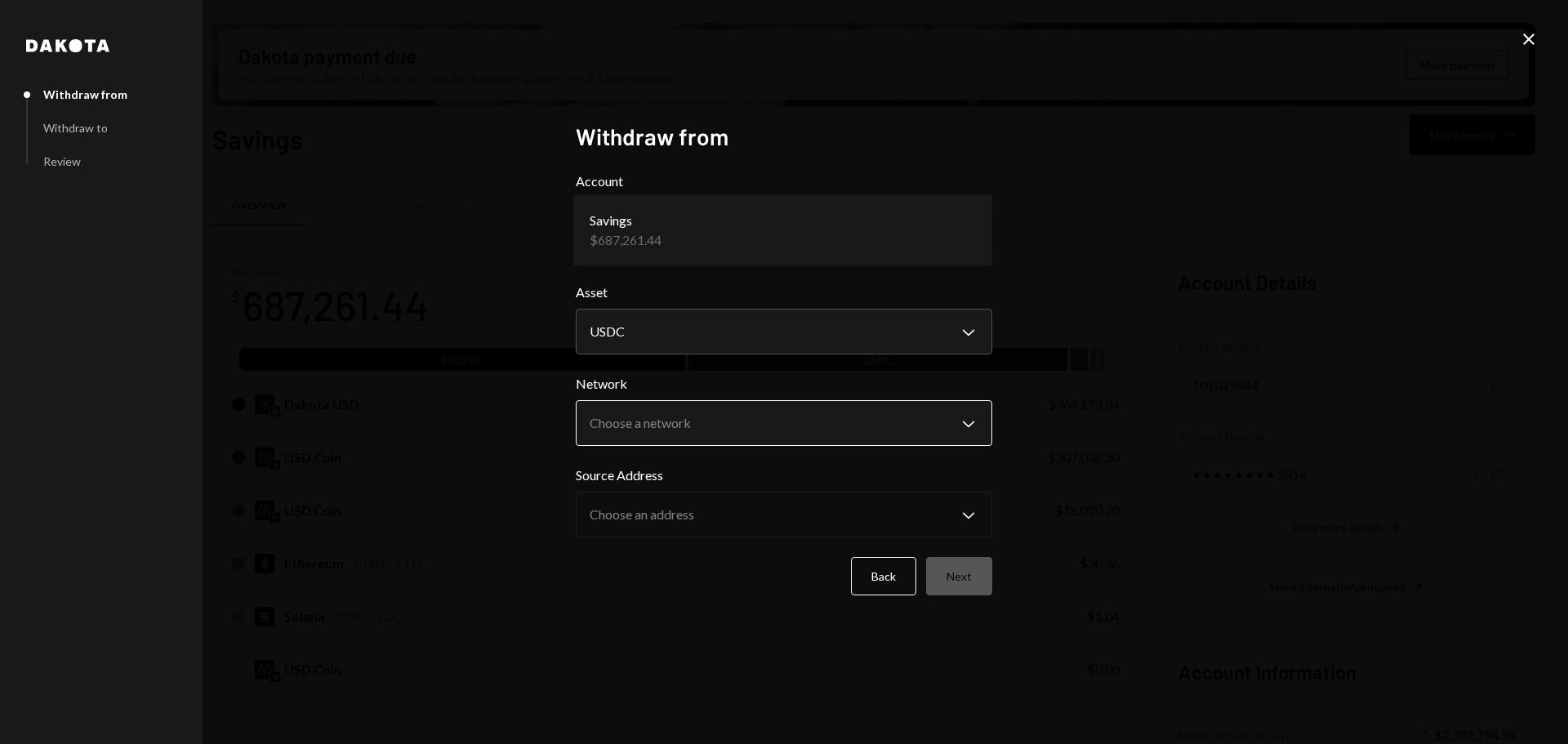
click at [700, 420] on body "M Monad Foundation Caret Down Home Home Inbox Inbox Activities Transactions Acc…" at bounding box center [784, 372] width 1568 height 744
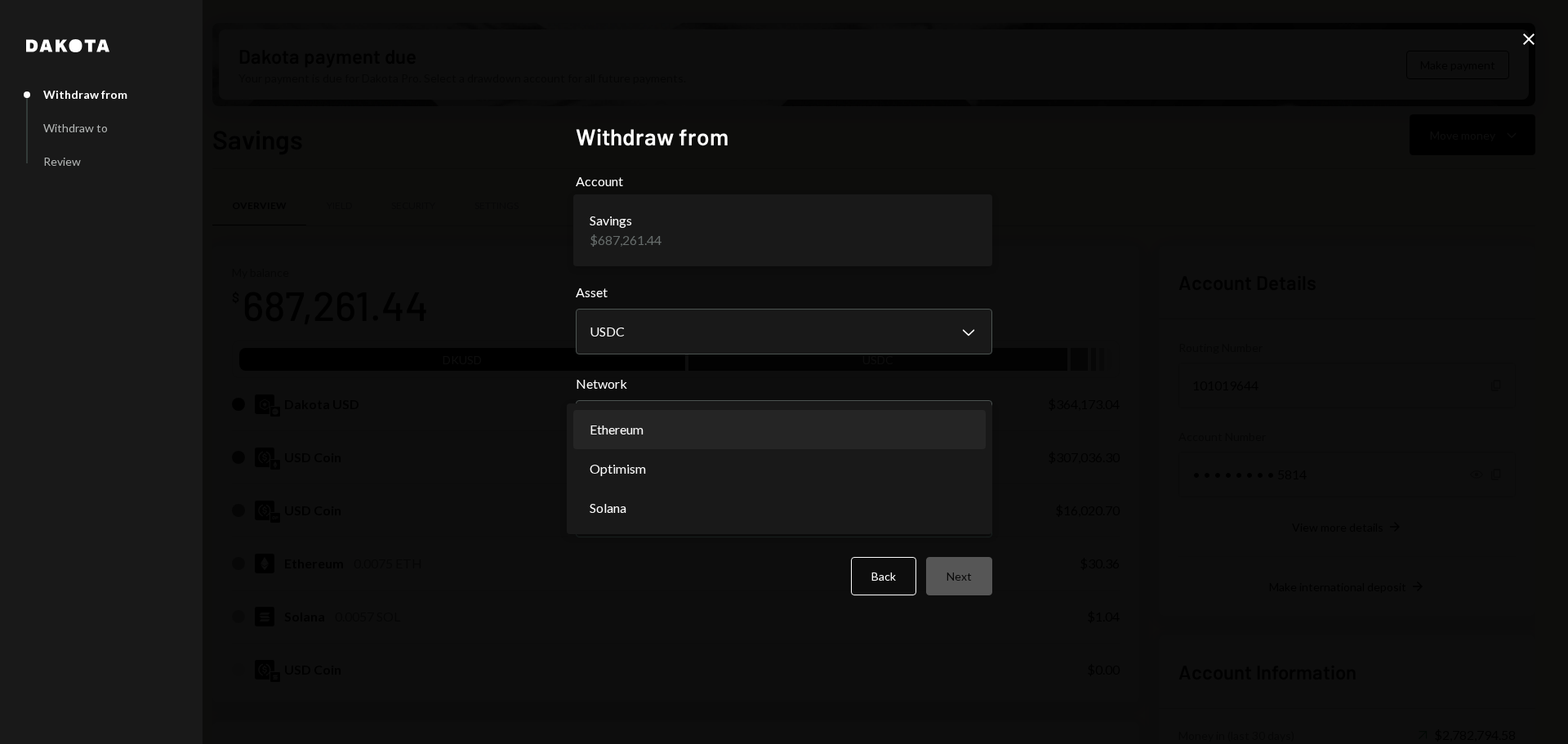
select select "**********"
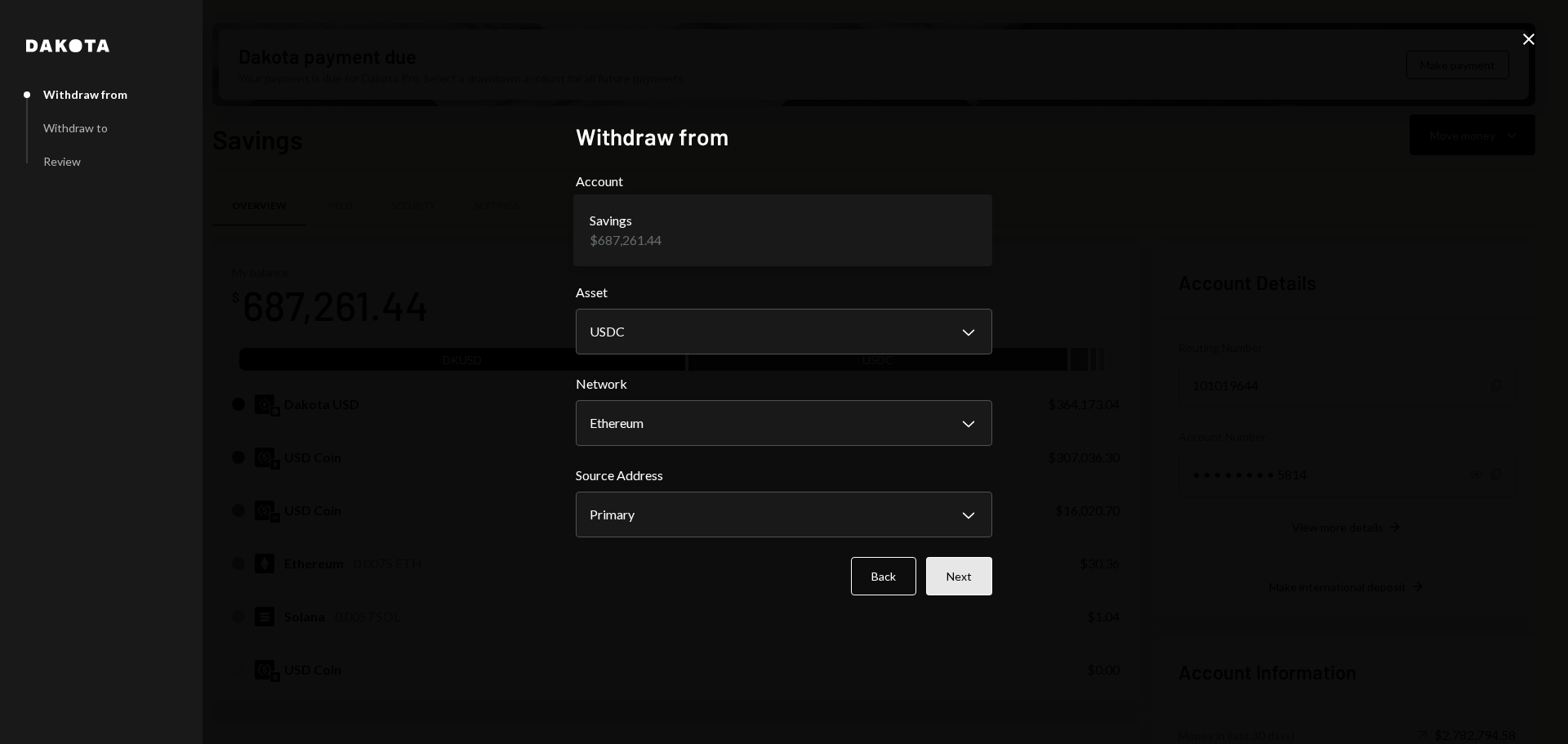
click at [960, 576] on button "Next" at bounding box center [959, 575] width 67 height 38
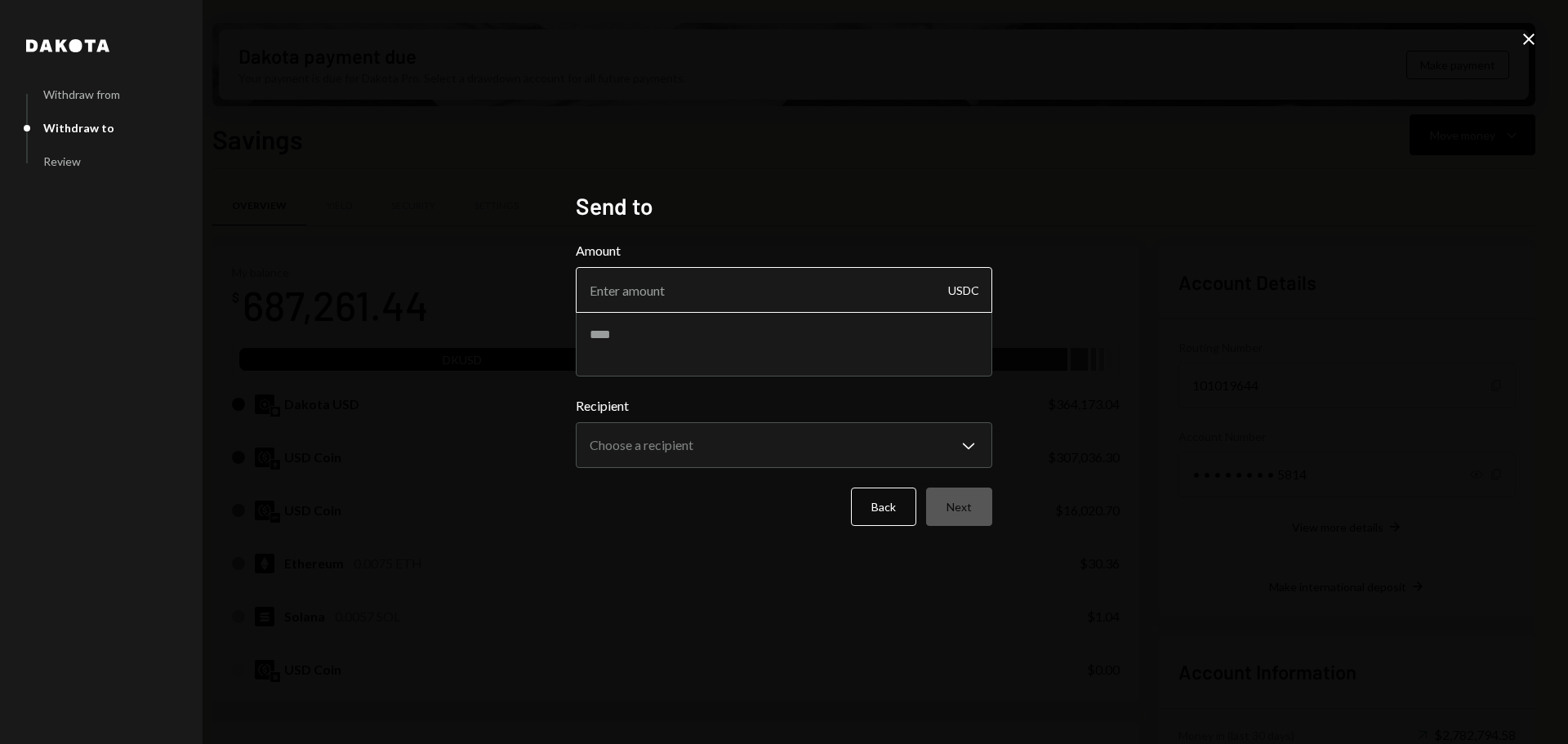
click at [671, 293] on input "Amount" at bounding box center [784, 290] width 416 height 46
paste input "1999.00"
click at [613, 282] on input "1999.00" at bounding box center [784, 290] width 416 height 46
type input "1989.00"
click at [687, 348] on textarea at bounding box center [784, 344] width 416 height 66
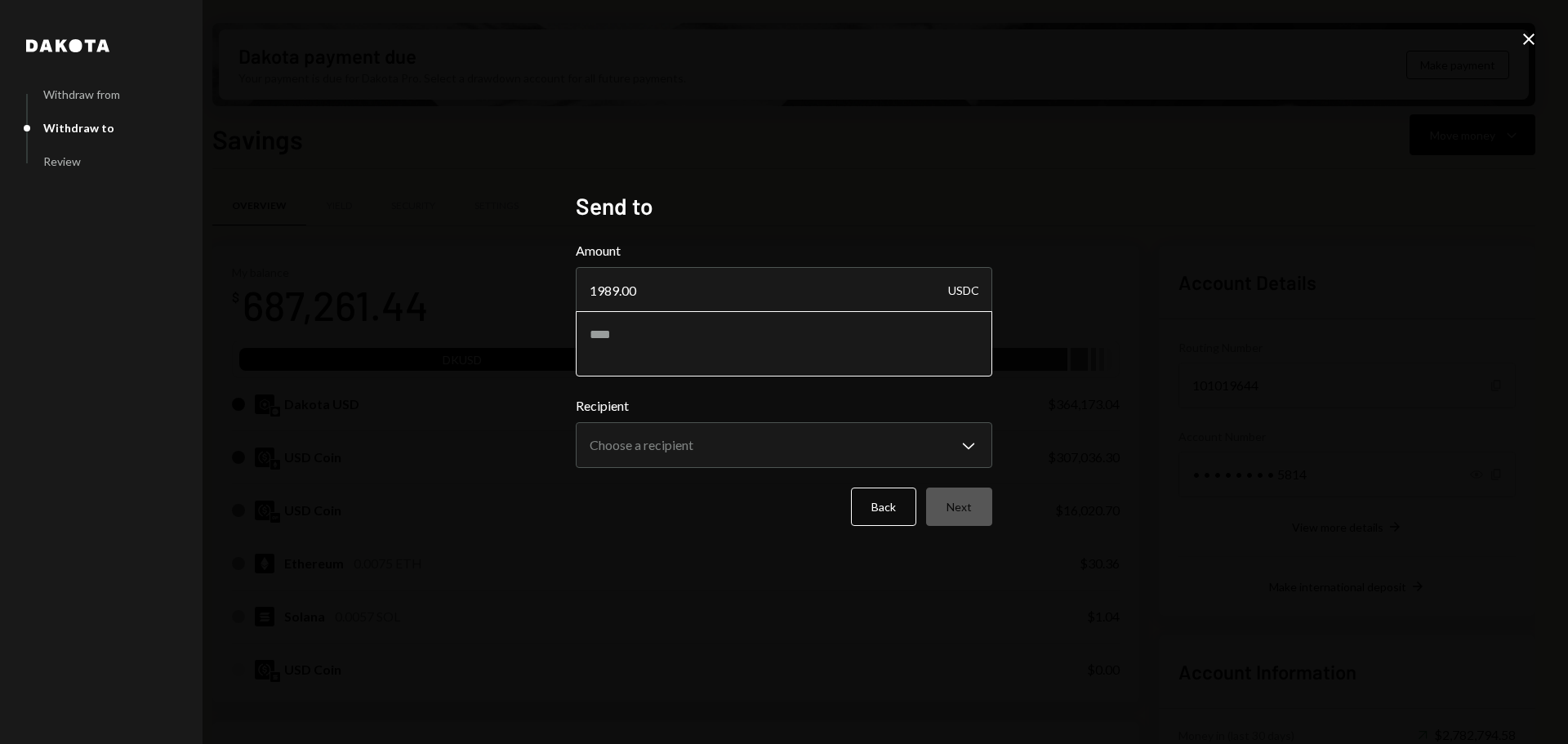
click at [685, 342] on textarea at bounding box center [784, 344] width 416 height 66
paste textarea "**********"
type textarea "**********"
click at [694, 444] on body "M Monad Foundation Caret Down Home Home Inbox Inbox Activities Transactions Acc…" at bounding box center [784, 372] width 1568 height 744
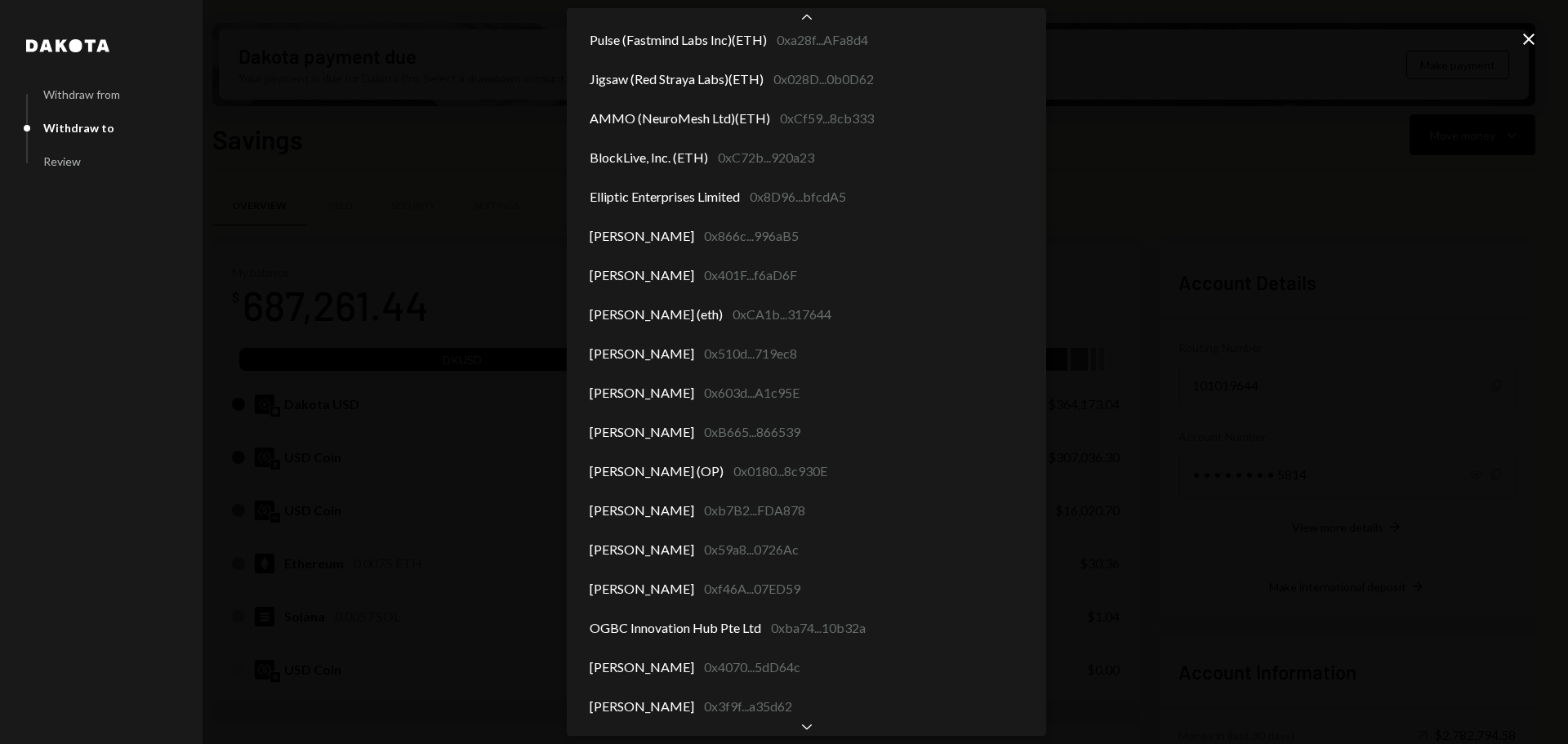
scroll to position [6324, 0]
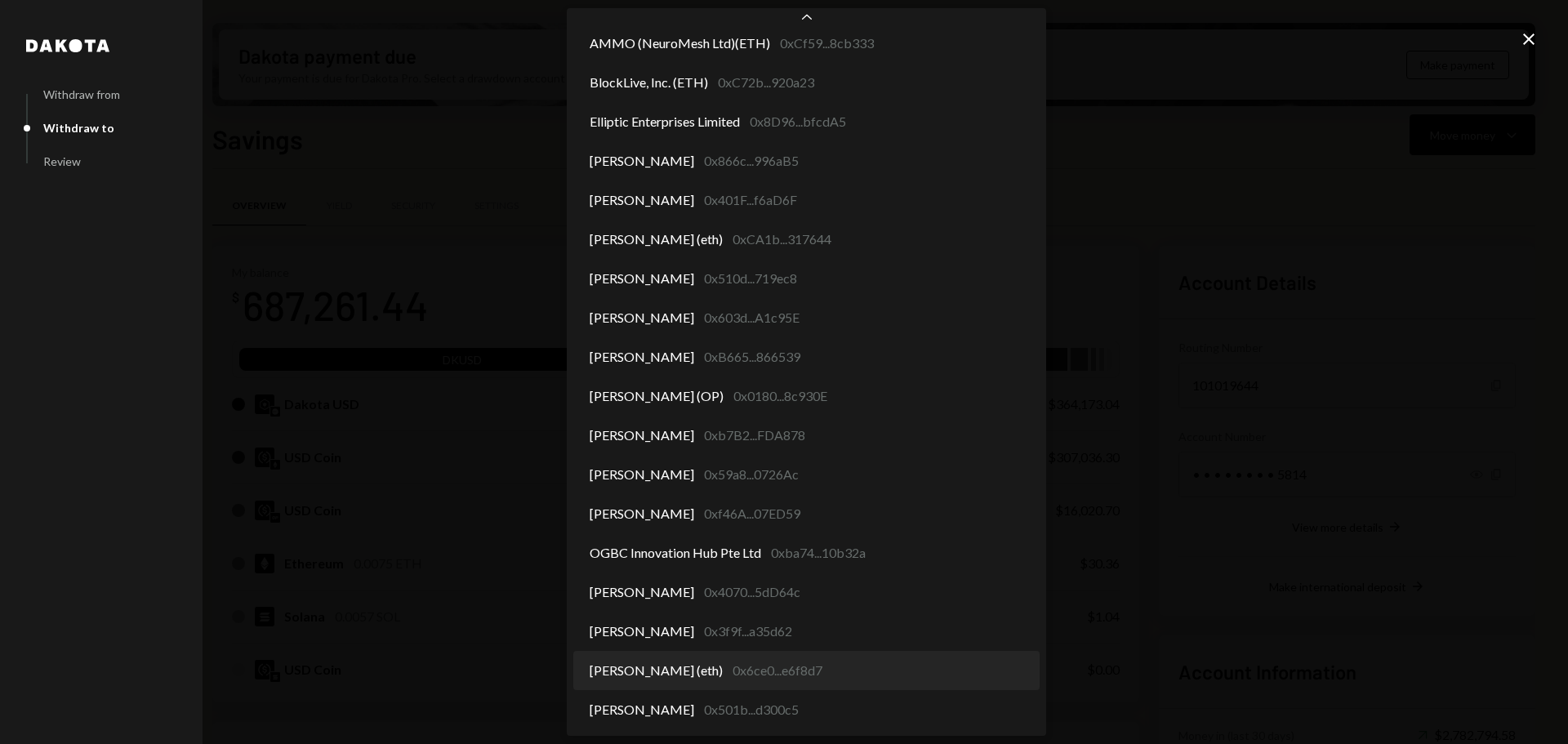
select select "**********"
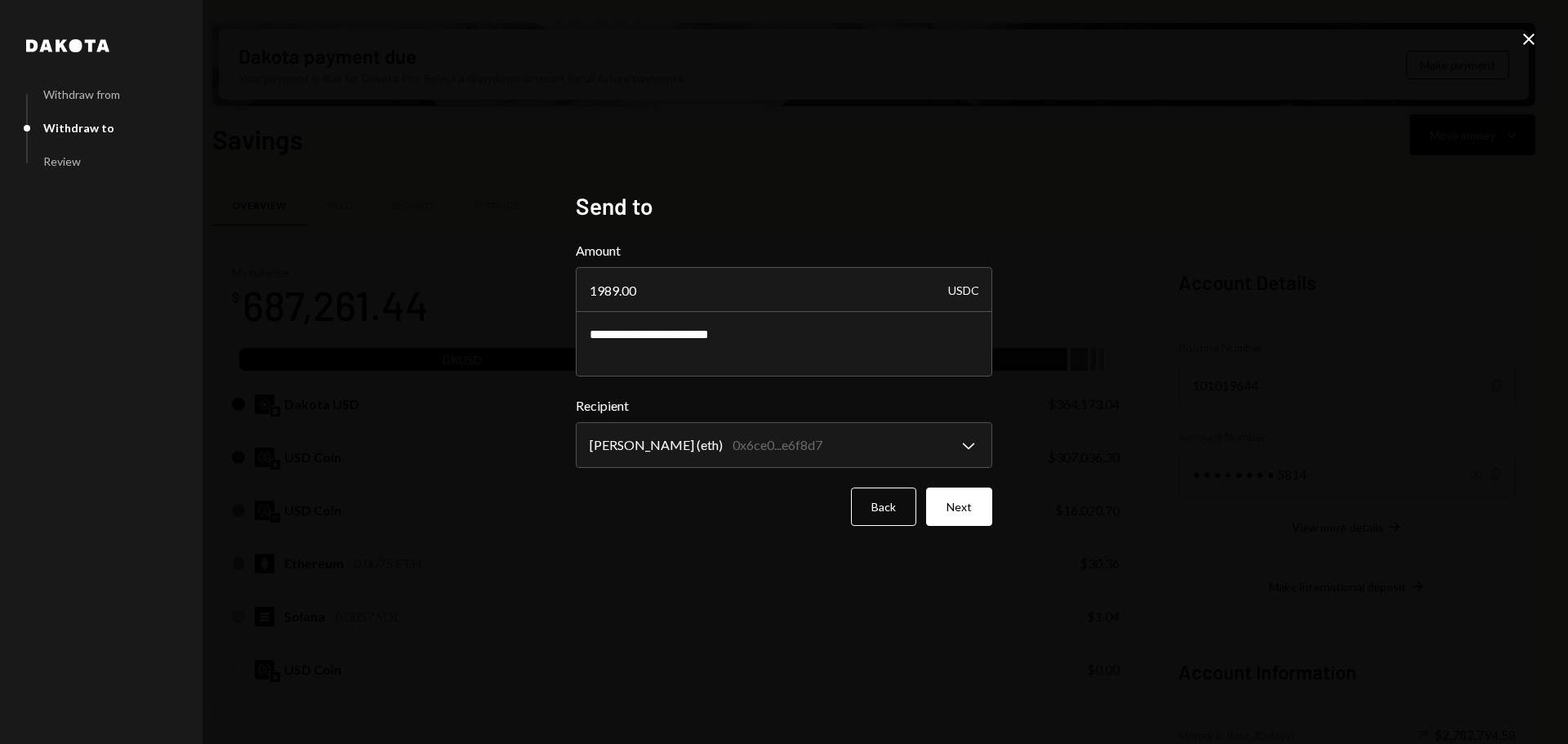
click at [968, 506] on button "Next" at bounding box center [959, 507] width 67 height 38
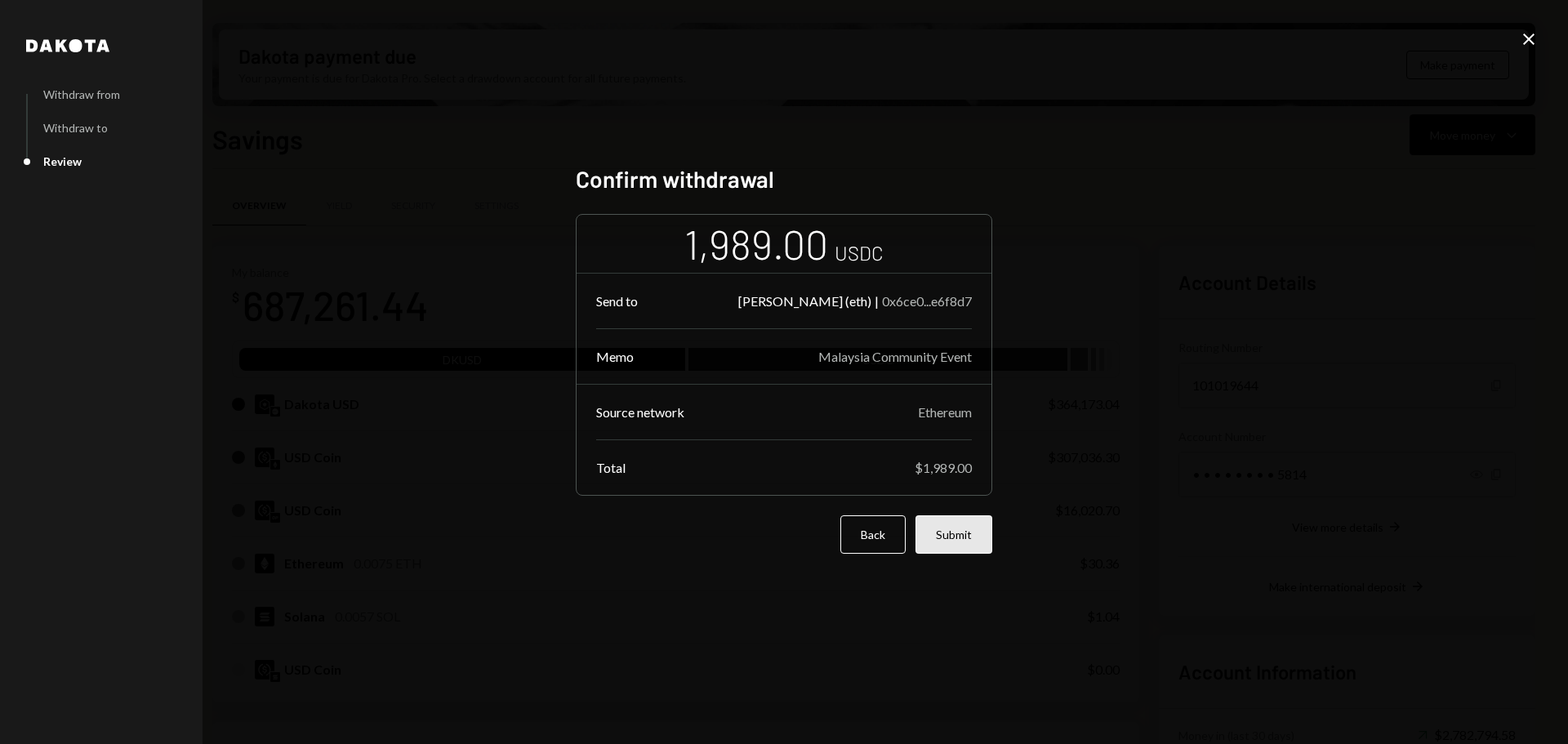
click at [958, 532] on button "Submit" at bounding box center [954, 534] width 76 height 38
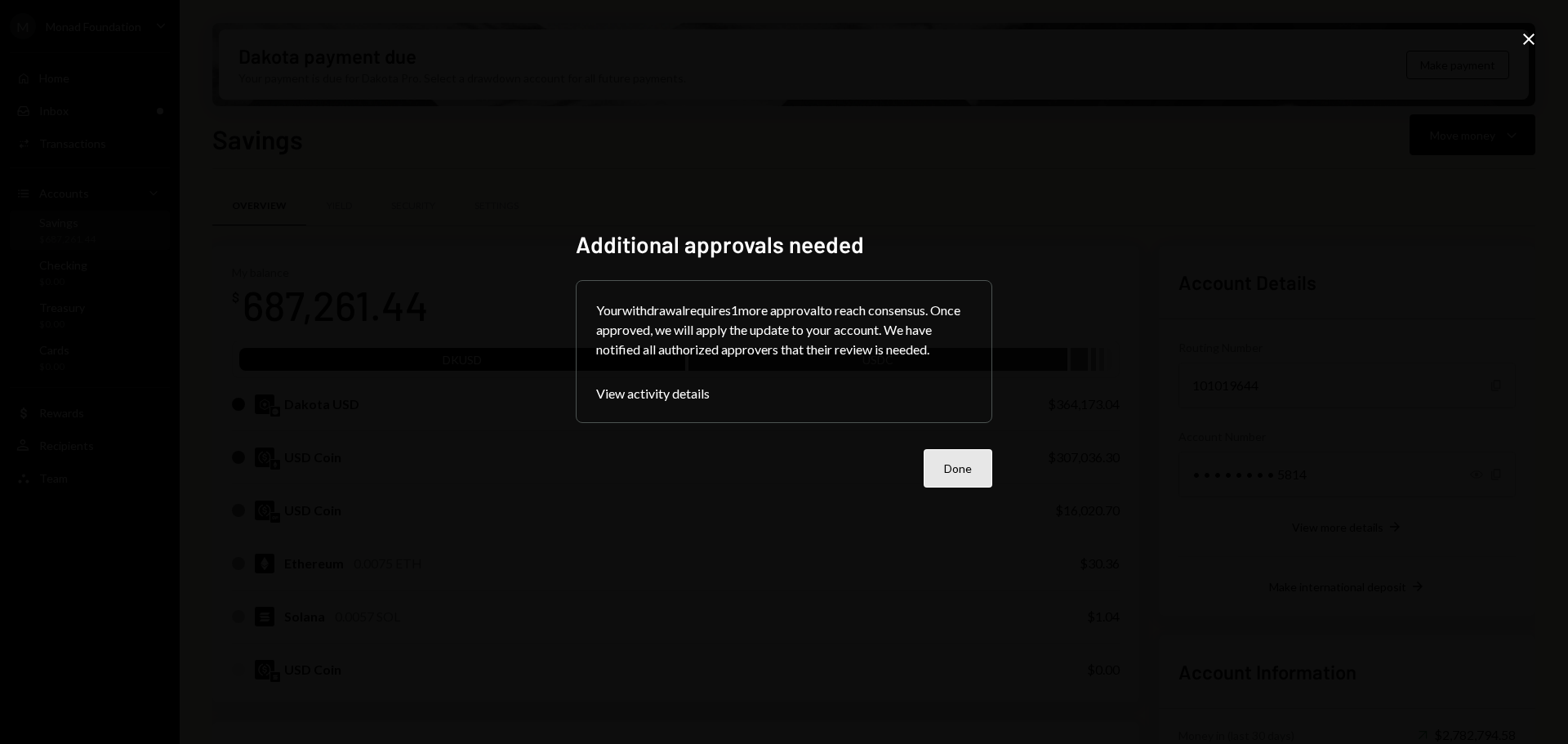
click at [959, 461] on button "Done" at bounding box center [958, 468] width 69 height 38
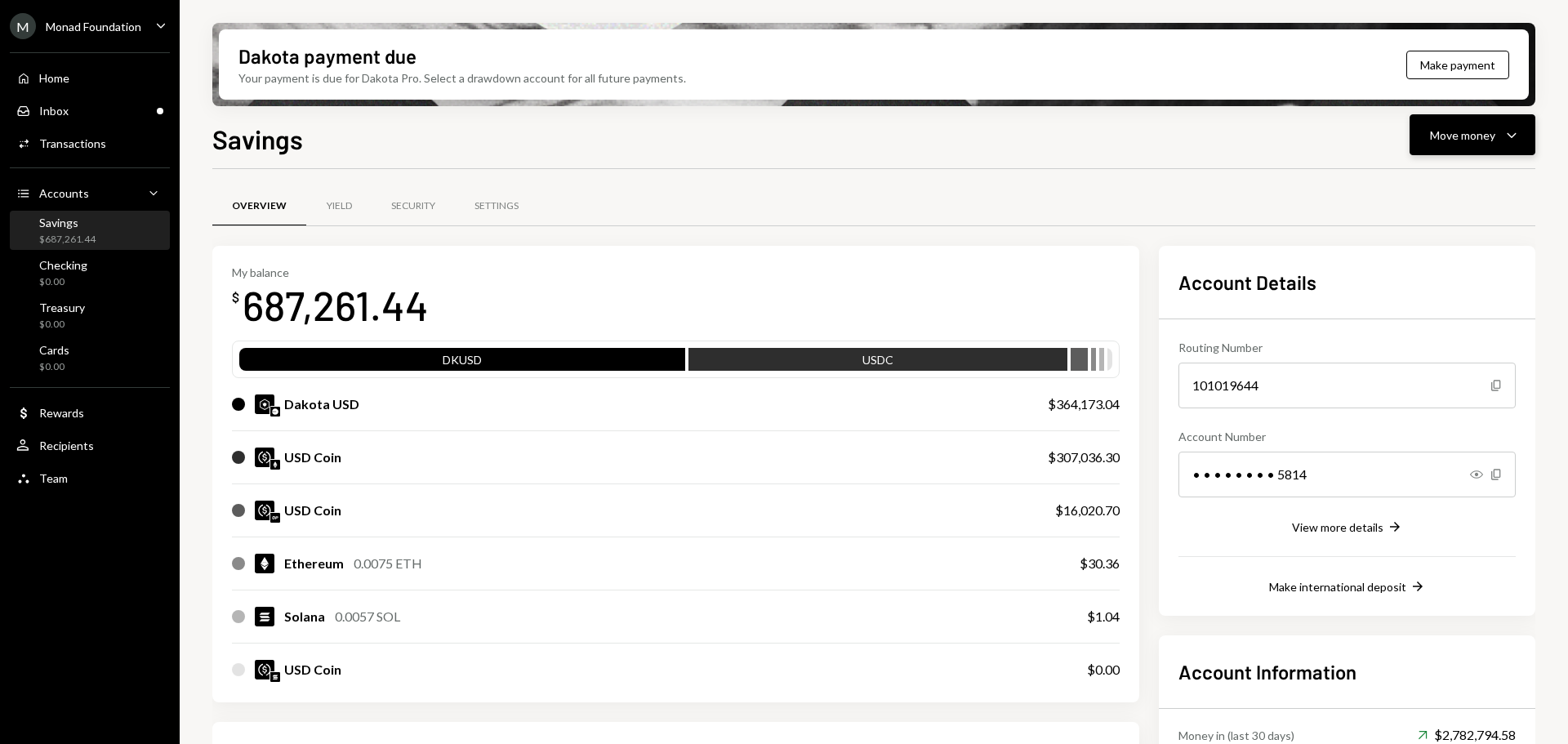
drag, startPoint x: 1419, startPoint y: 134, endPoint x: 1428, endPoint y: 135, distance: 9.1
click at [1419, 134] on button "Move money Caret Down" at bounding box center [1472, 135] width 125 height 41
click at [1419, 179] on div "Send" at bounding box center [1459, 184] width 120 height 18
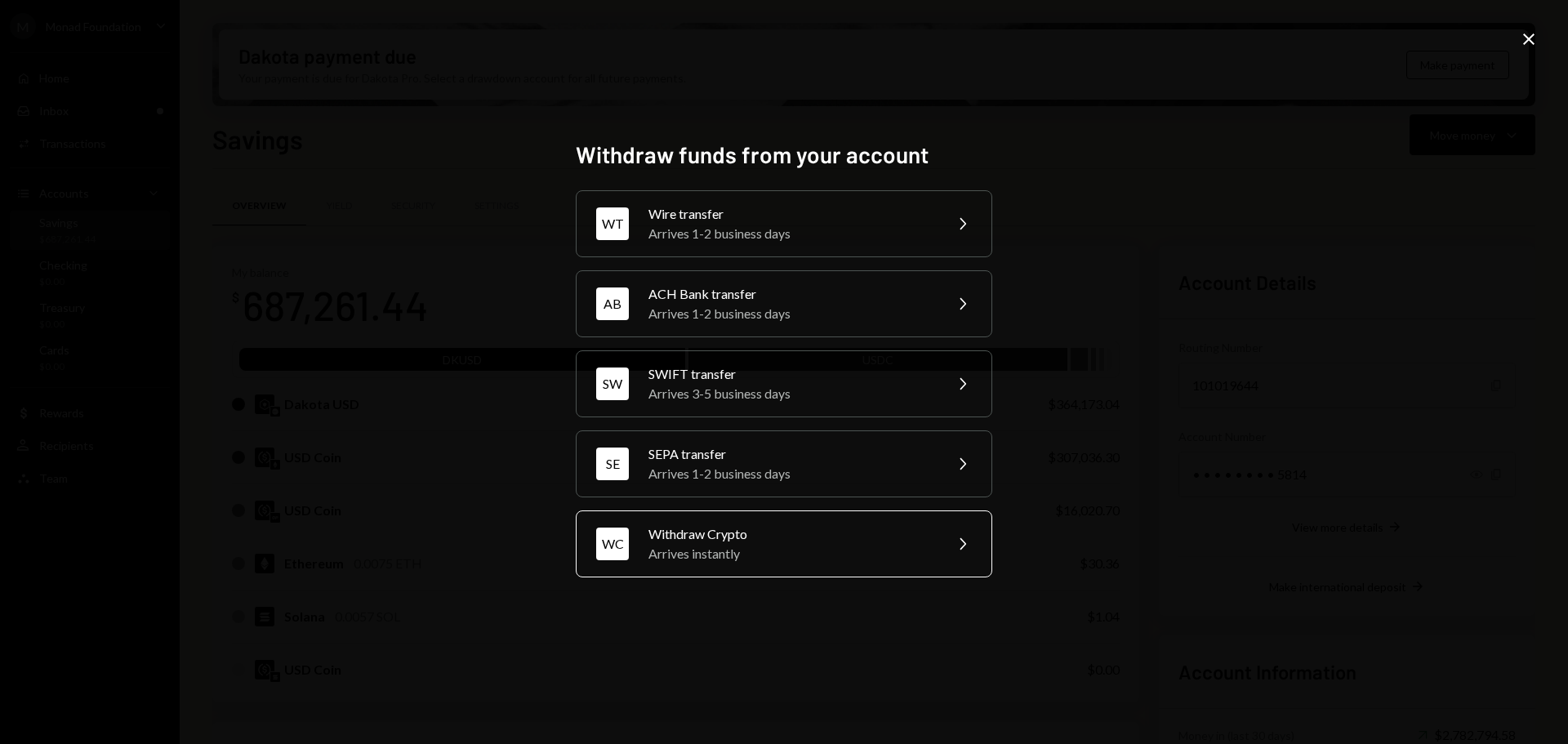
click at [737, 532] on div "Withdraw Crypto" at bounding box center [791, 534] width 284 height 20
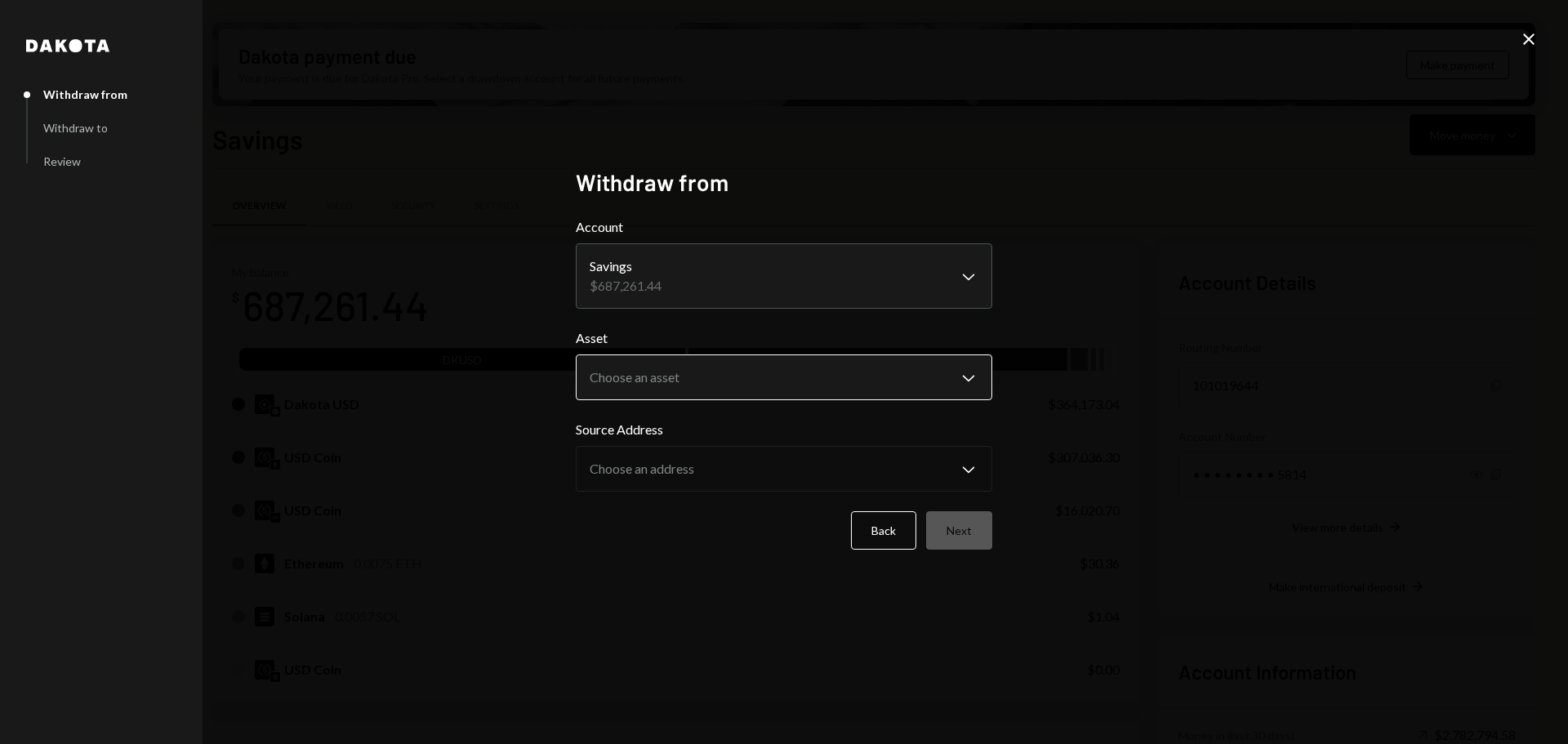
click at [681, 375] on body "M Monad Foundation Caret Down Home Home Inbox Inbox Activities Transactions Acc…" at bounding box center [784, 372] width 1568 height 744
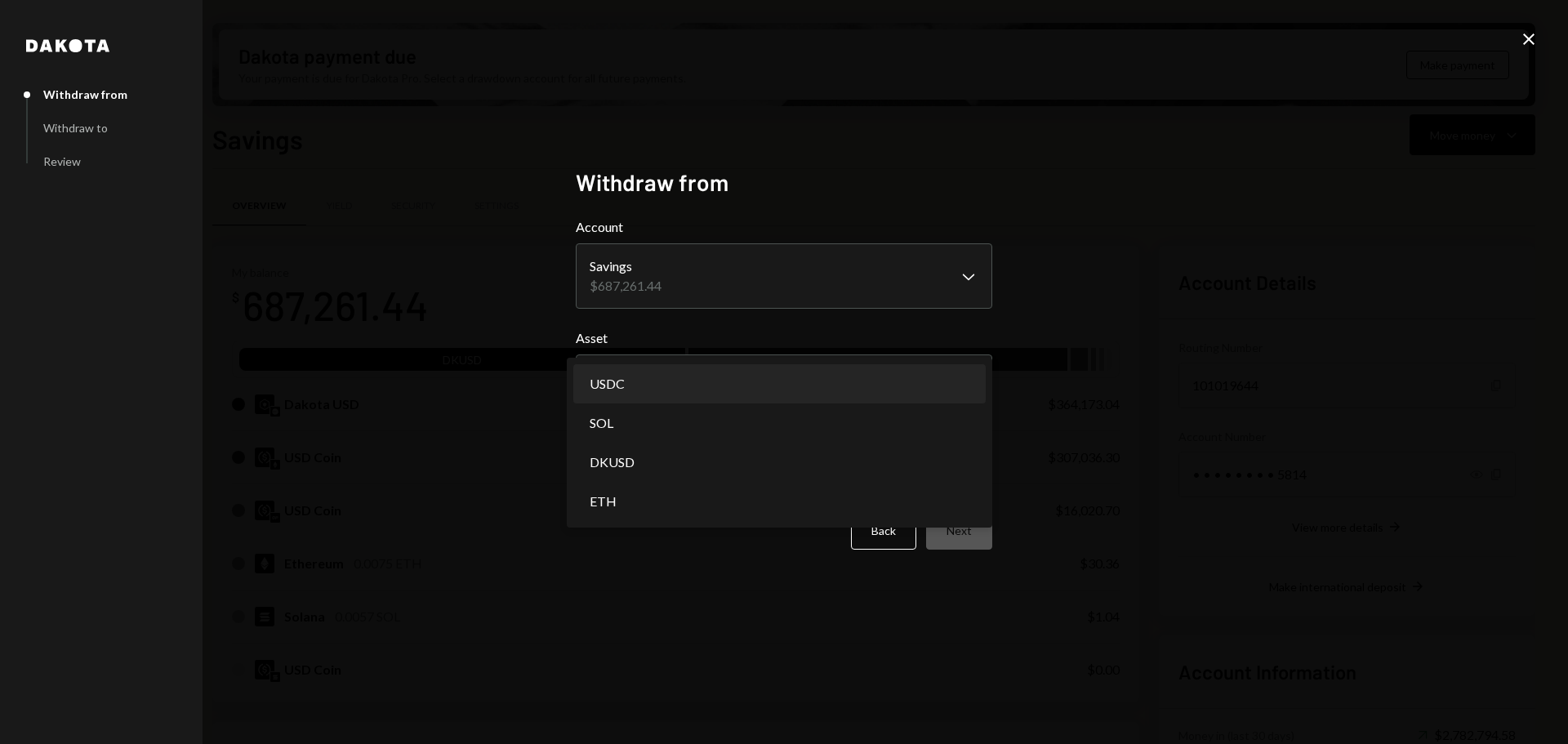
select select "****"
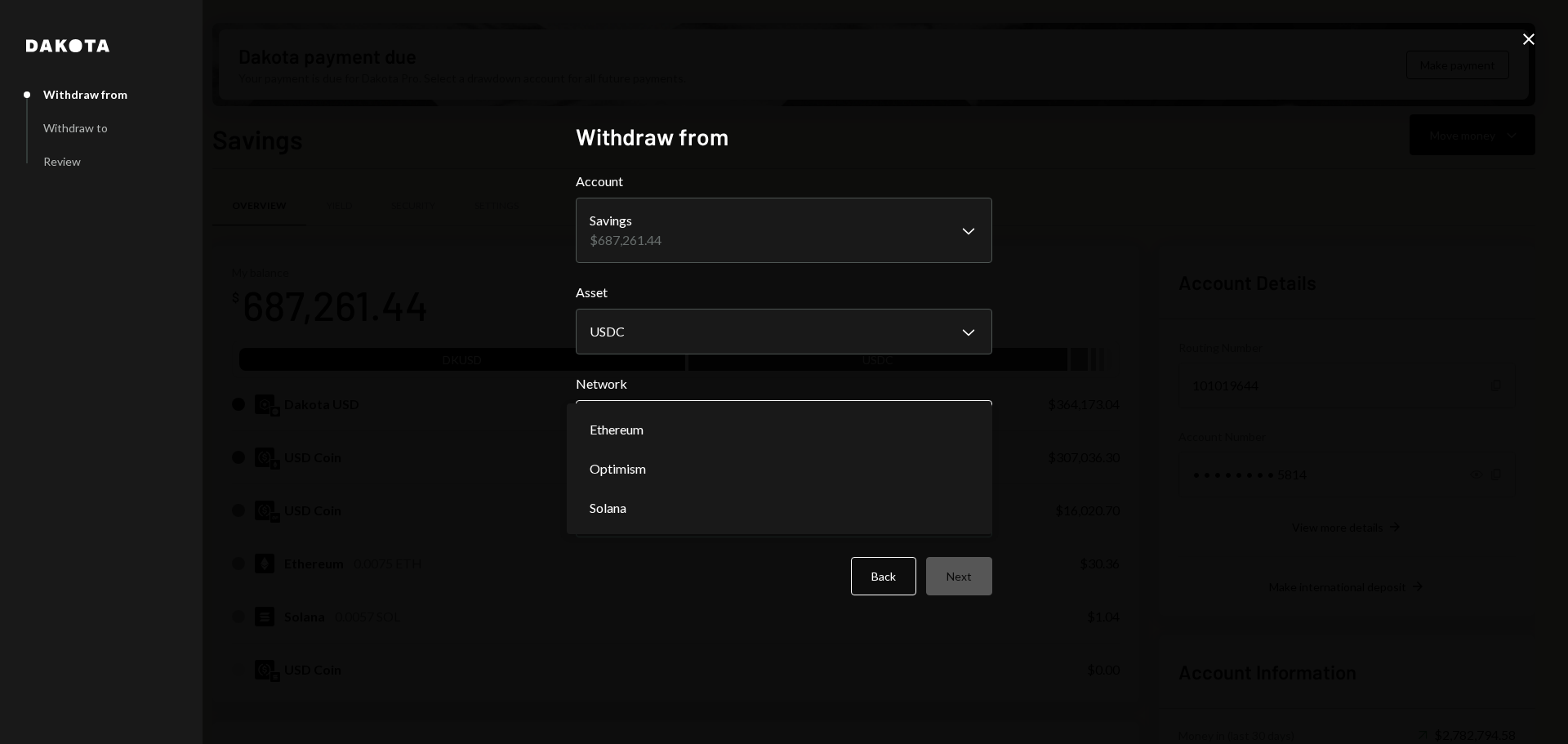
click at [704, 419] on body "M Monad Foundation Caret Down Home Home Inbox Inbox Activities Transactions Acc…" at bounding box center [784, 372] width 1568 height 744
select select "**********"
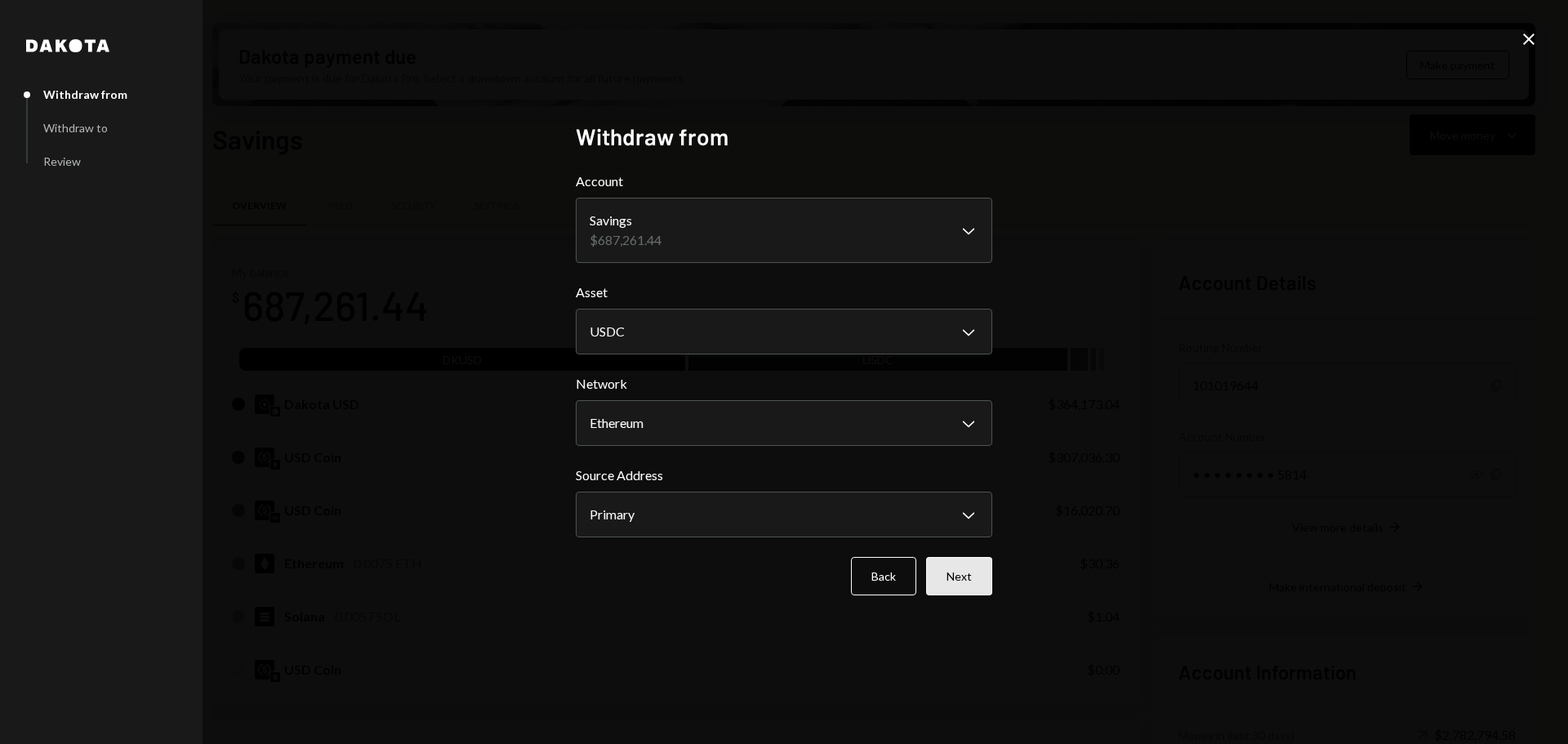
click at [963, 573] on button "Next" at bounding box center [959, 575] width 67 height 38
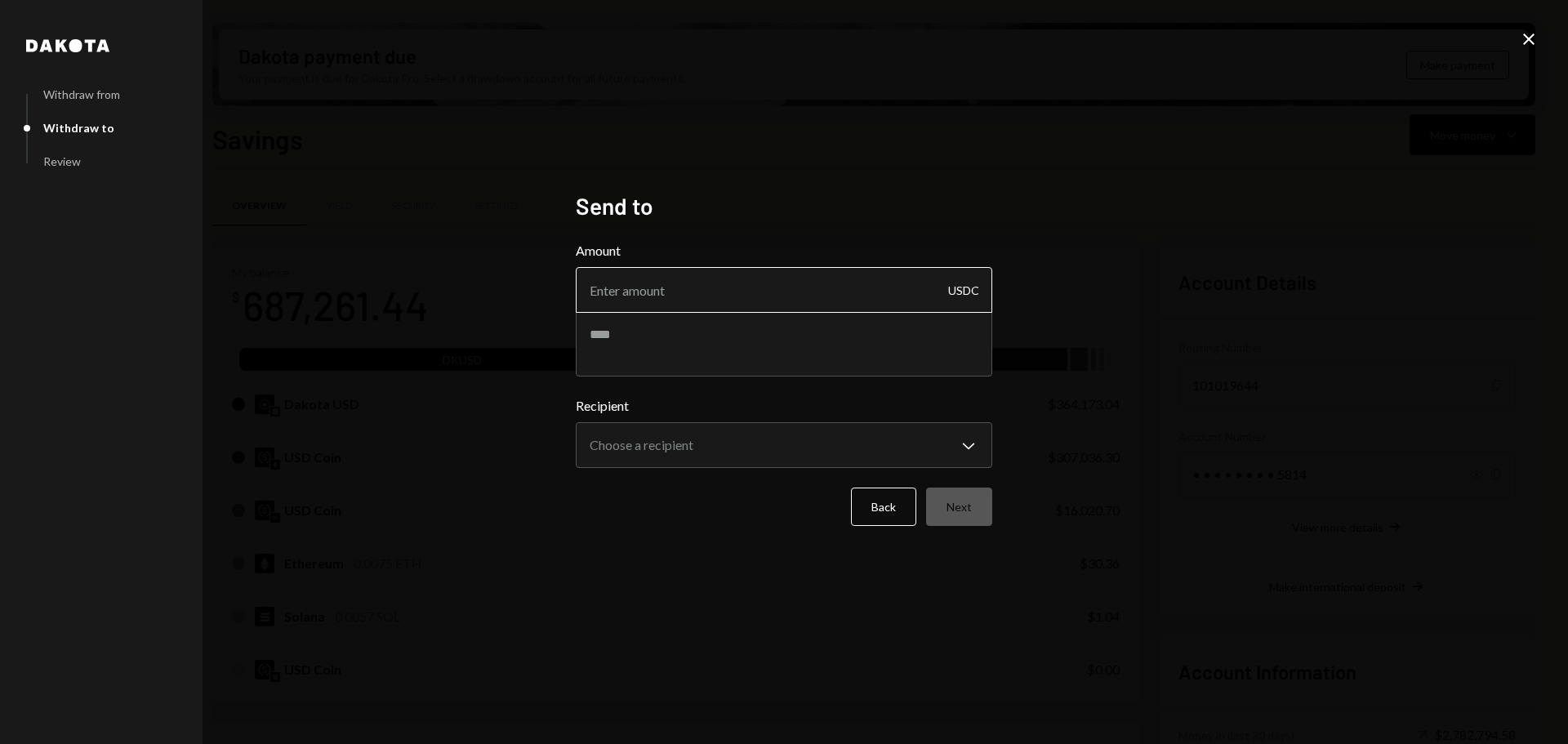
click at [678, 297] on input "Amount" at bounding box center [784, 290] width 416 height 46
paste input "1429.16"
click at [612, 292] on input "1429.16" at bounding box center [784, 290] width 416 height 46
type input "1419.16"
click at [592, 336] on textarea at bounding box center [784, 344] width 416 height 66
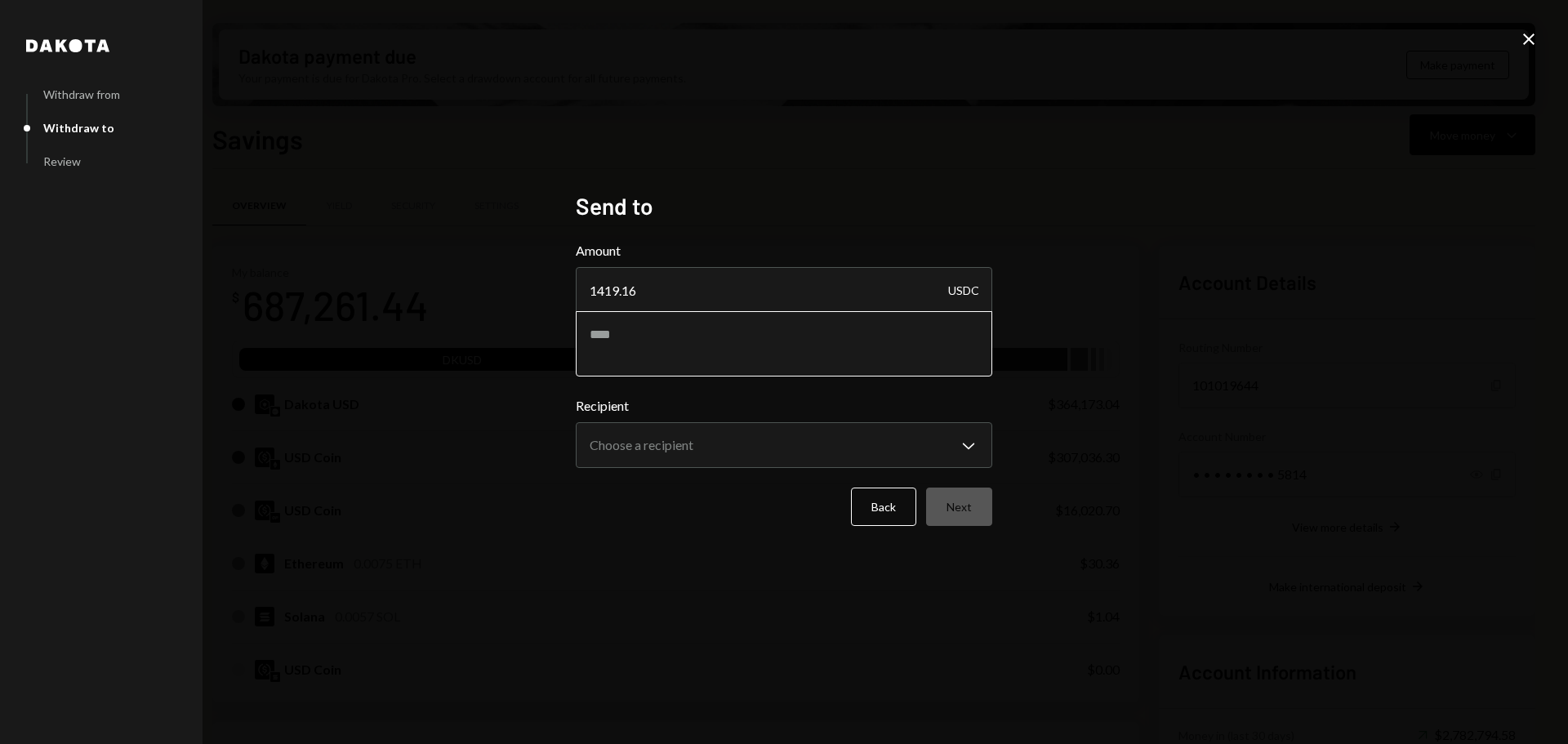
paste textarea "**********"
type textarea "**********"
click at [728, 439] on body "M Monad Foundation Caret Down Home Home Inbox Inbox Activities Transactions Acc…" at bounding box center [784, 372] width 1568 height 744
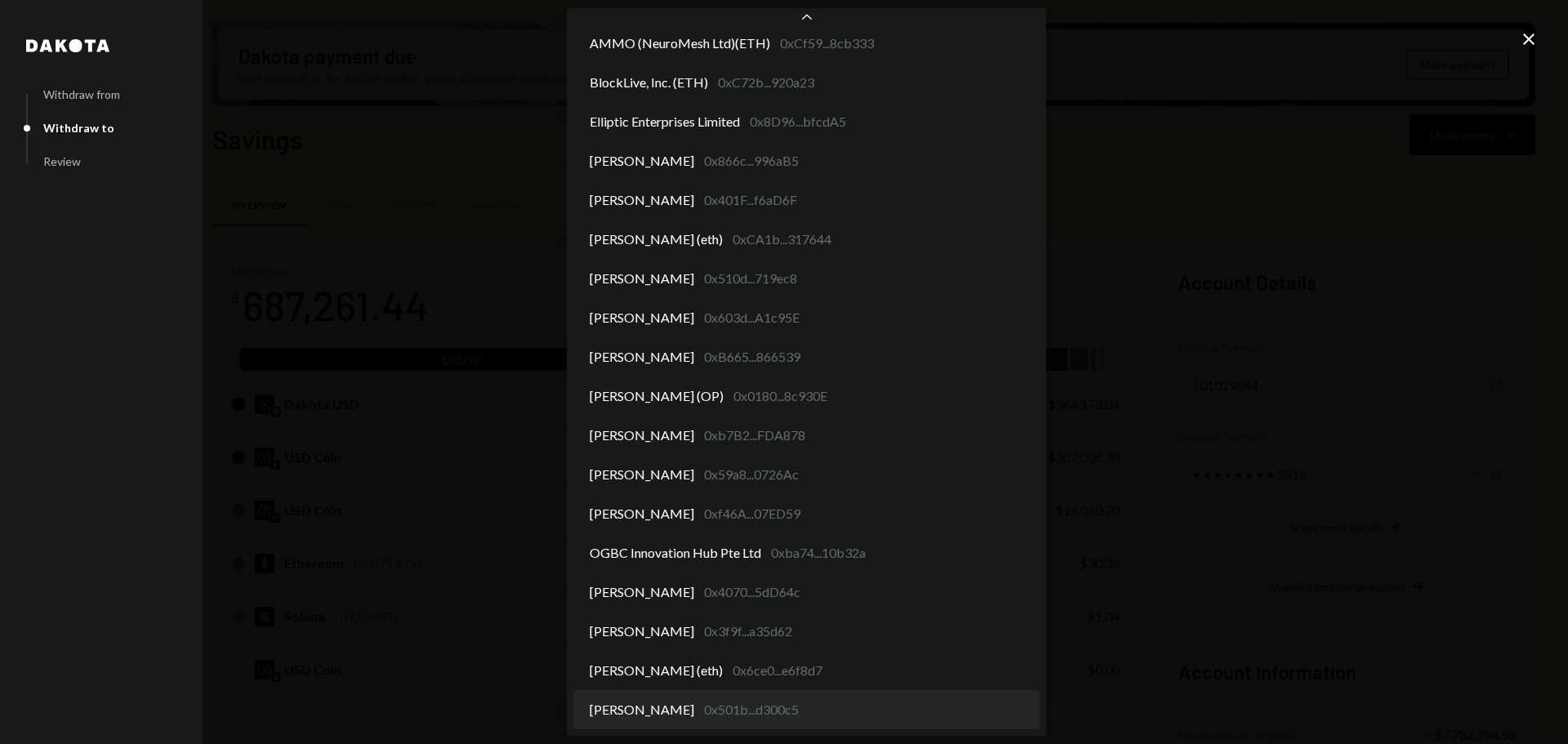
select select "**********"
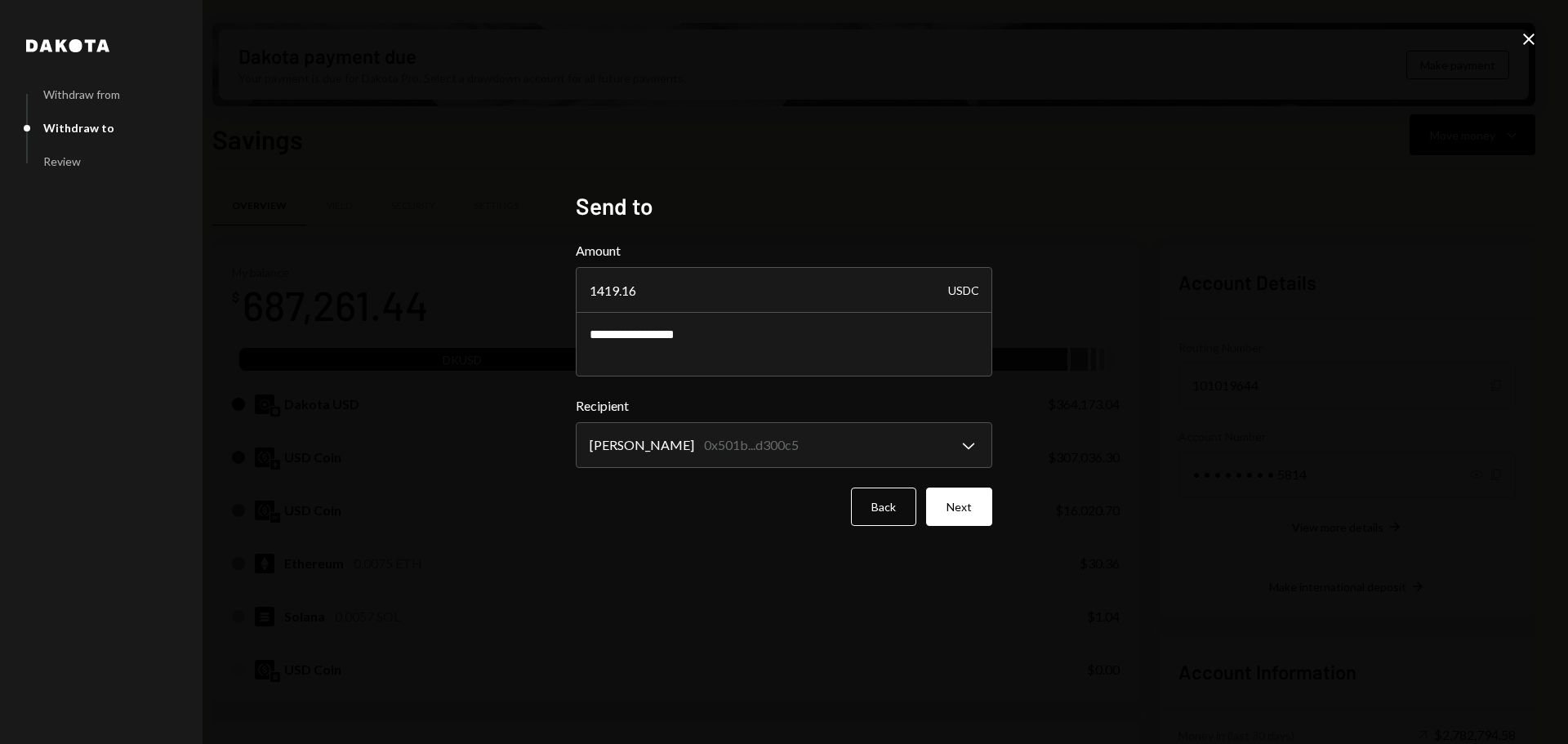
drag, startPoint x: 670, startPoint y: 277, endPoint x: 557, endPoint y: 282, distance: 113.1
click at [515, 282] on div "**********" at bounding box center [784, 372] width 1568 height 744
type input "1426.61"
click at [984, 513] on button "Next" at bounding box center [959, 507] width 67 height 38
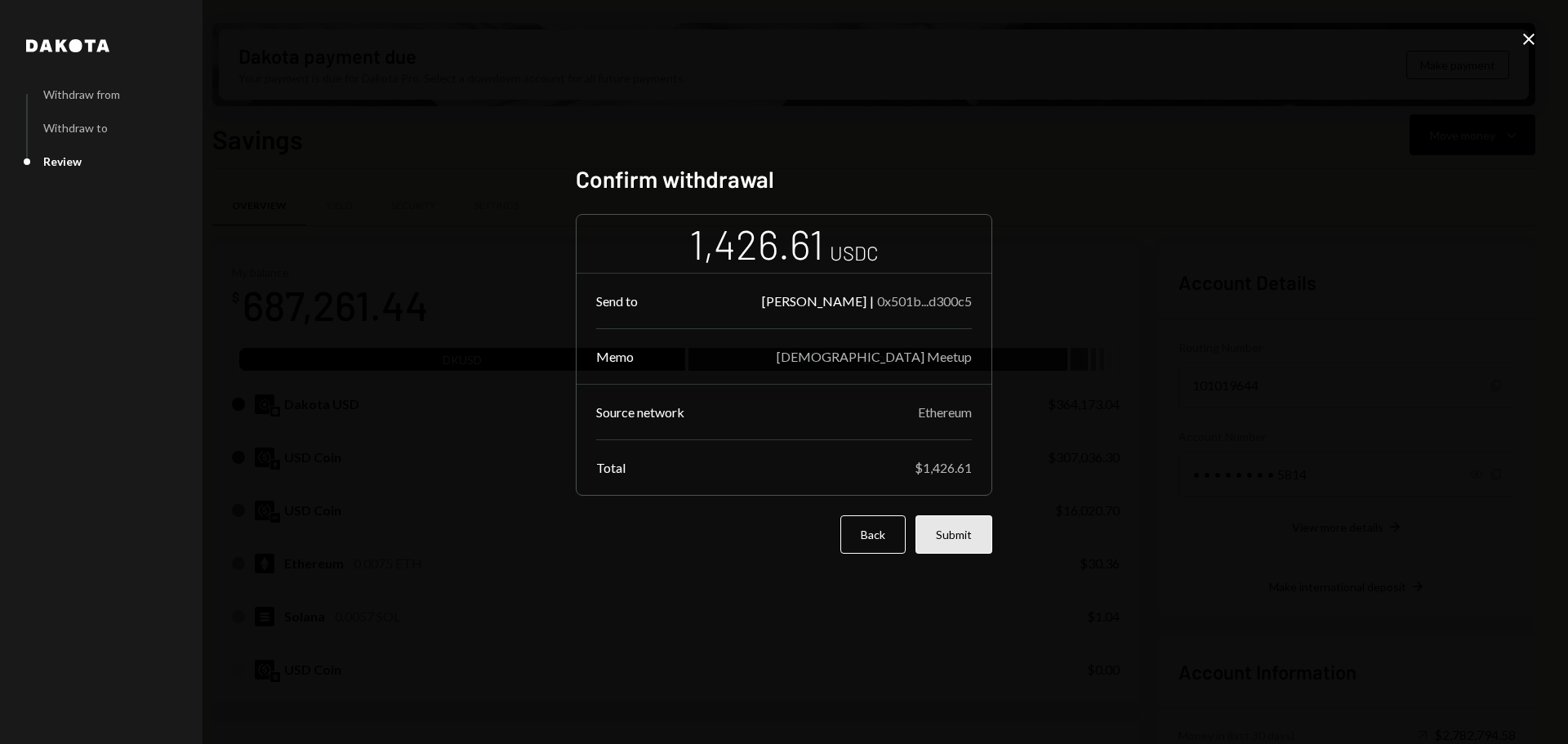
click at [959, 536] on button "Submit" at bounding box center [954, 534] width 76 height 38
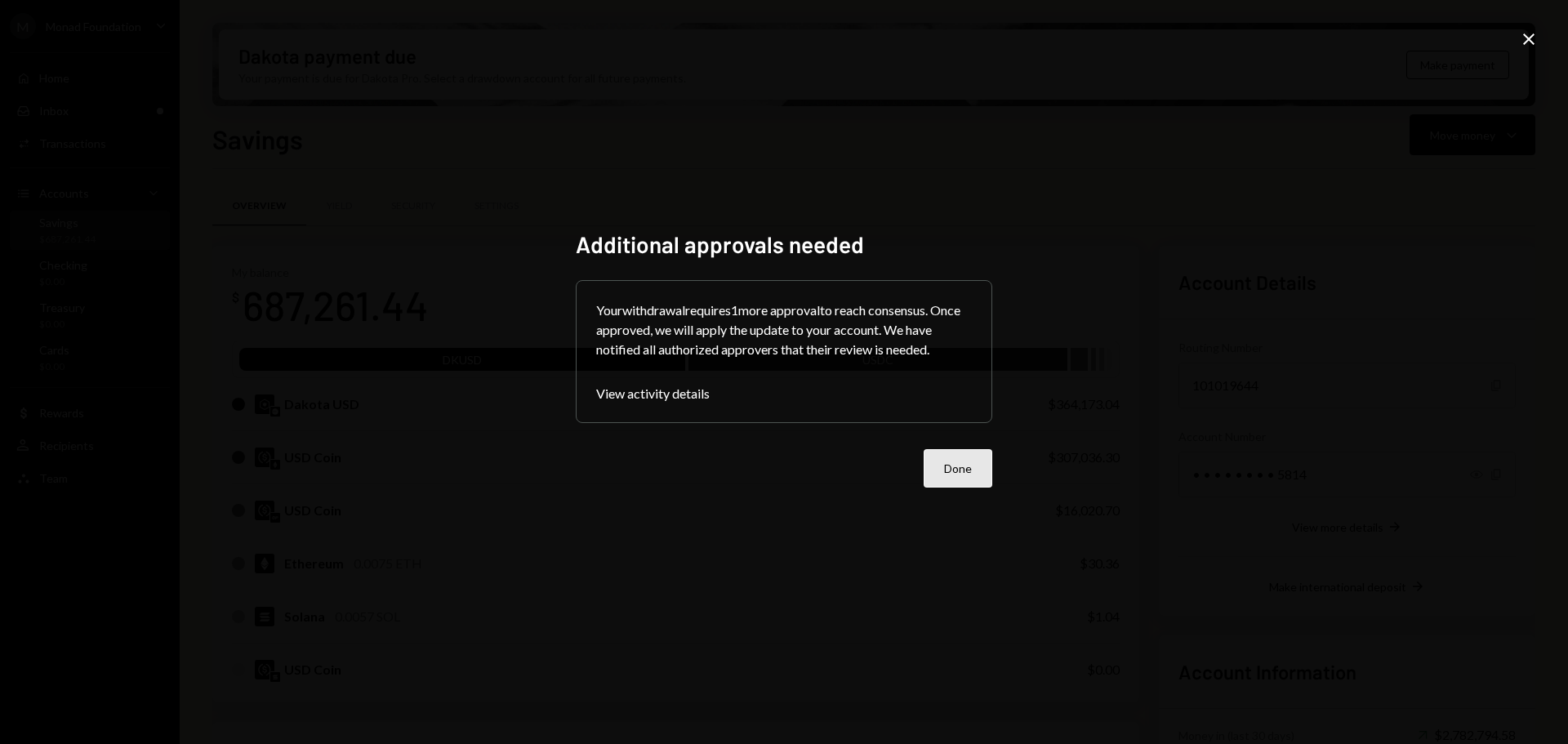
click at [942, 478] on button "Done" at bounding box center [958, 468] width 69 height 38
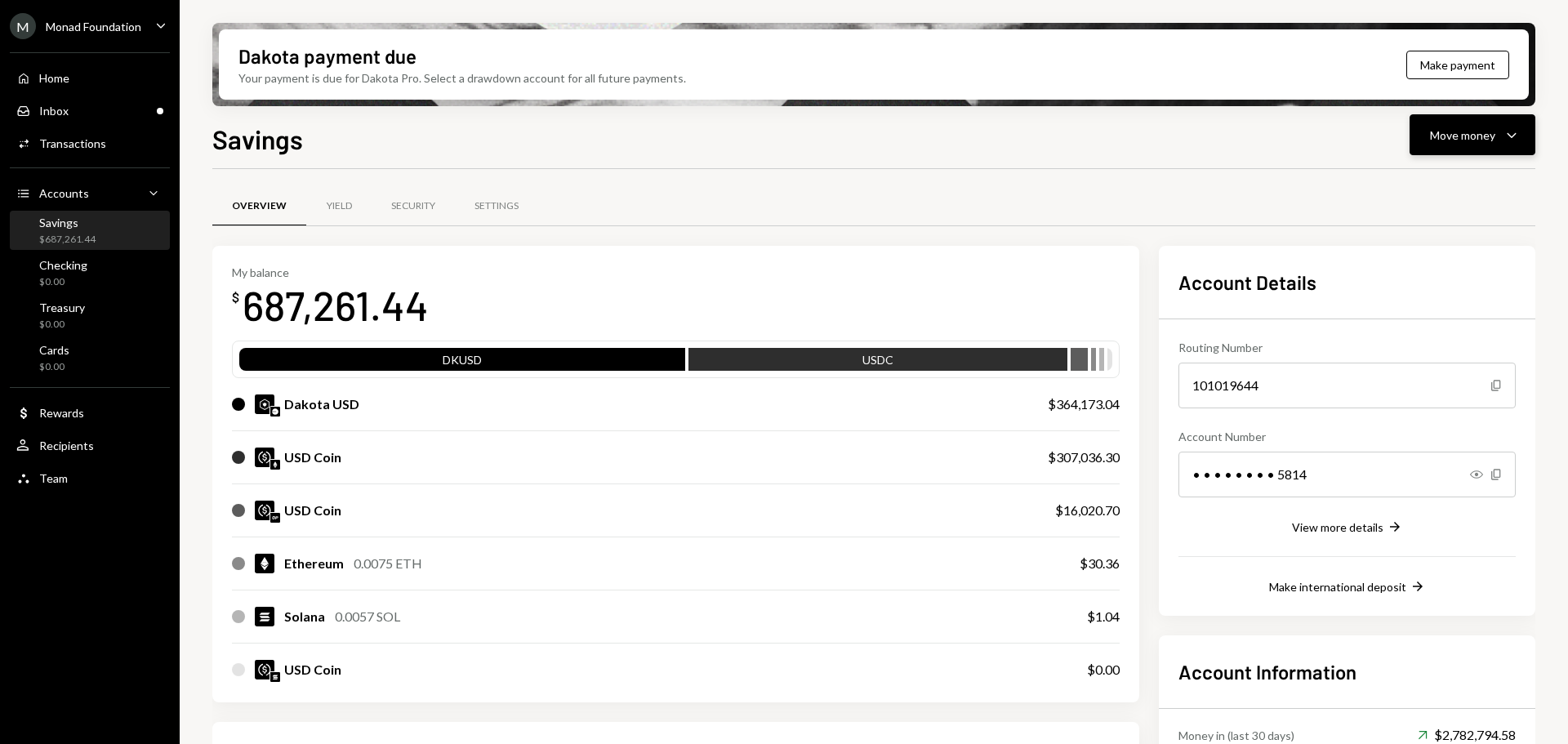
click at [1471, 134] on div "Move money" at bounding box center [1462, 135] width 66 height 18
click at [1440, 182] on div "Send" at bounding box center [1459, 184] width 120 height 18
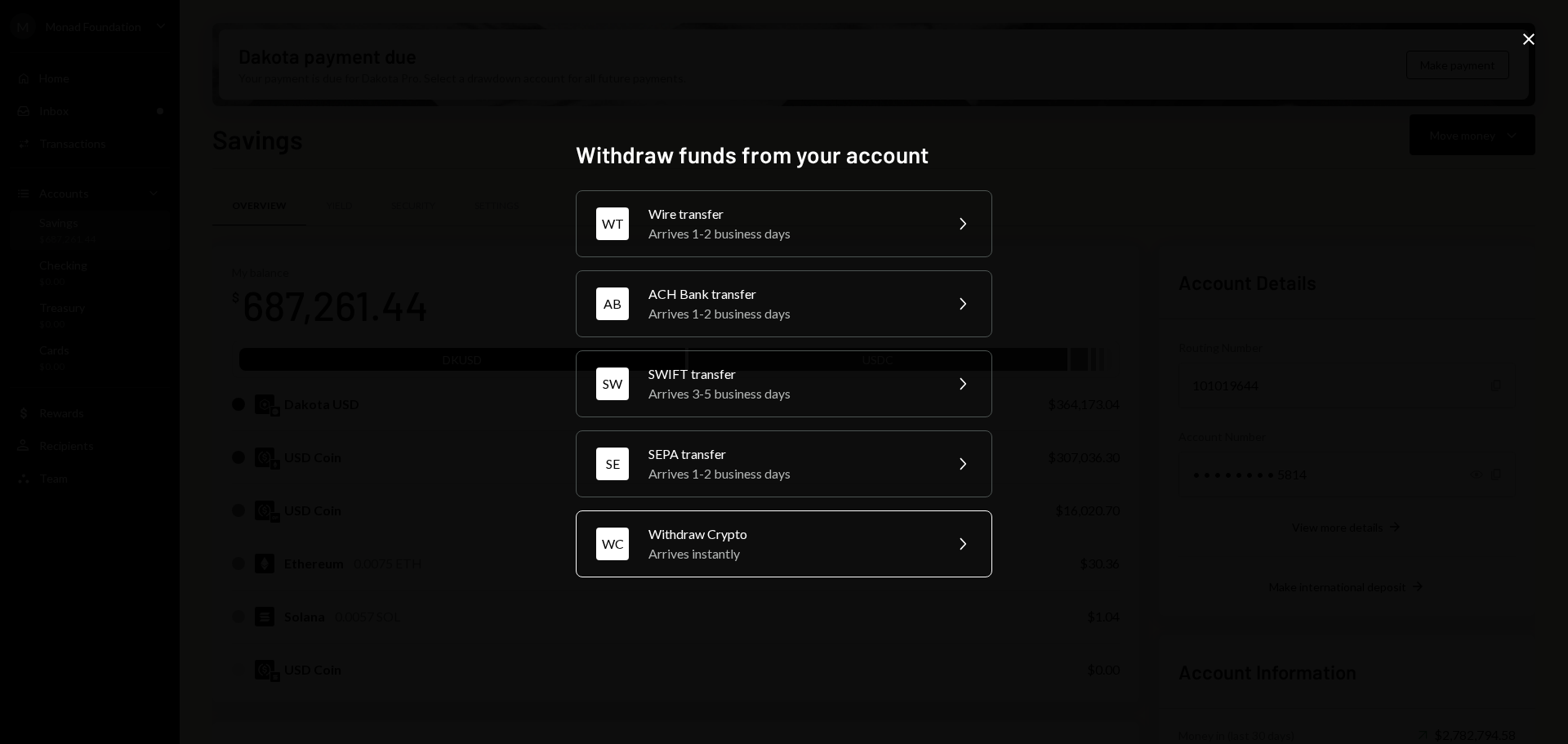
click at [760, 541] on div "Withdraw Crypto" at bounding box center [791, 534] width 284 height 20
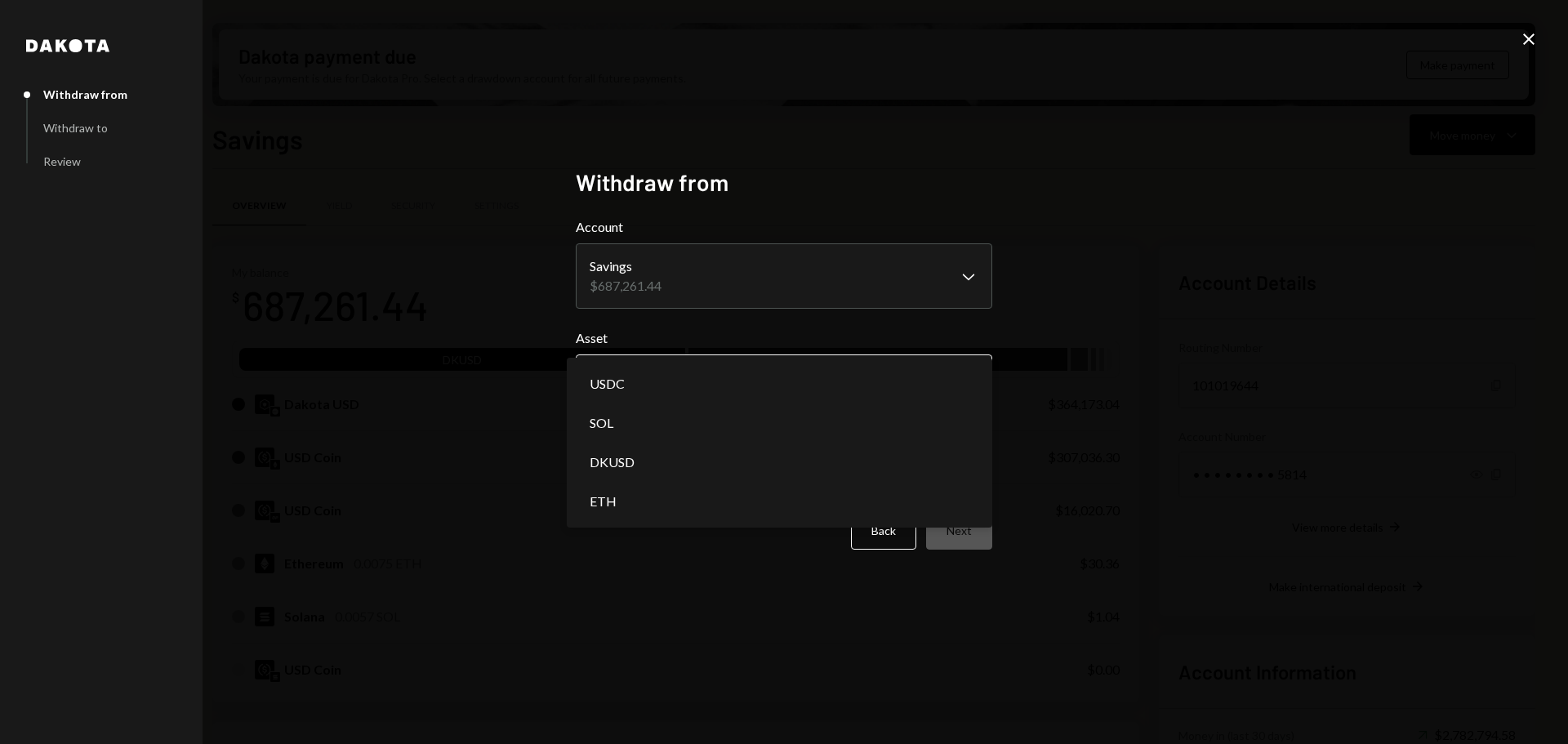
click at [798, 379] on body "M Monad Foundation Caret Down Home Home Inbox Inbox Activities Transactions Acc…" at bounding box center [784, 372] width 1568 height 744
select select "****"
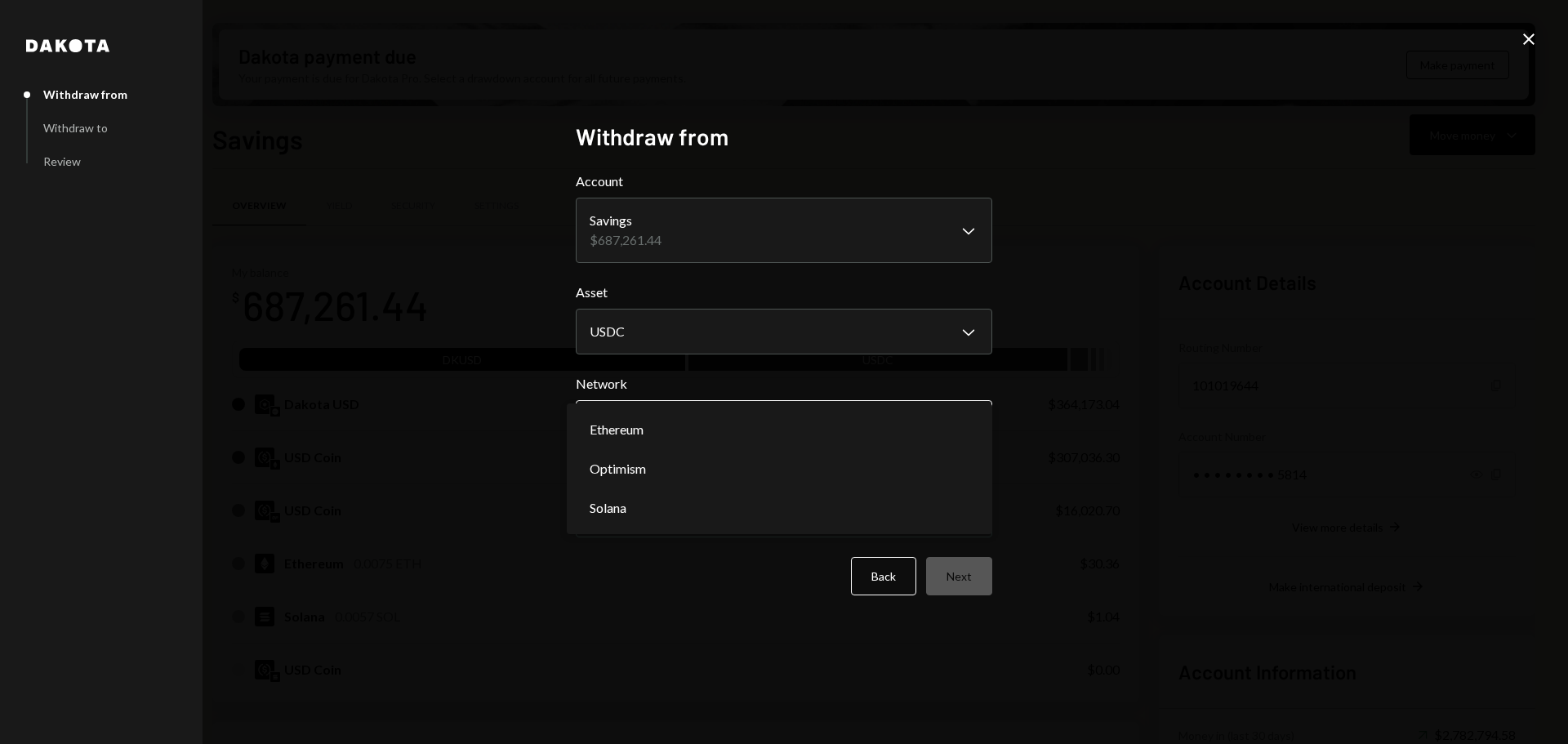
click at [787, 418] on body "M Monad Foundation Caret Down Home Home Inbox Inbox Activities Transactions Acc…" at bounding box center [784, 372] width 1568 height 744
select select "**********"
drag, startPoint x: 679, startPoint y: 428, endPoint x: 787, endPoint y: 448, distance: 109.8
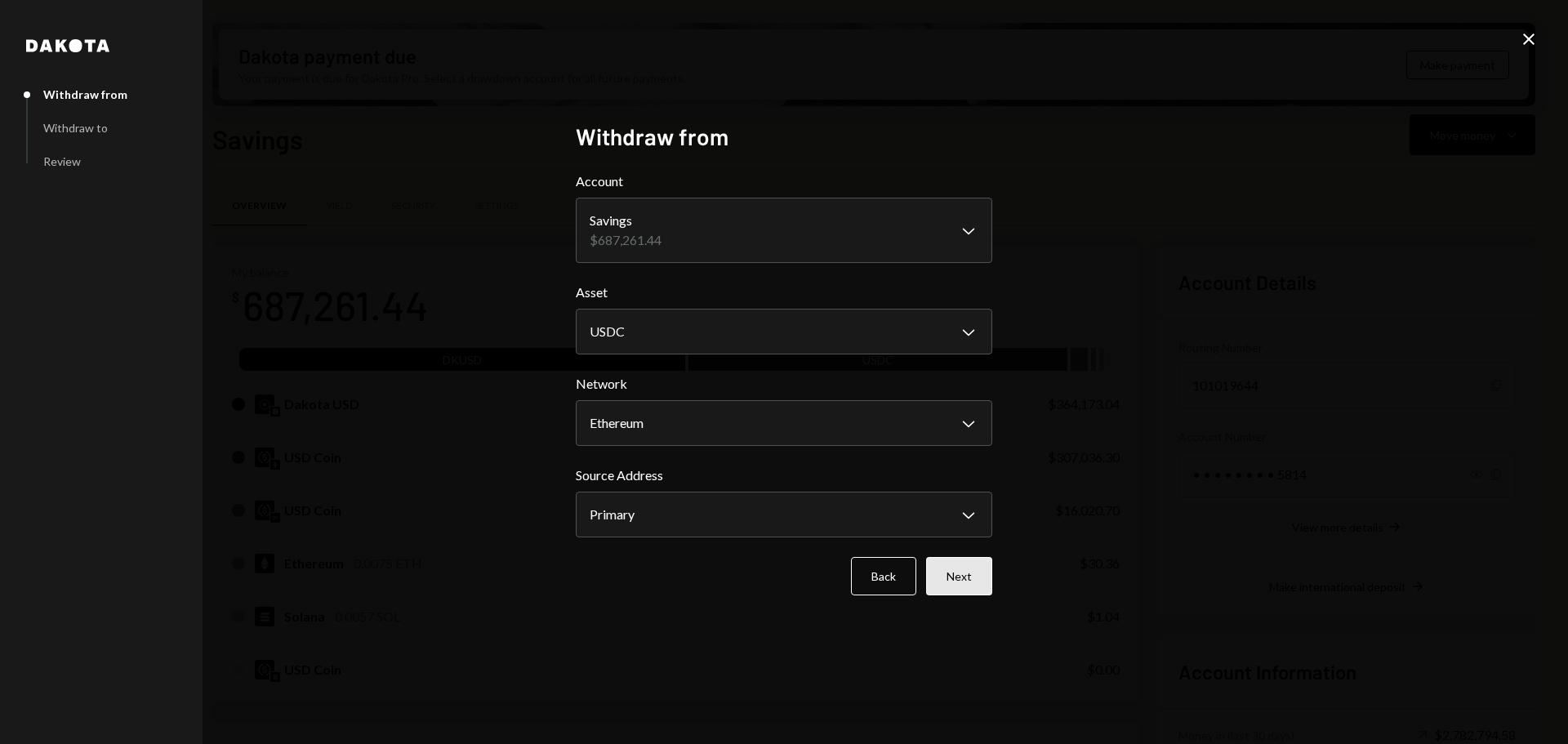
click at [952, 564] on button "Next" at bounding box center [959, 575] width 67 height 38
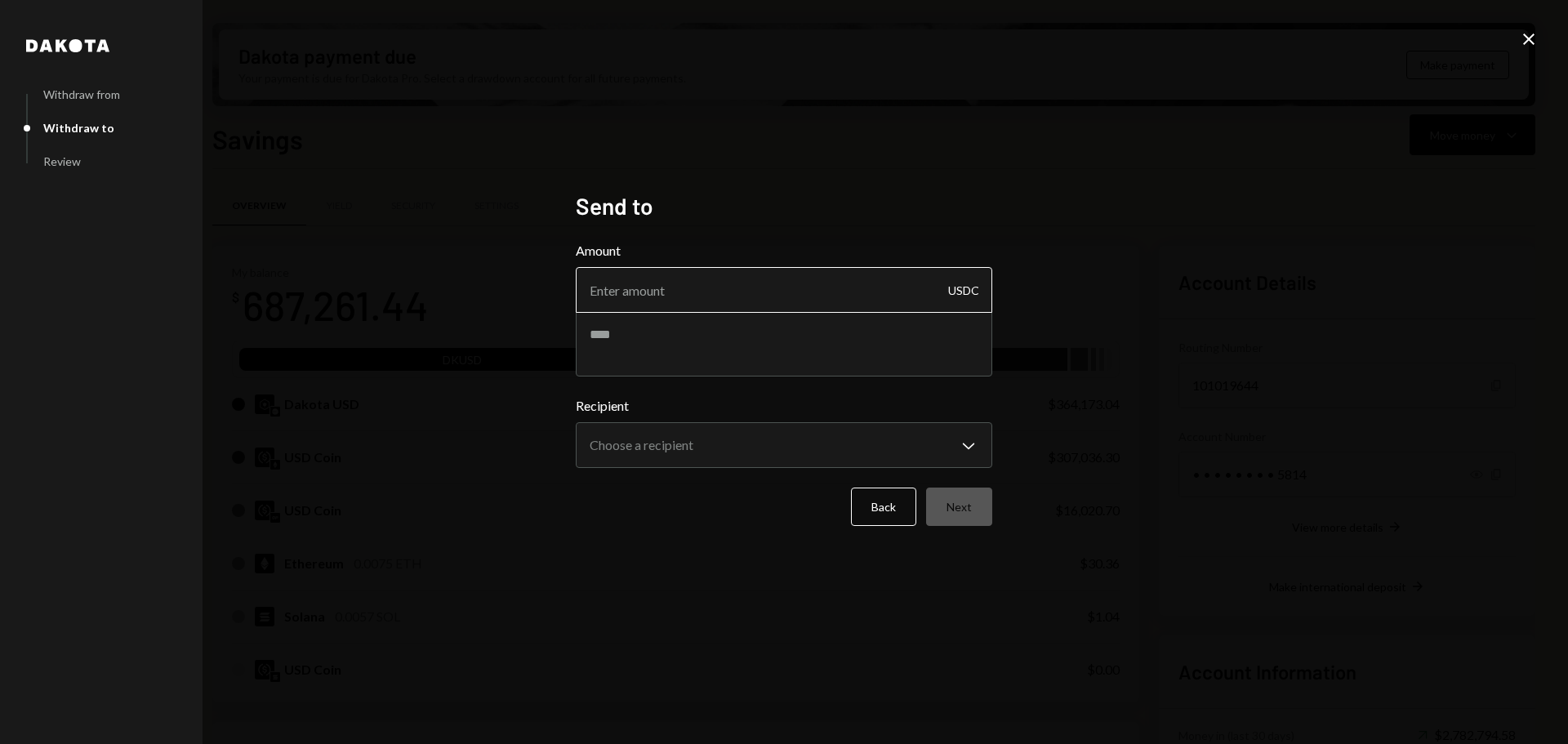
click at [698, 292] on input "Amount" at bounding box center [784, 290] width 416 height 46
paste input "1704"
click at [604, 289] on input "1704" at bounding box center [784, 290] width 416 height 46
type input "1694"
drag, startPoint x: 610, startPoint y: 363, endPoint x: 607, endPoint y: 371, distance: 8.5
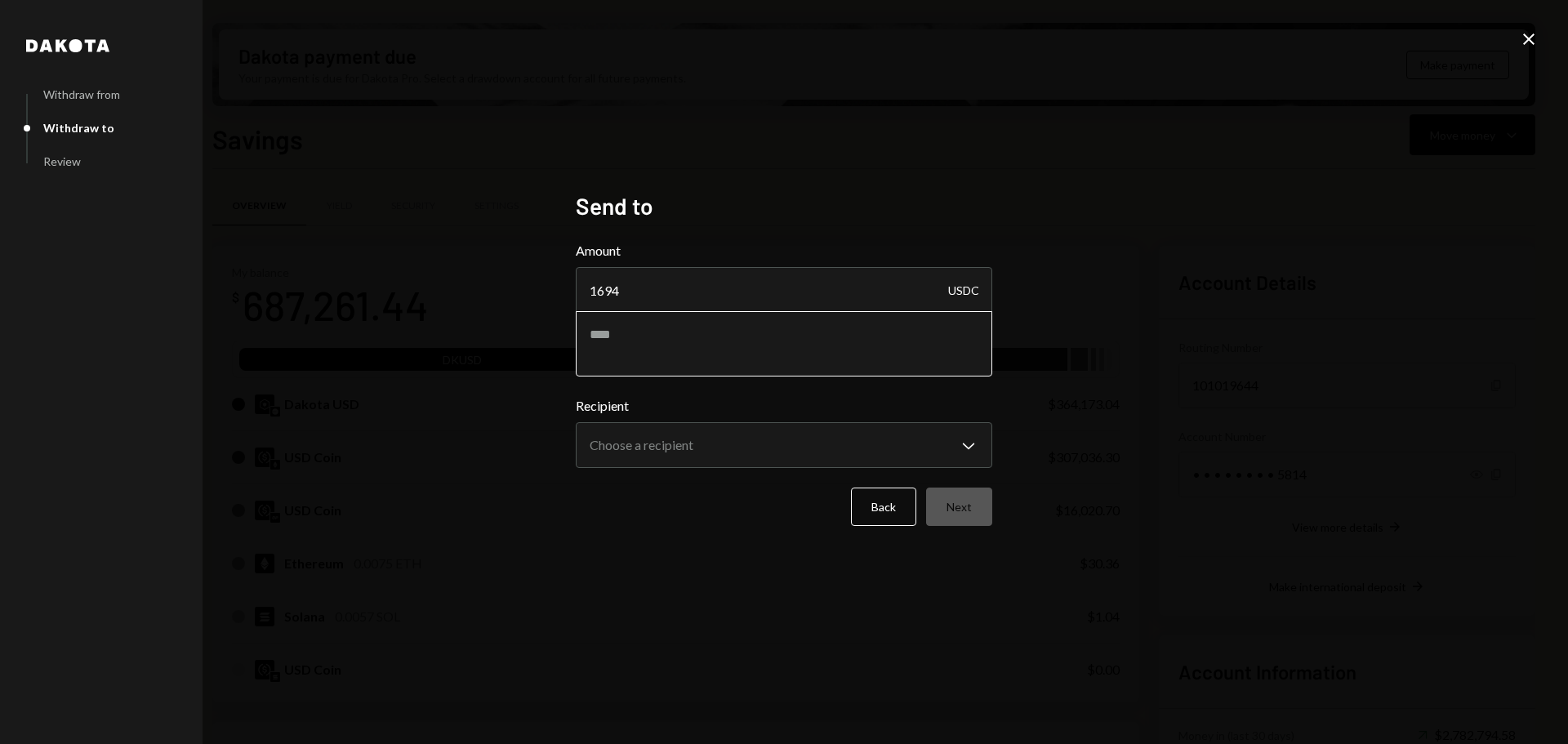
click at [645, 327] on textarea at bounding box center [784, 344] width 416 height 66
type textarea "**********"
click at [679, 454] on body "M Monad Foundation Caret Down Home Home Inbox Inbox Activities Transactions Acc…" at bounding box center [784, 372] width 1568 height 744
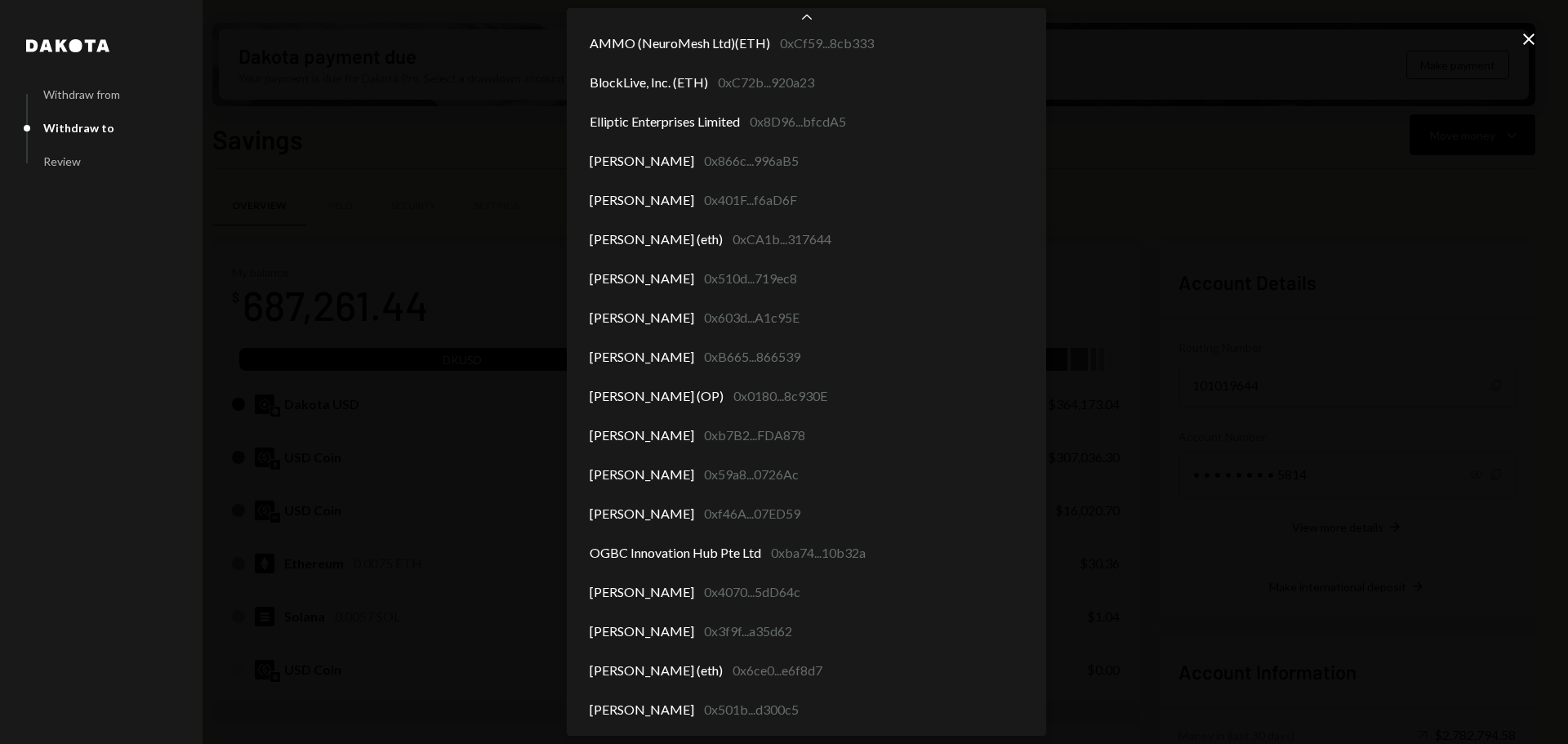
scroll to position [6324, 0]
select select "**********"
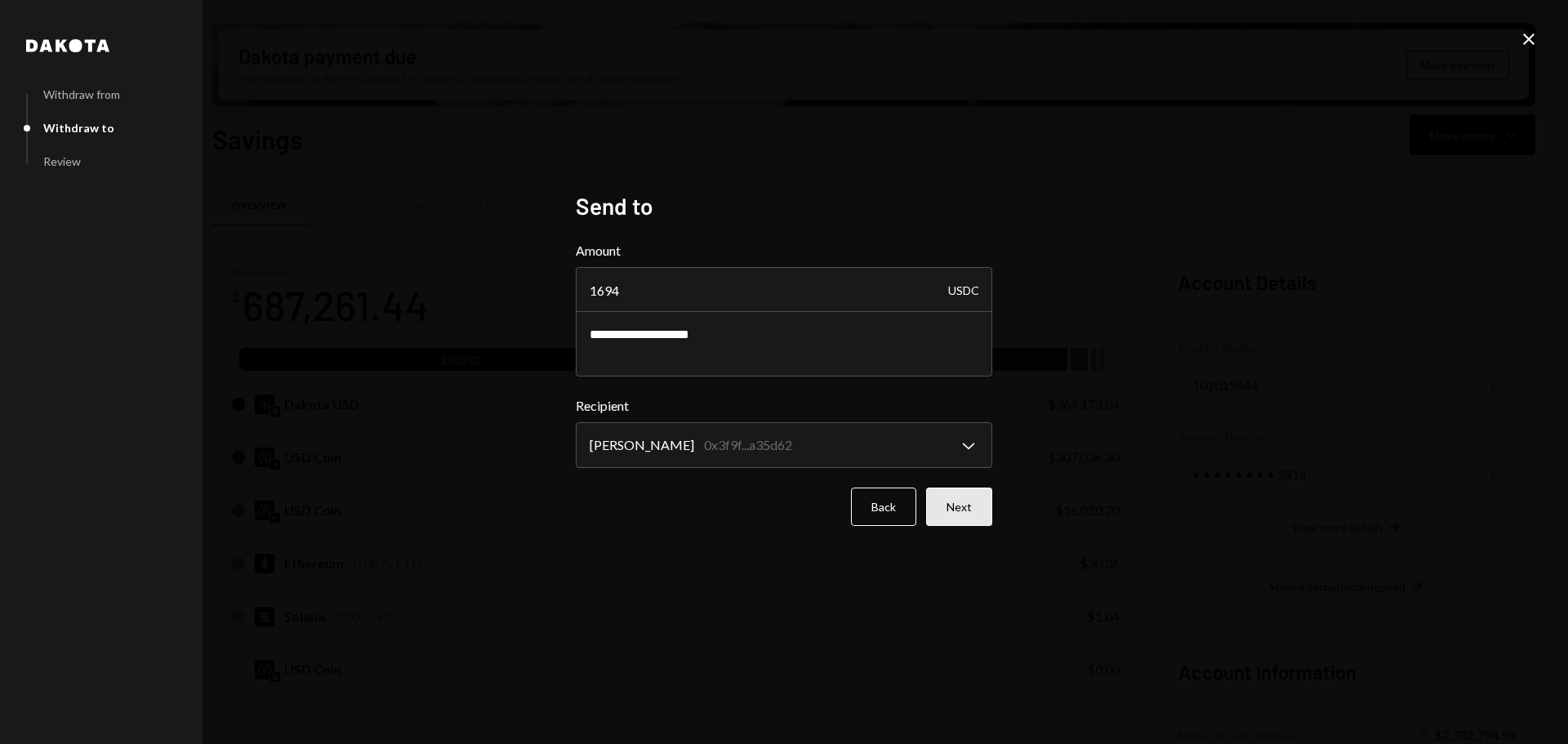
click at [970, 508] on button "Next" at bounding box center [959, 507] width 67 height 38
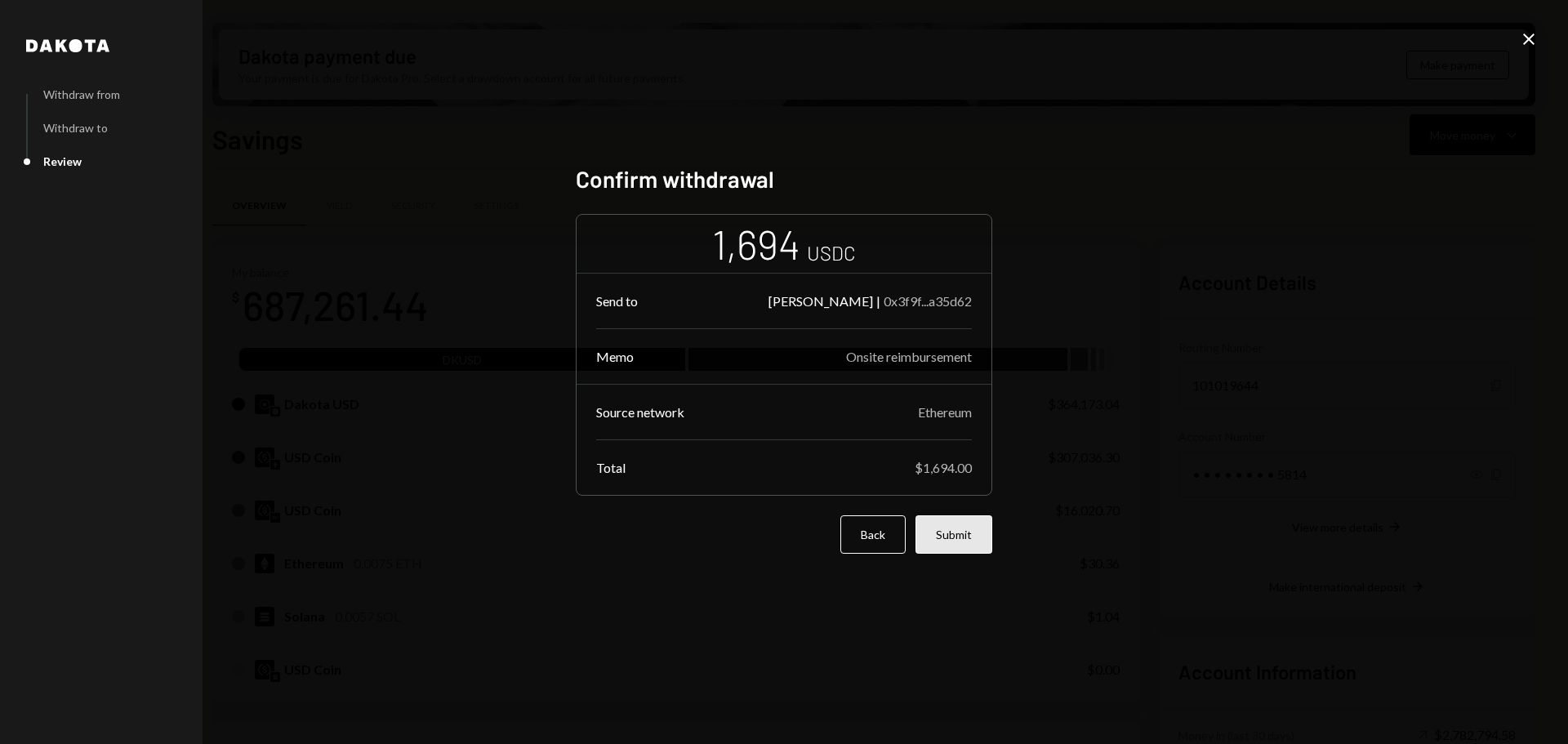
click at [949, 542] on button "Submit" at bounding box center [954, 534] width 76 height 38
